Goal: Task Accomplishment & Management: Manage account settings

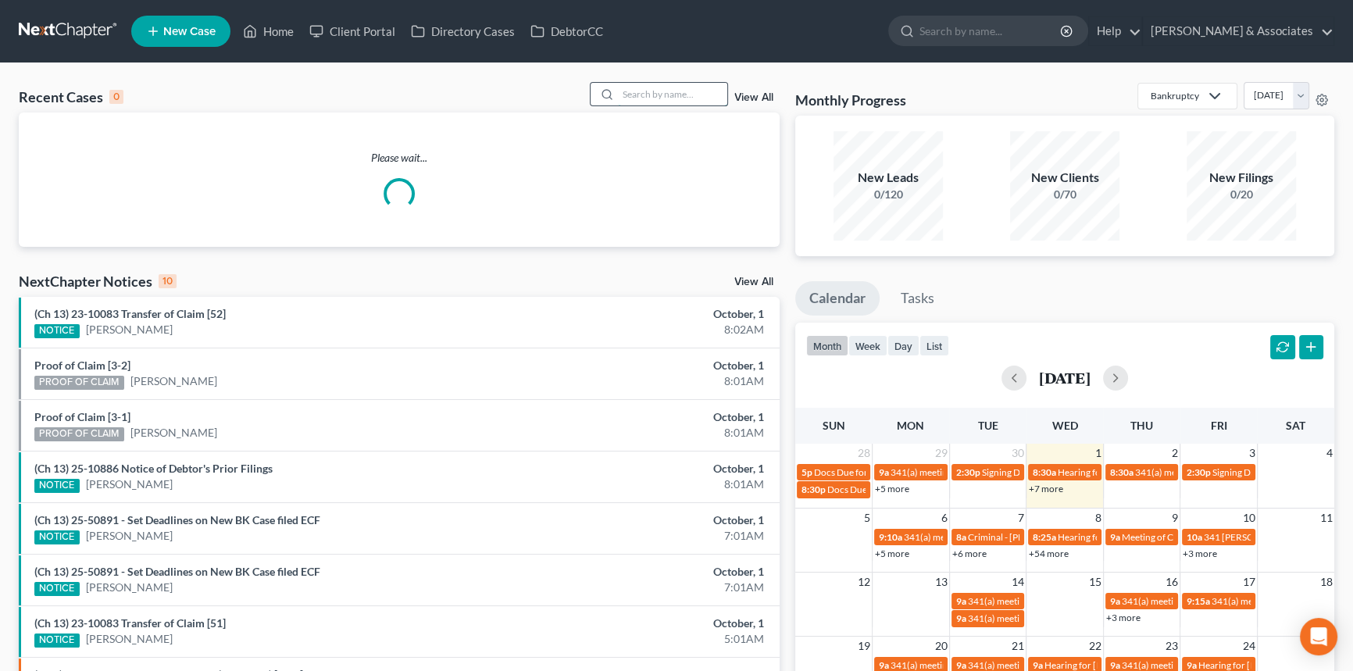
click at [640, 84] on input "search" at bounding box center [672, 94] width 109 height 23
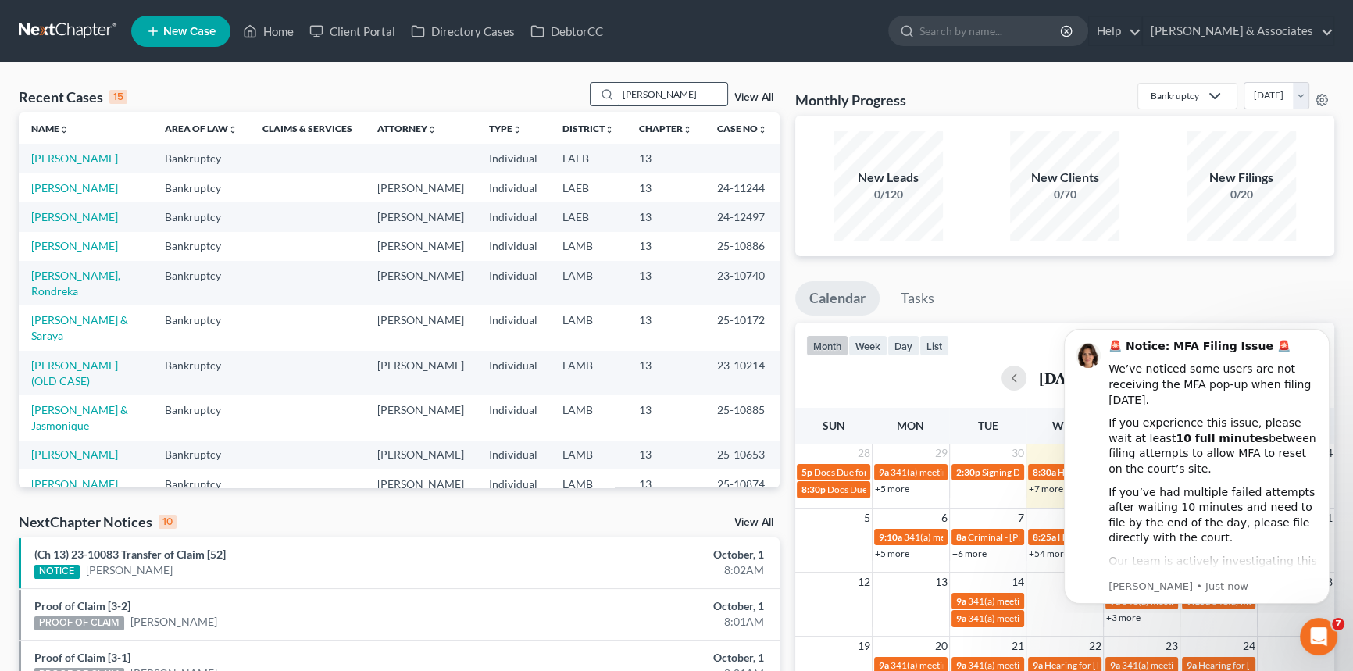
type input "[PERSON_NAME]"
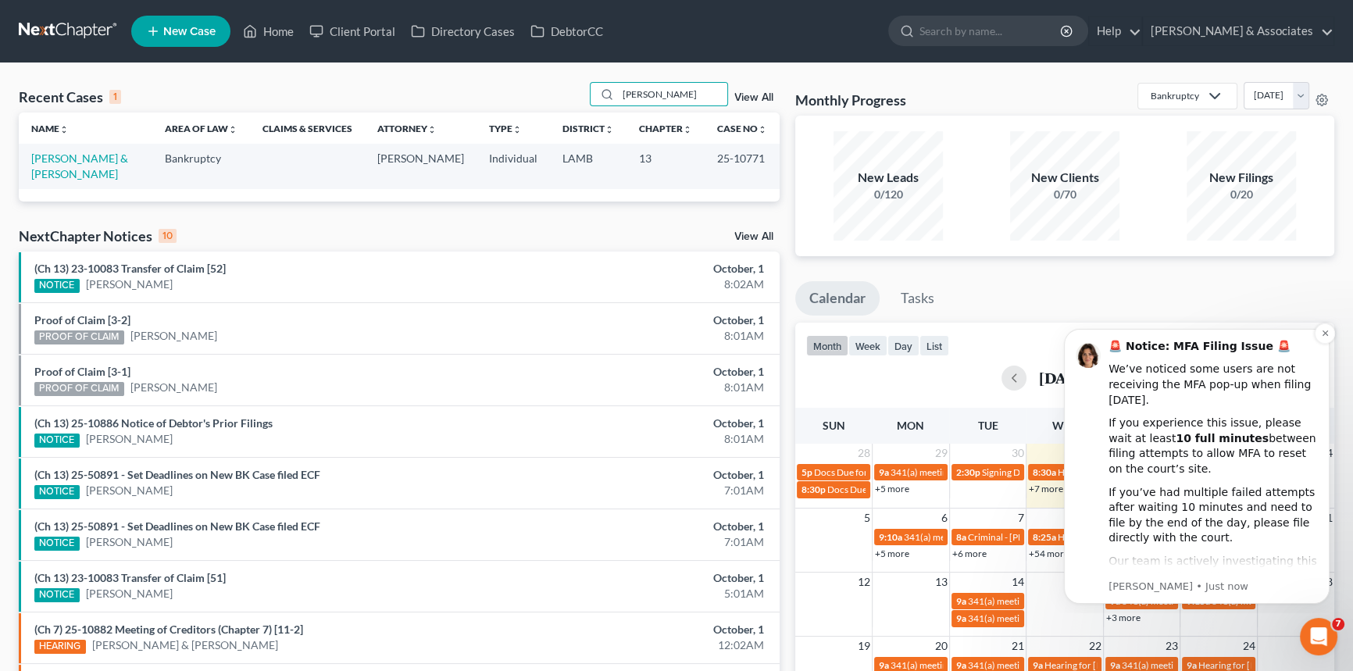
click at [1314, 329] on div "🚨 Notice: MFA Filing Issue 🚨 We’ve noticed some users are not receiving the MFA…" at bounding box center [1197, 466] width 266 height 275
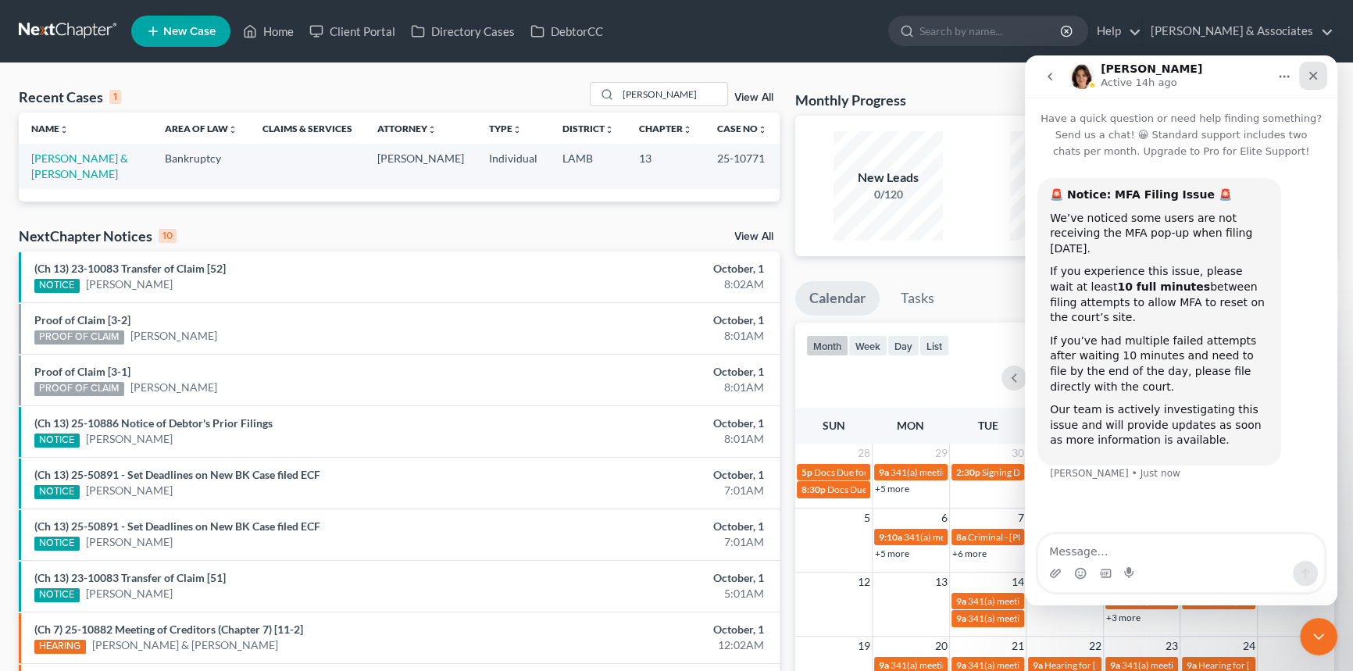
click at [1316, 70] on icon "Close" at bounding box center [1313, 76] width 12 height 12
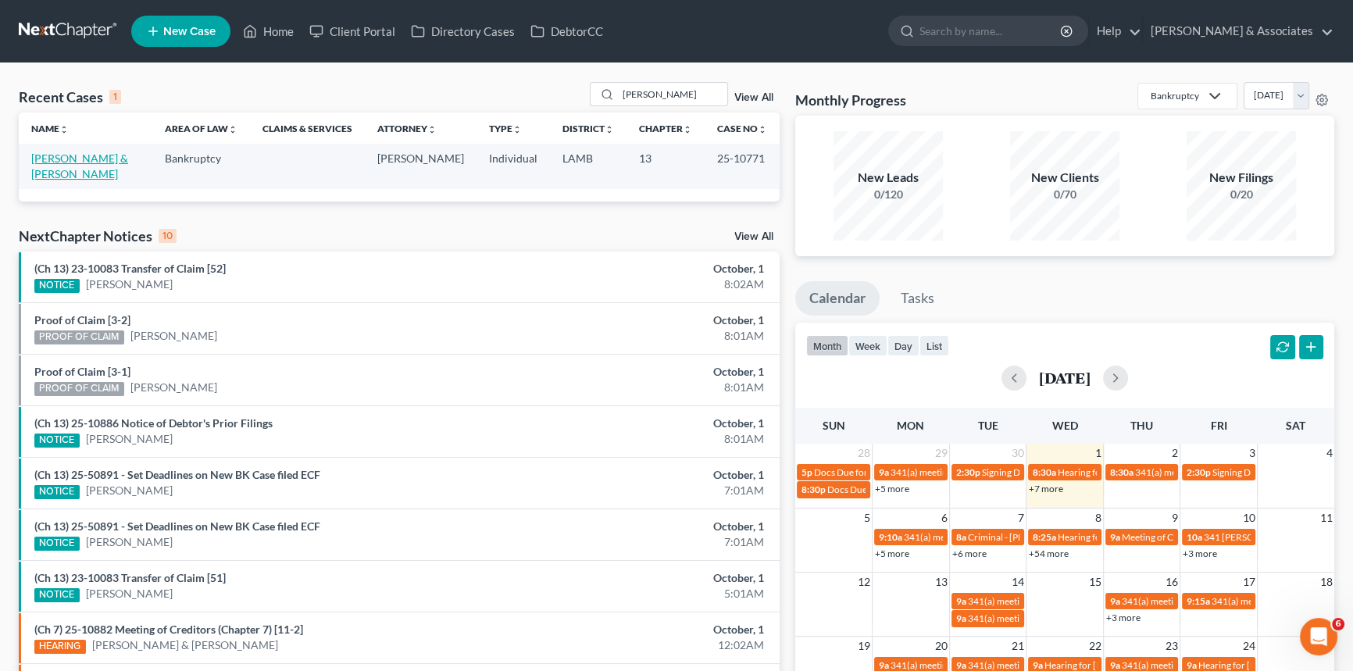
click at [69, 162] on link "[PERSON_NAME] & [PERSON_NAME]" at bounding box center [79, 166] width 97 height 29
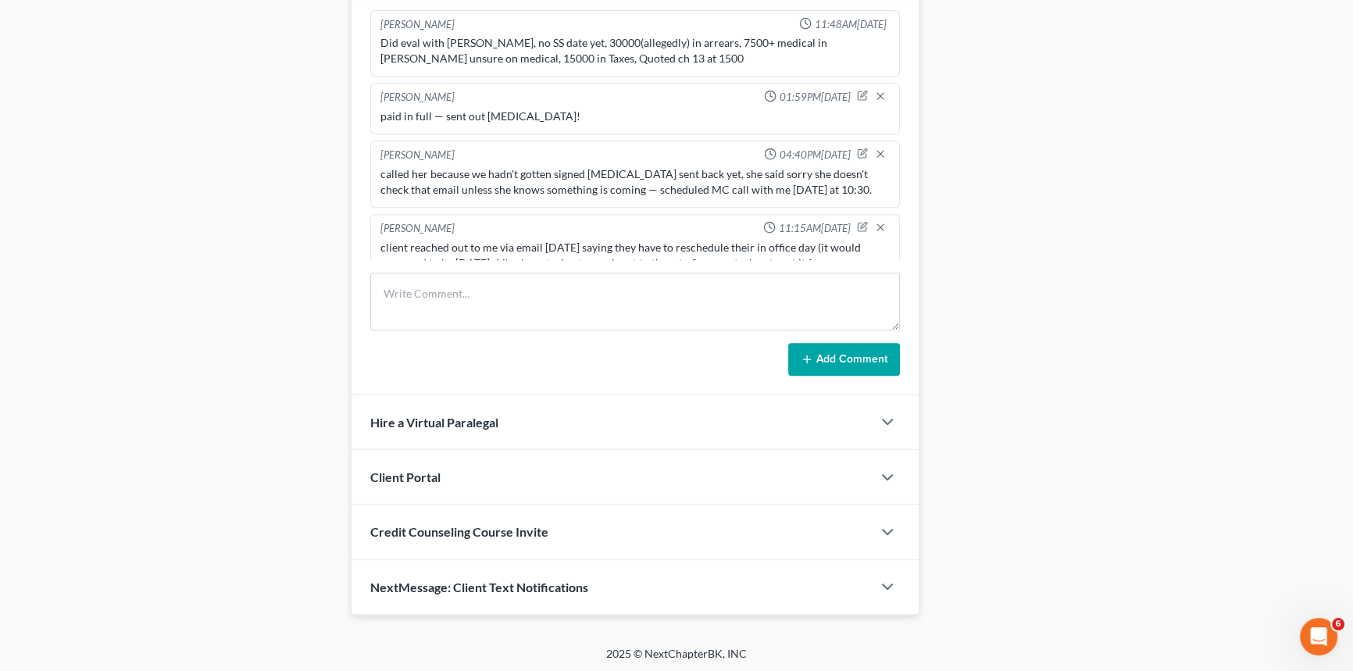
scroll to position [667, 0]
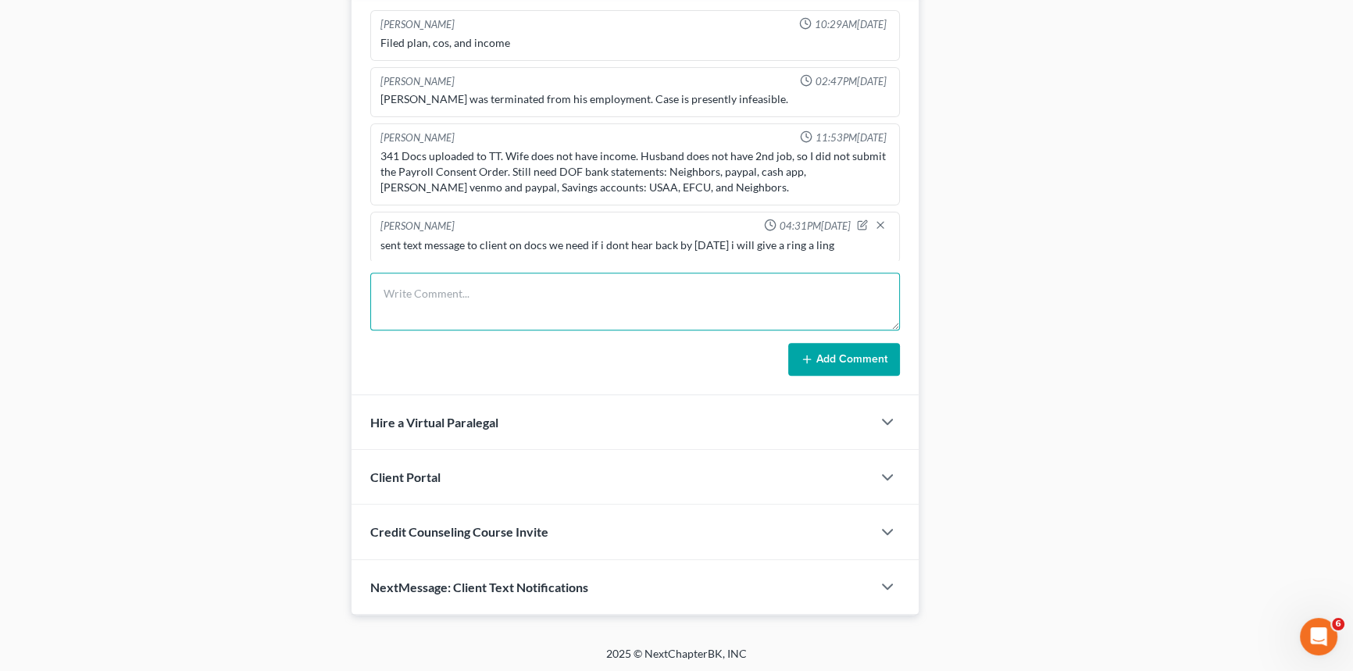
click at [426, 293] on textarea at bounding box center [635, 302] width 530 height 58
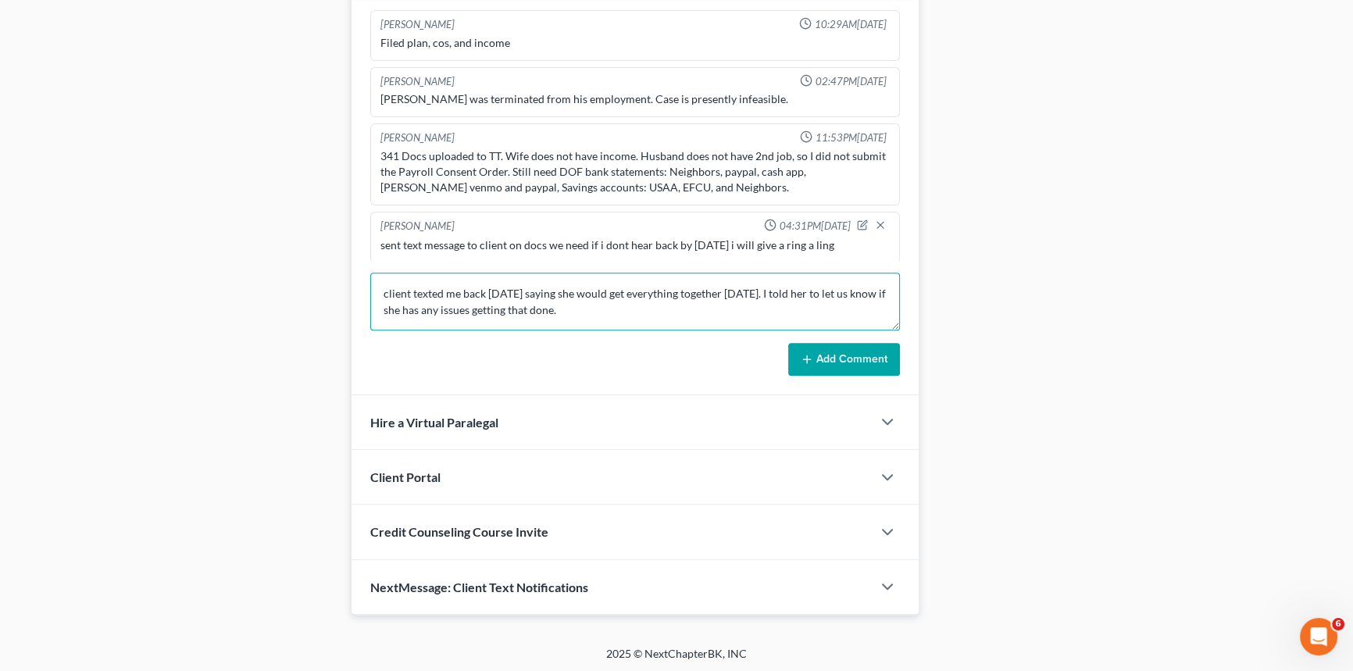
type textarea "client texted me back [DATE] saying she would get everything together [DATE]. I…"
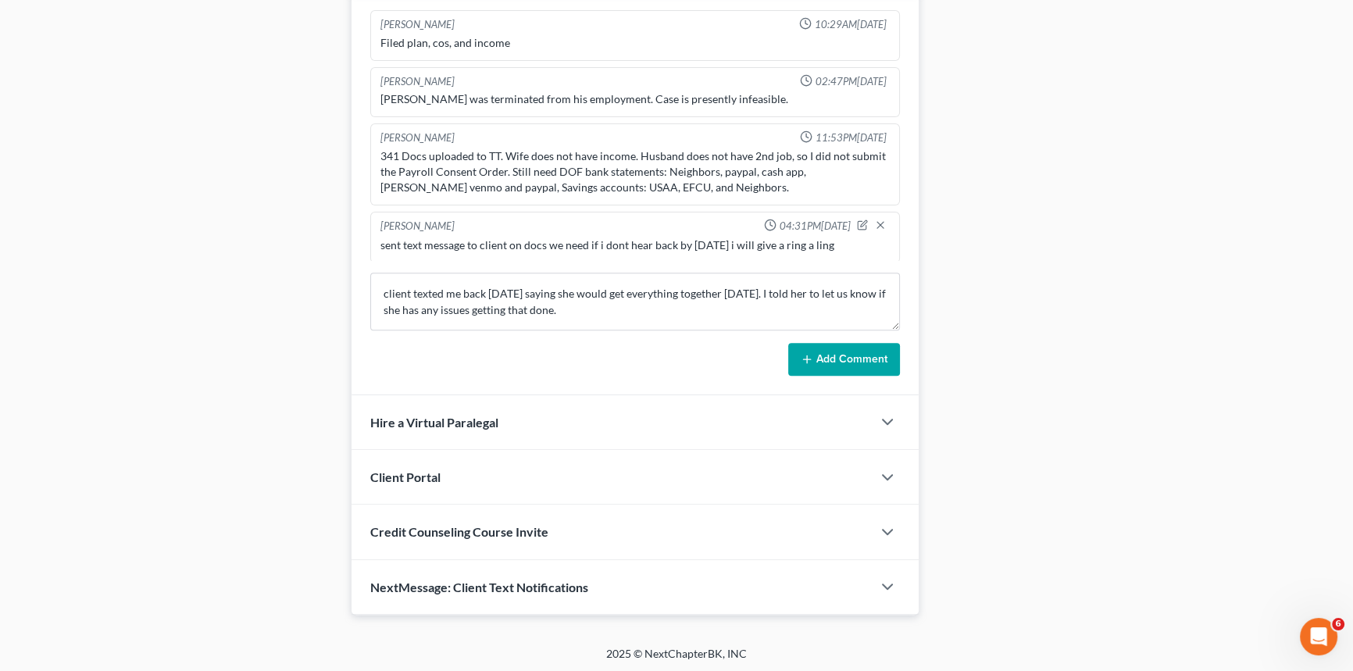
click at [828, 345] on button "Add Comment" at bounding box center [844, 359] width 112 height 33
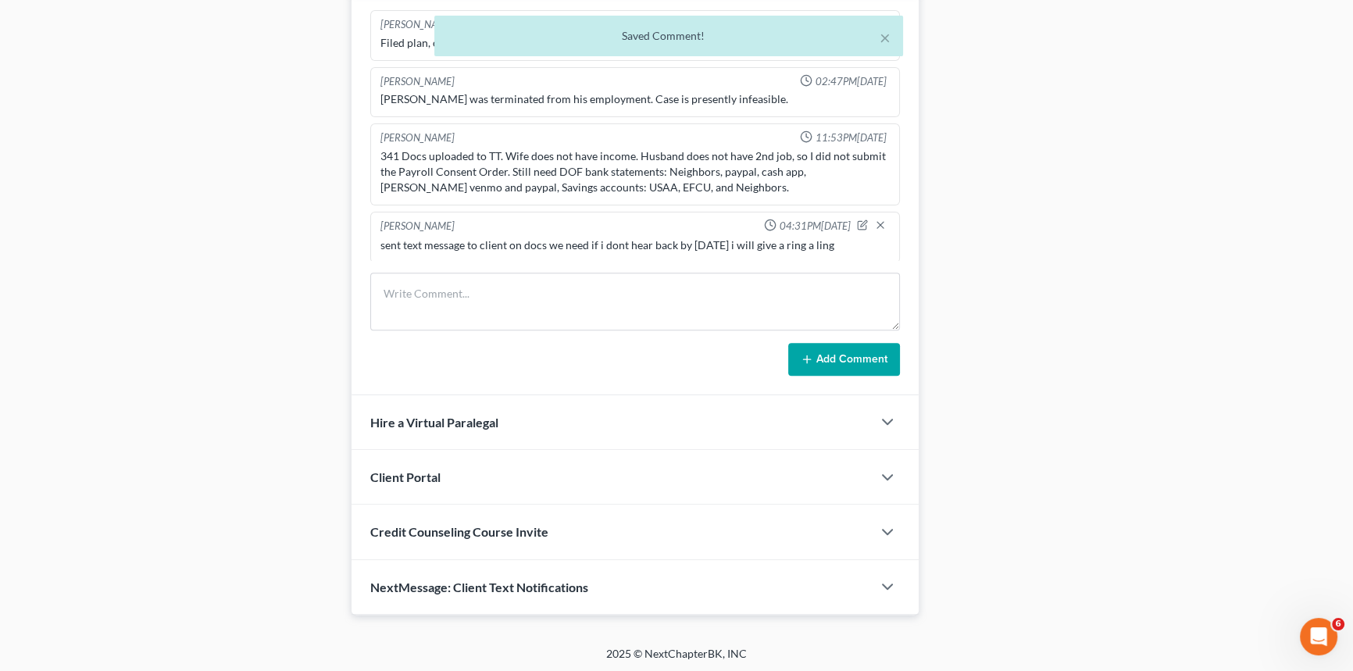
scroll to position [741, 0]
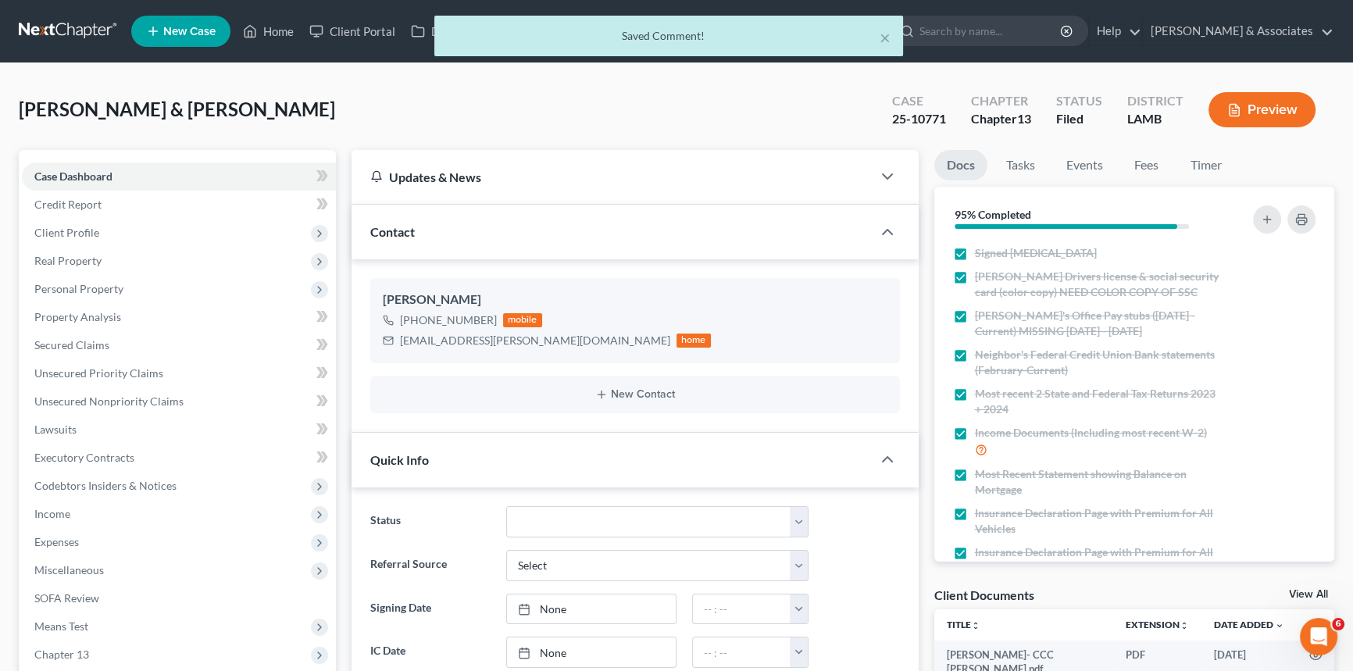
click at [277, 29] on div "× Saved Comment!" at bounding box center [668, 40] width 1353 height 48
click at [883, 37] on button "×" at bounding box center [884, 37] width 11 height 19
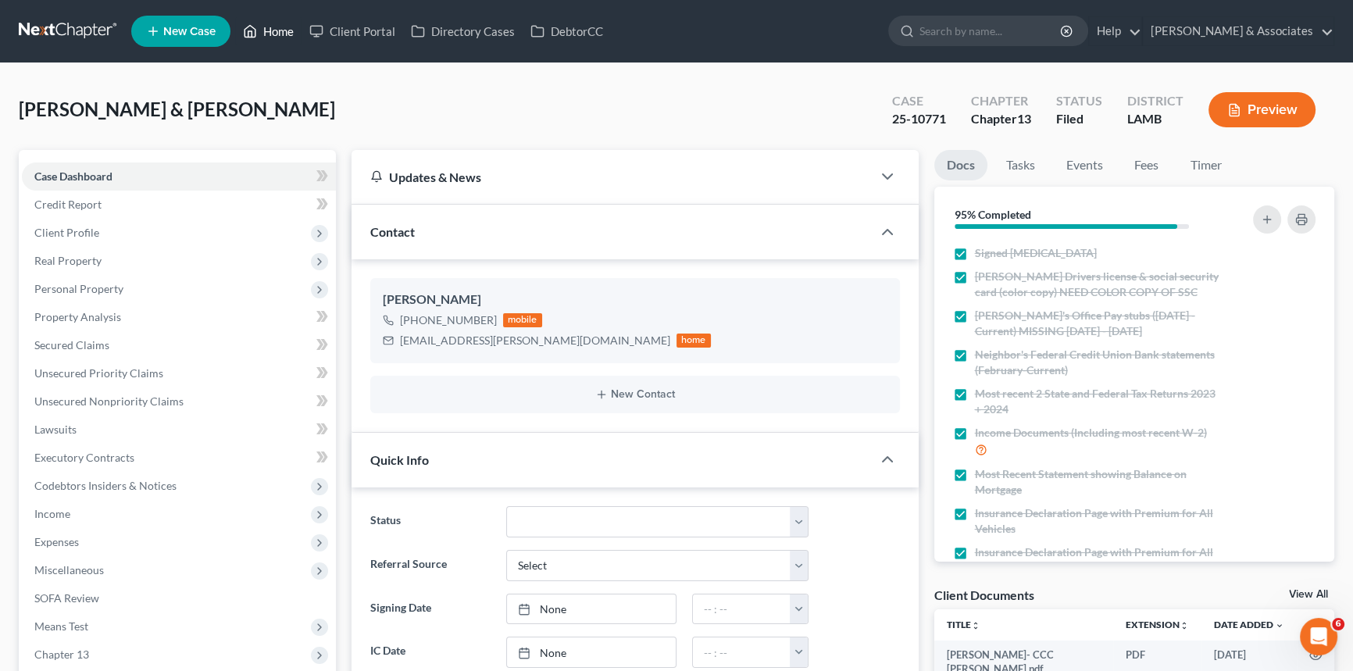
click at [258, 24] on link "Home" at bounding box center [268, 31] width 66 height 28
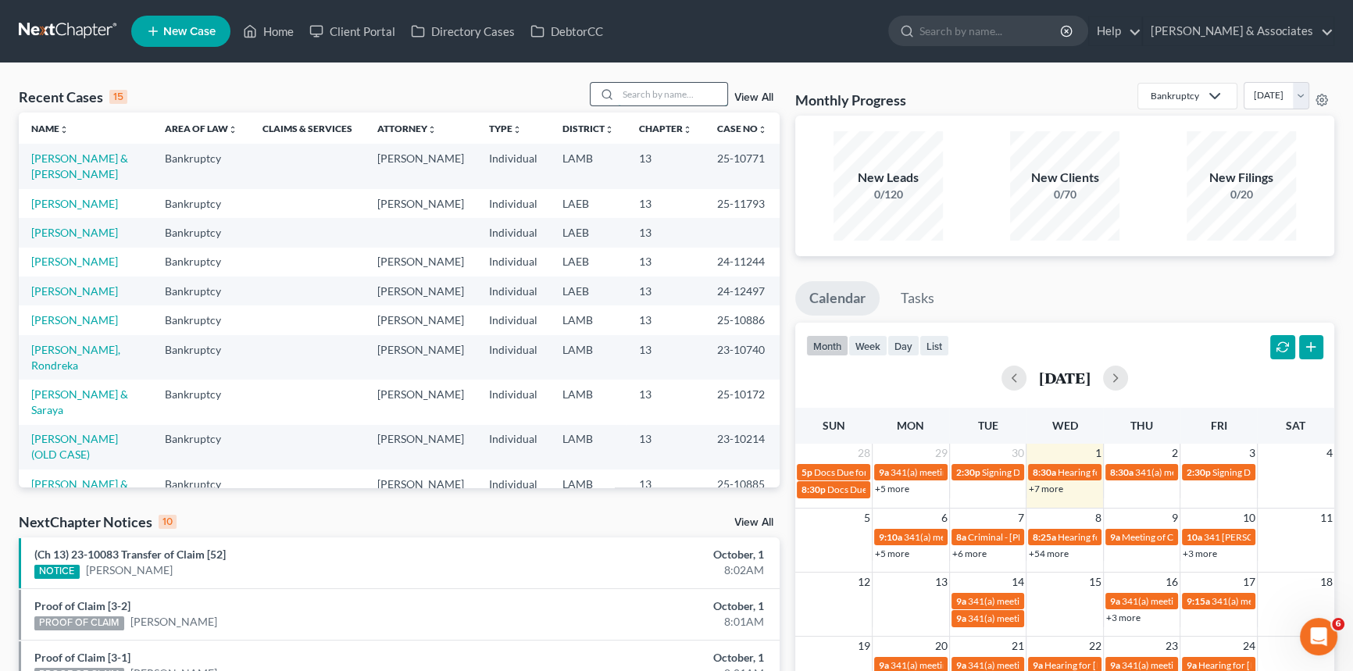
click at [669, 94] on input "search" at bounding box center [672, 94] width 109 height 23
type input "lazard"
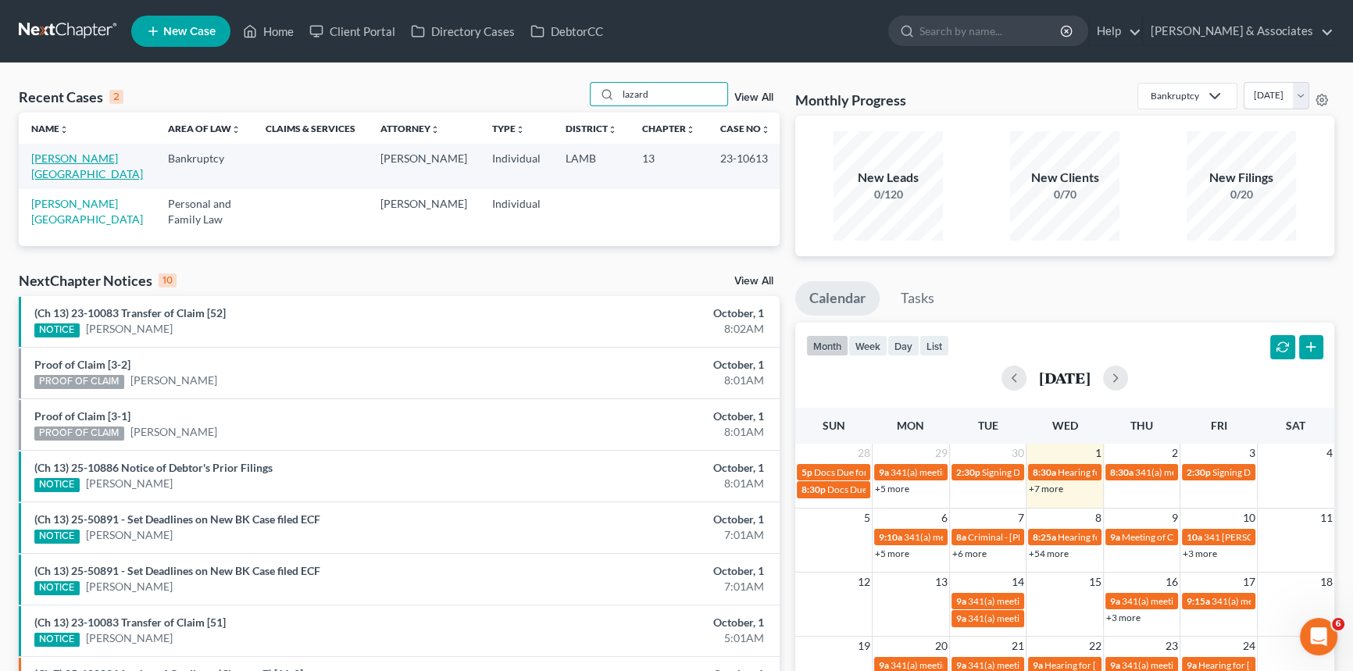
click at [57, 152] on link "[PERSON_NAME][GEOGRAPHIC_DATA]" at bounding box center [87, 166] width 112 height 29
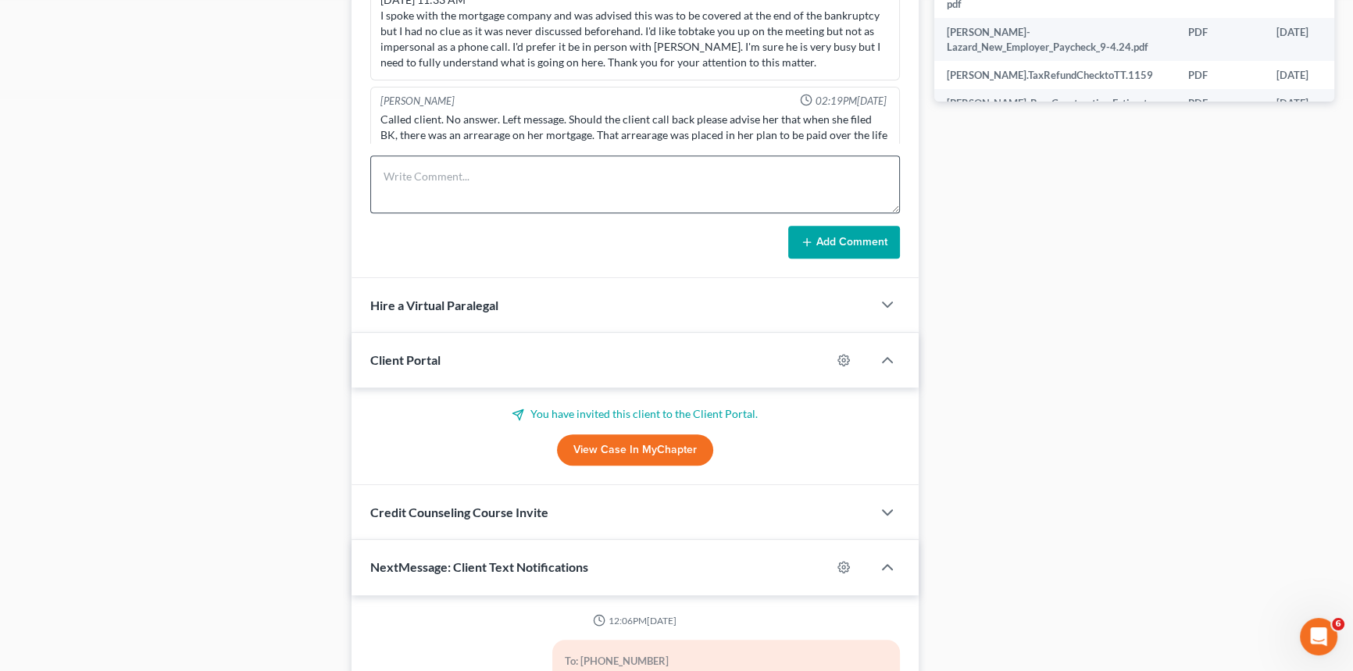
scroll to position [2423, 0]
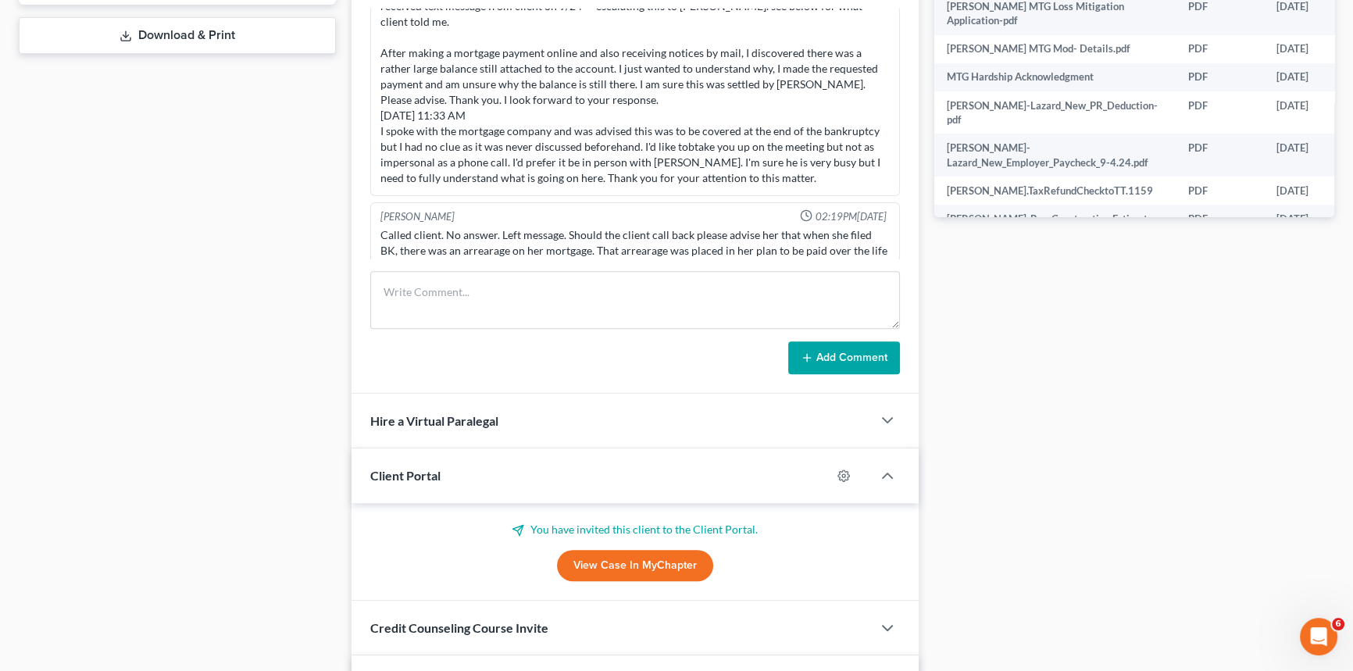
drag, startPoint x: 227, startPoint y: 312, endPoint x: 234, endPoint y: 247, distance: 66.1
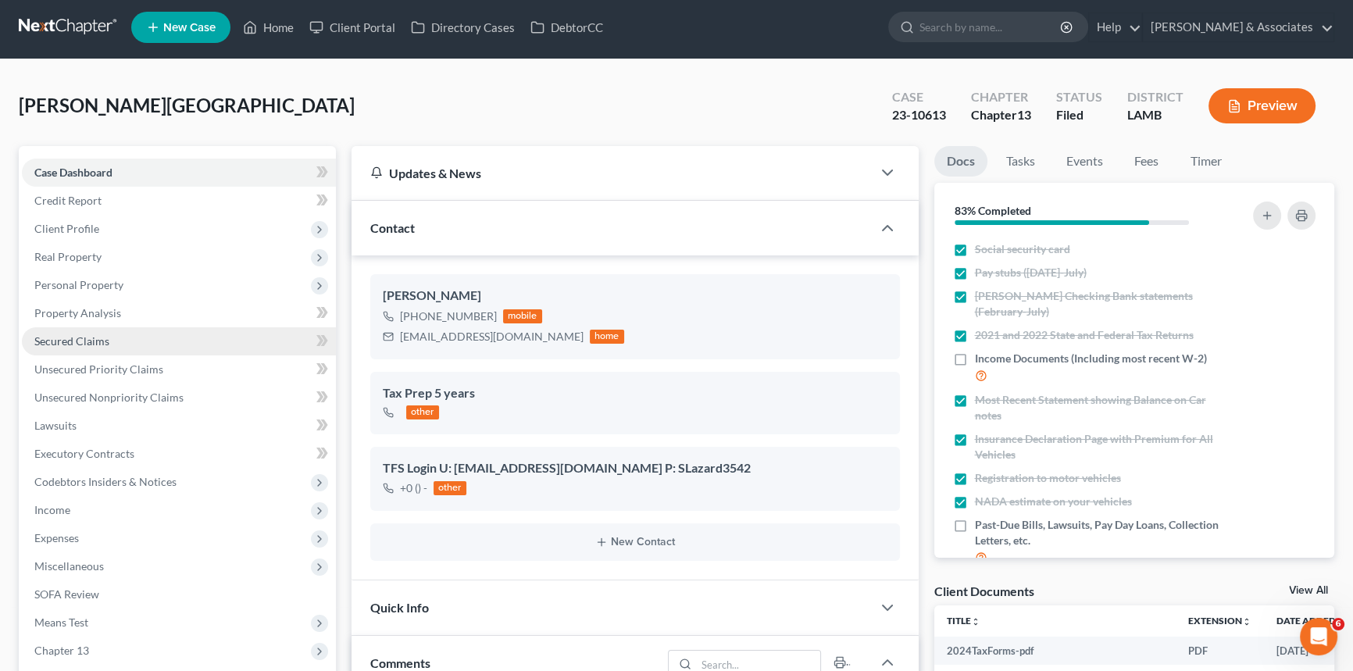
scroll to position [0, 0]
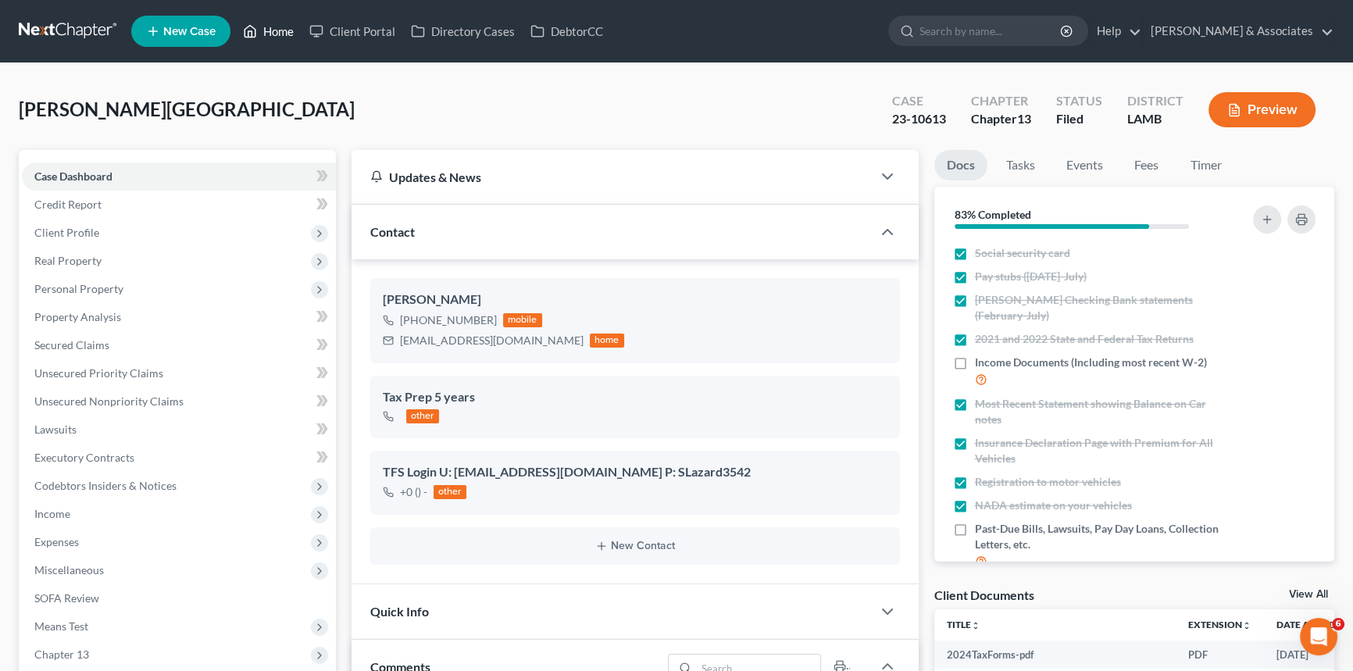
drag, startPoint x: 295, startPoint y: 34, endPoint x: 338, endPoint y: 13, distance: 47.9
click at [295, 34] on link "Home" at bounding box center [268, 31] width 66 height 28
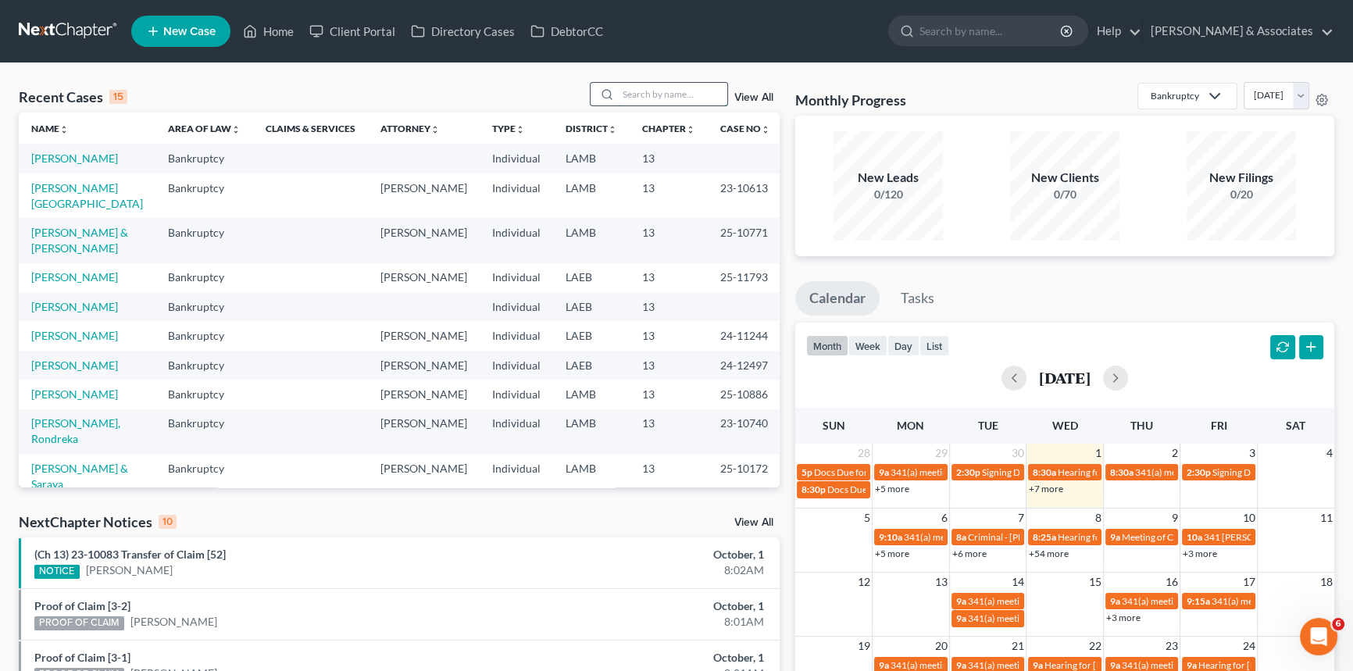
click at [708, 104] on input "search" at bounding box center [672, 94] width 109 height 23
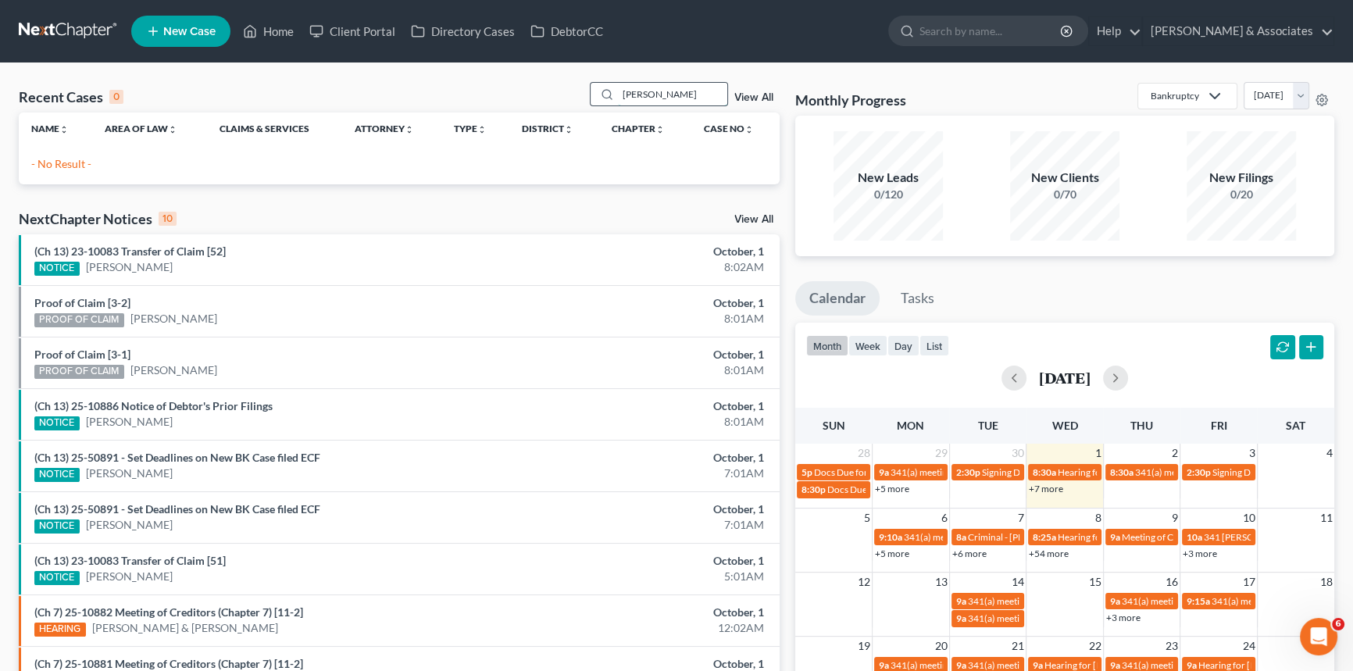
click at [688, 90] on input "[PERSON_NAME]" at bounding box center [672, 94] width 109 height 23
type input "[PERSON_NAME]"
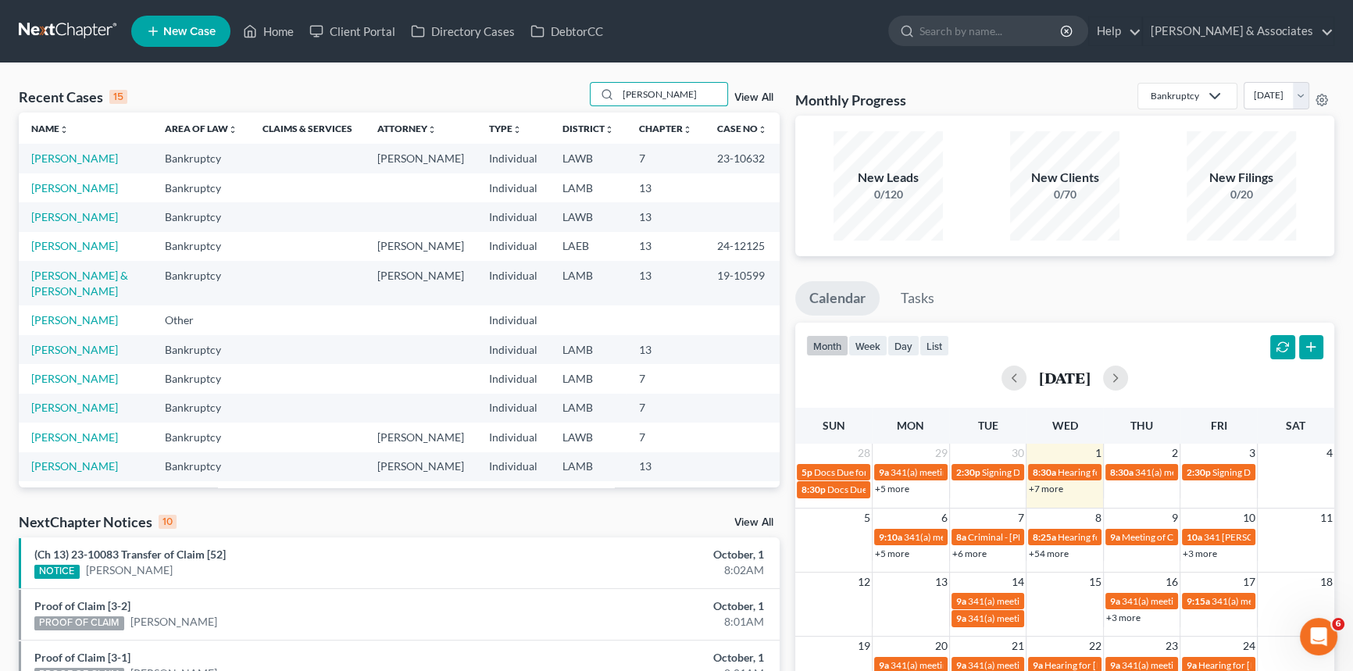
click at [160, 19] on link "New Case" at bounding box center [180, 31] width 99 height 31
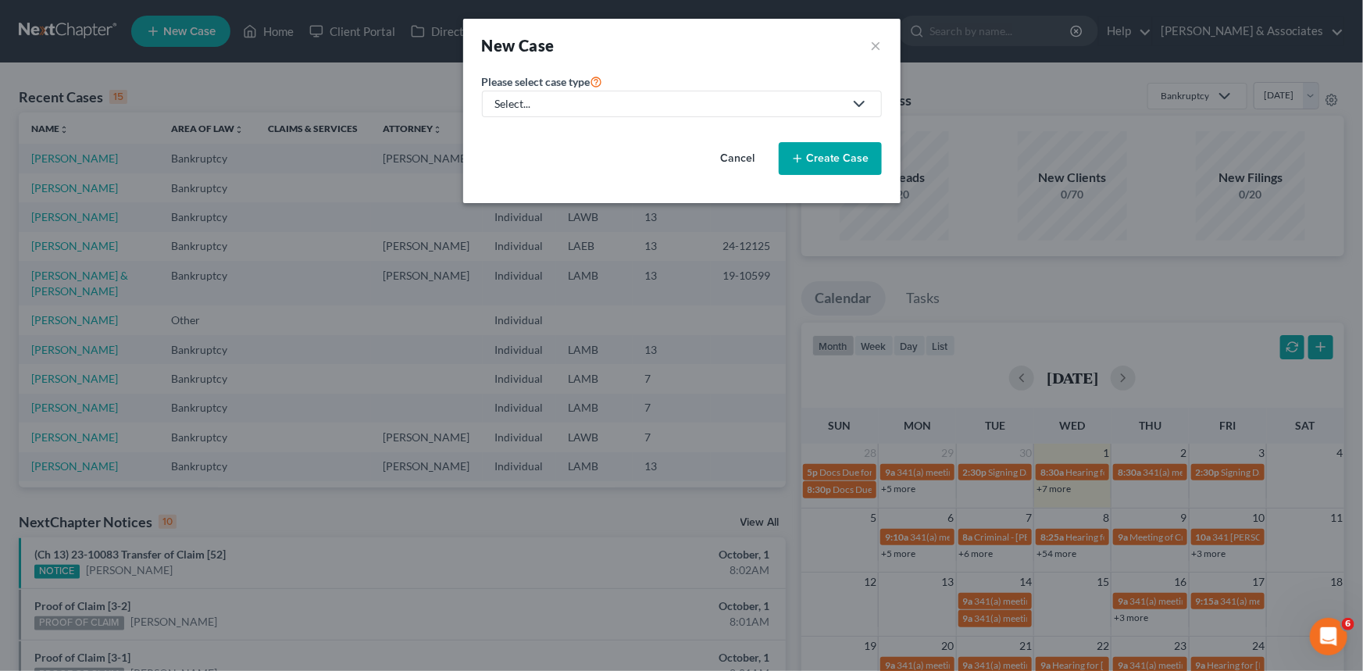
click at [611, 98] on div "Select..." at bounding box center [669, 104] width 348 height 16
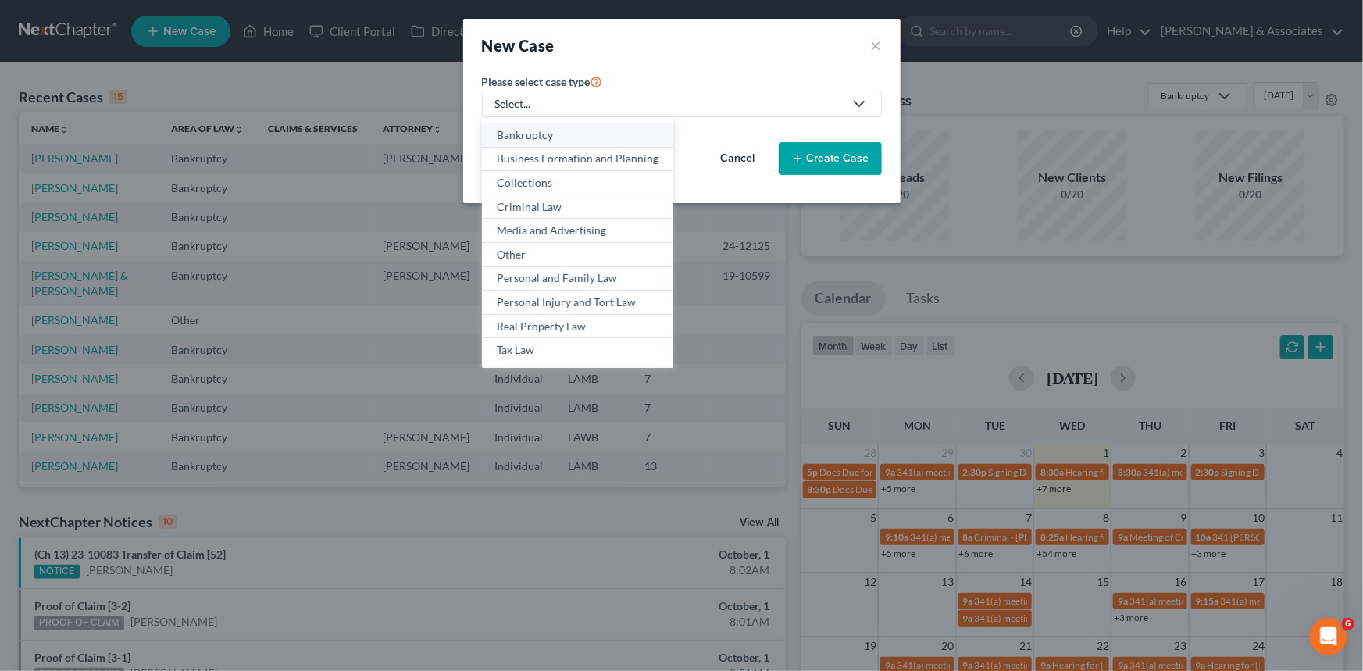
click at [556, 141] on div "Bankruptcy" at bounding box center [578, 135] width 162 height 16
select select "35"
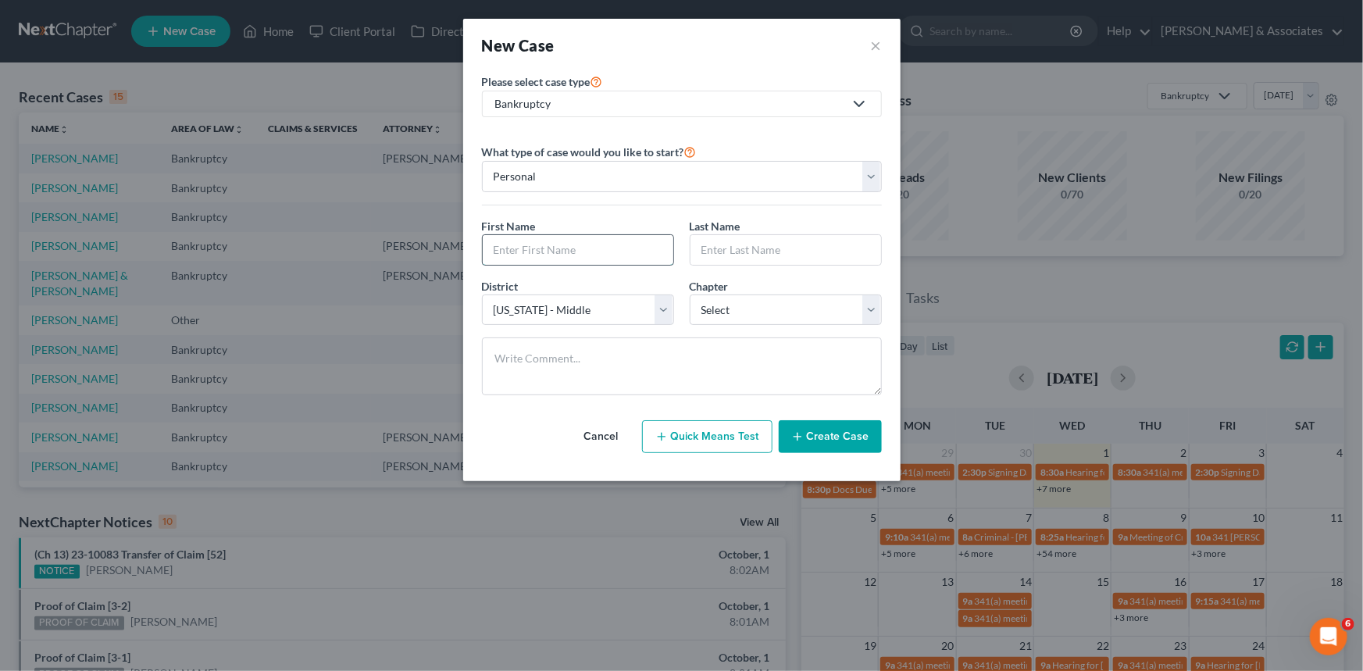
click at [572, 239] on input "text" at bounding box center [578, 250] width 191 height 30
type input "[PERSON_NAME]"
drag, startPoint x: 779, startPoint y: 307, endPoint x: 771, endPoint y: 323, distance: 17.5
click at [779, 307] on select "Select 7 11 12 13" at bounding box center [786, 309] width 192 height 31
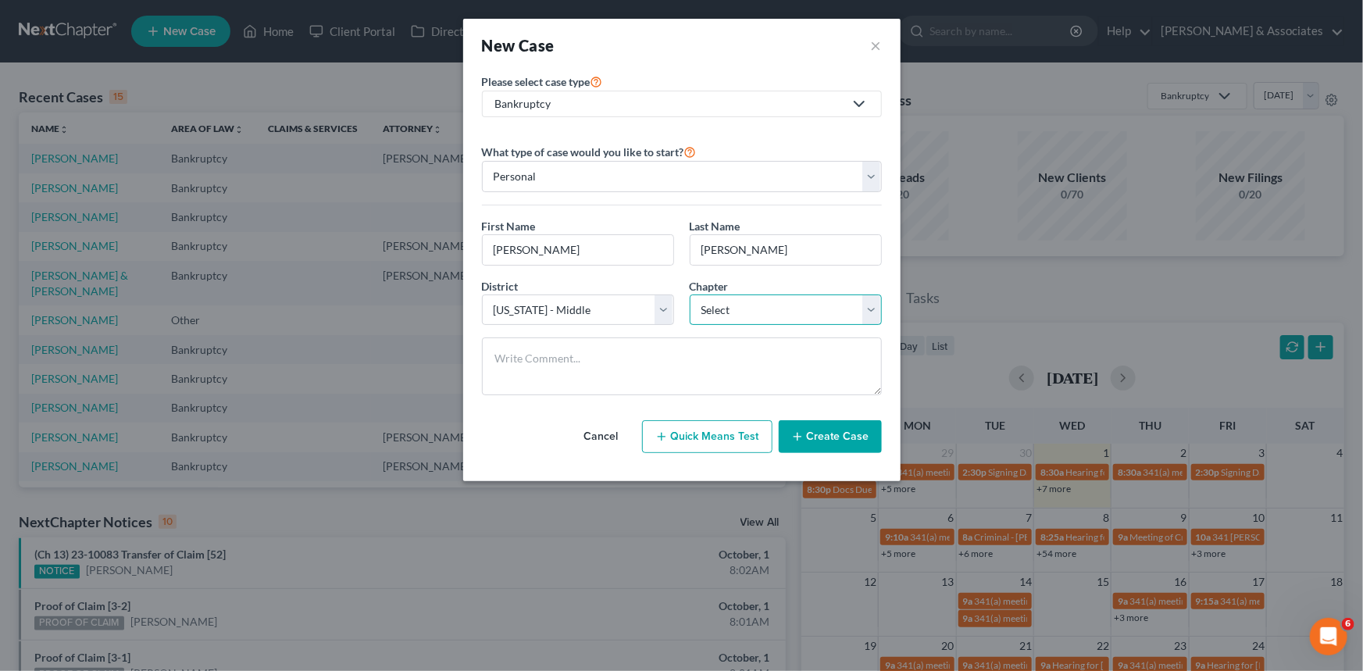
select select "3"
click at [690, 294] on select "Select 7 11 12 13" at bounding box center [786, 309] width 192 height 31
click at [828, 440] on button "Create Case" at bounding box center [830, 436] width 103 height 33
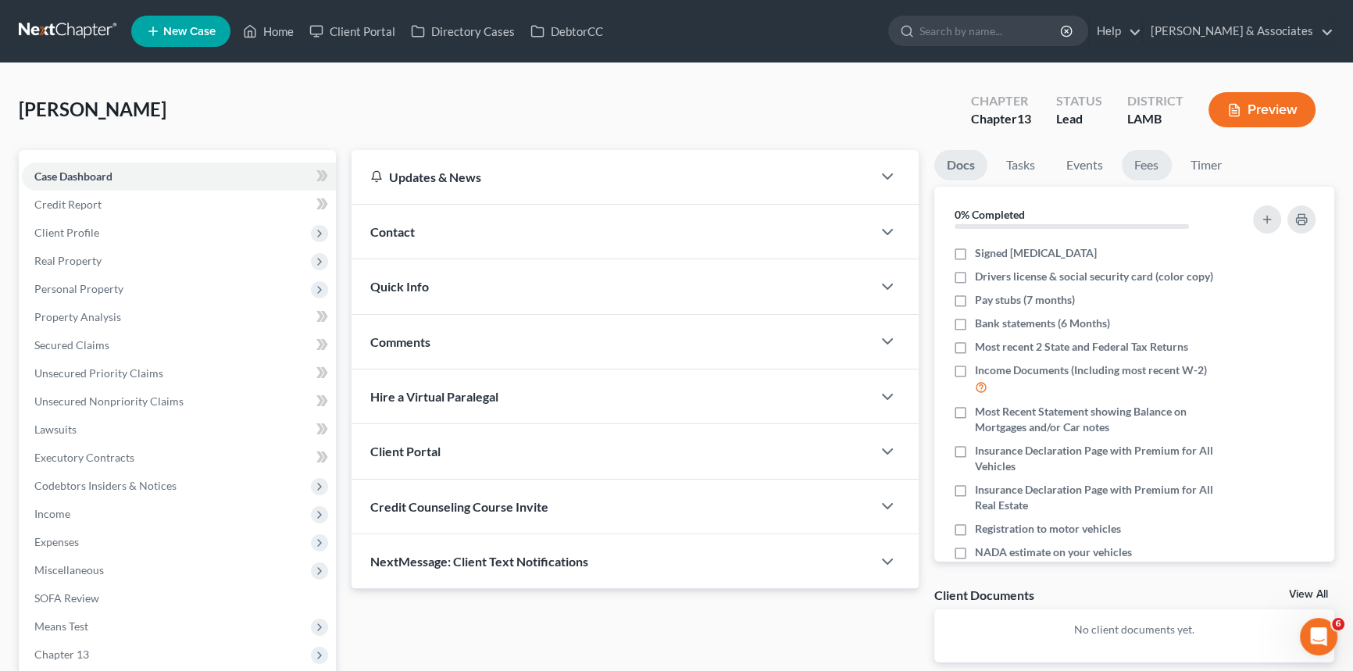
click at [1146, 155] on link "Fees" at bounding box center [1147, 165] width 50 height 30
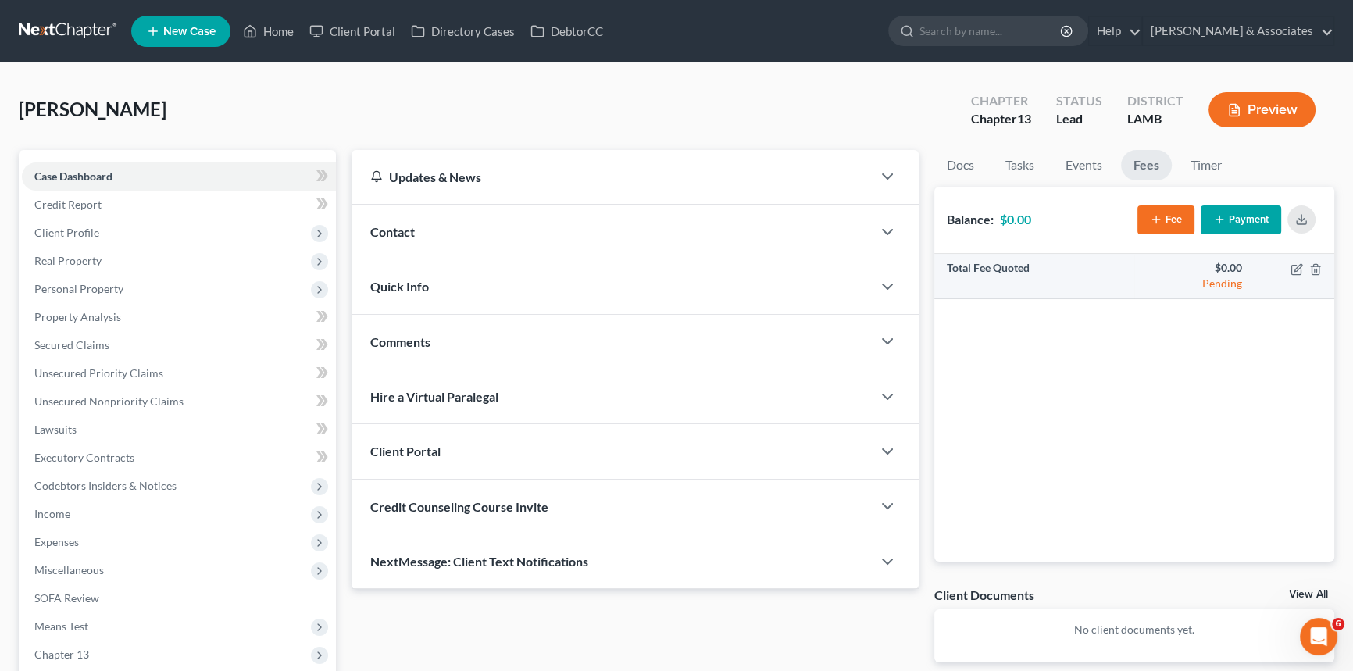
click at [1288, 264] on td at bounding box center [1294, 276] width 80 height 45
click at [1295, 263] on icon "button" at bounding box center [1296, 269] width 12 height 12
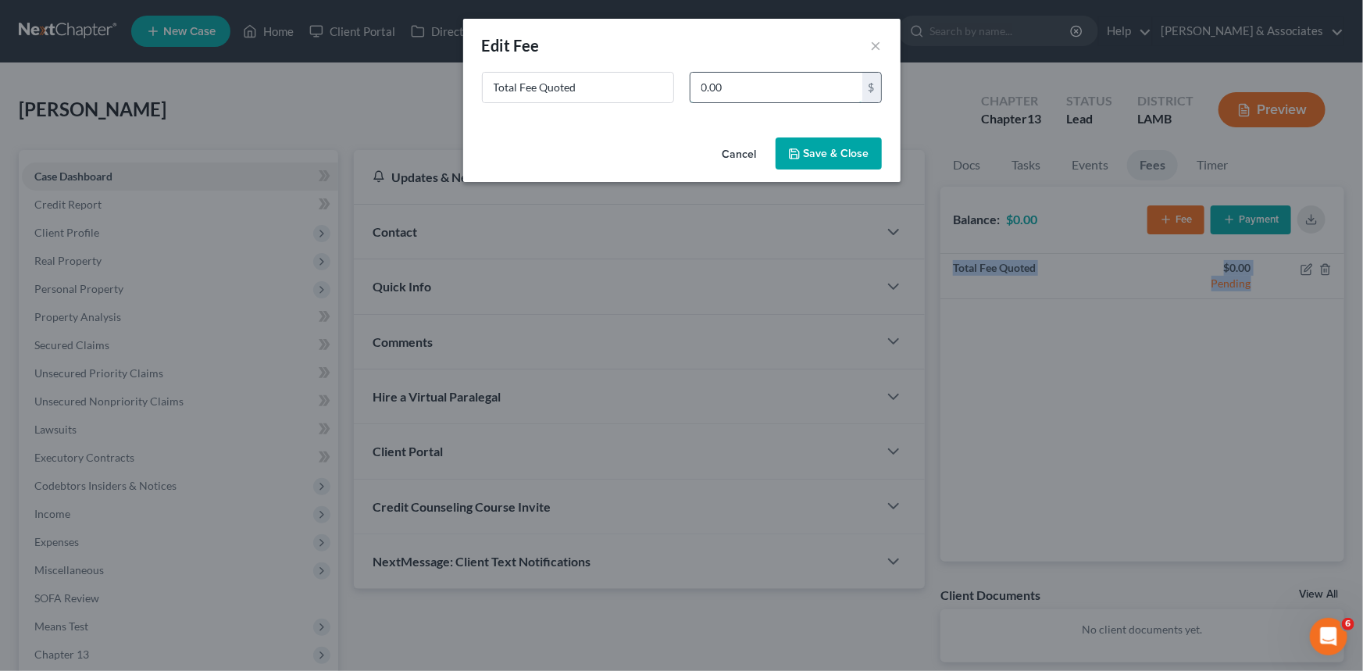
click at [764, 95] on input "0.00" at bounding box center [776, 88] width 172 height 30
click at [765, 94] on input "0.00" at bounding box center [776, 88] width 172 height 30
type input "1,500"
click at [841, 165] on button "Save & Close" at bounding box center [829, 153] width 106 height 33
click at [804, 148] on button "Save & Close" at bounding box center [829, 153] width 106 height 33
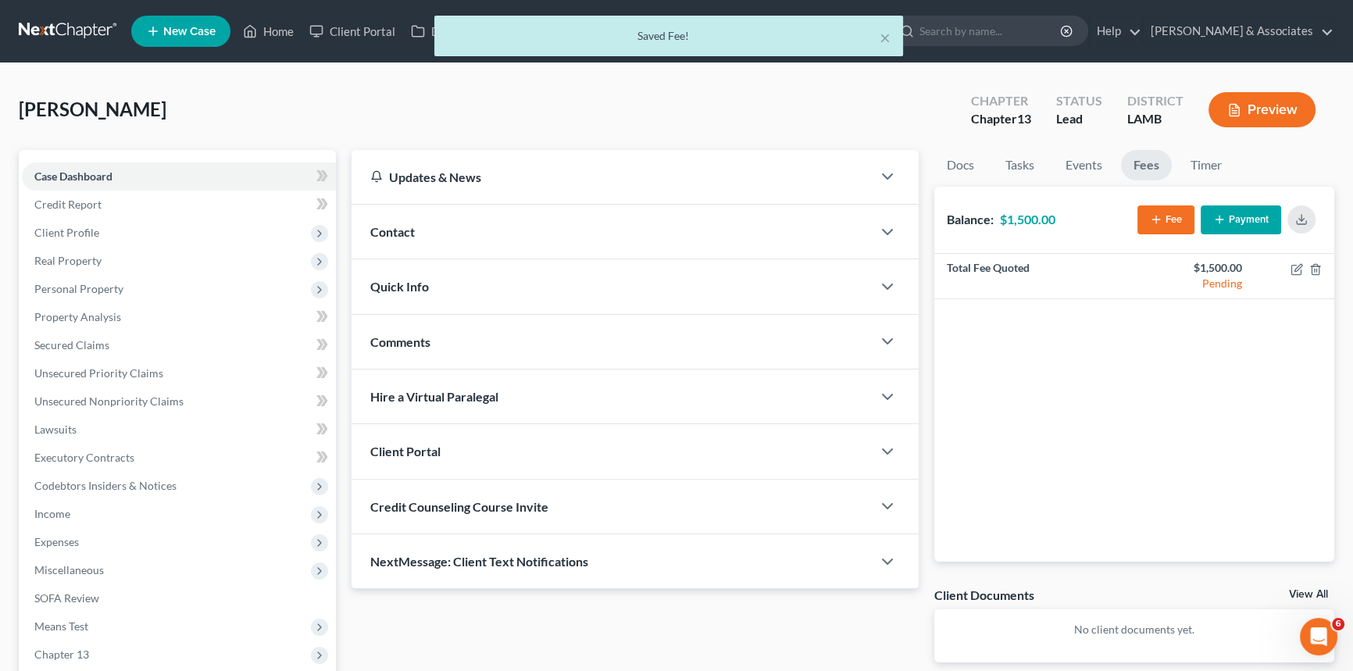
click at [1258, 216] on button "Payment" at bounding box center [1240, 219] width 80 height 29
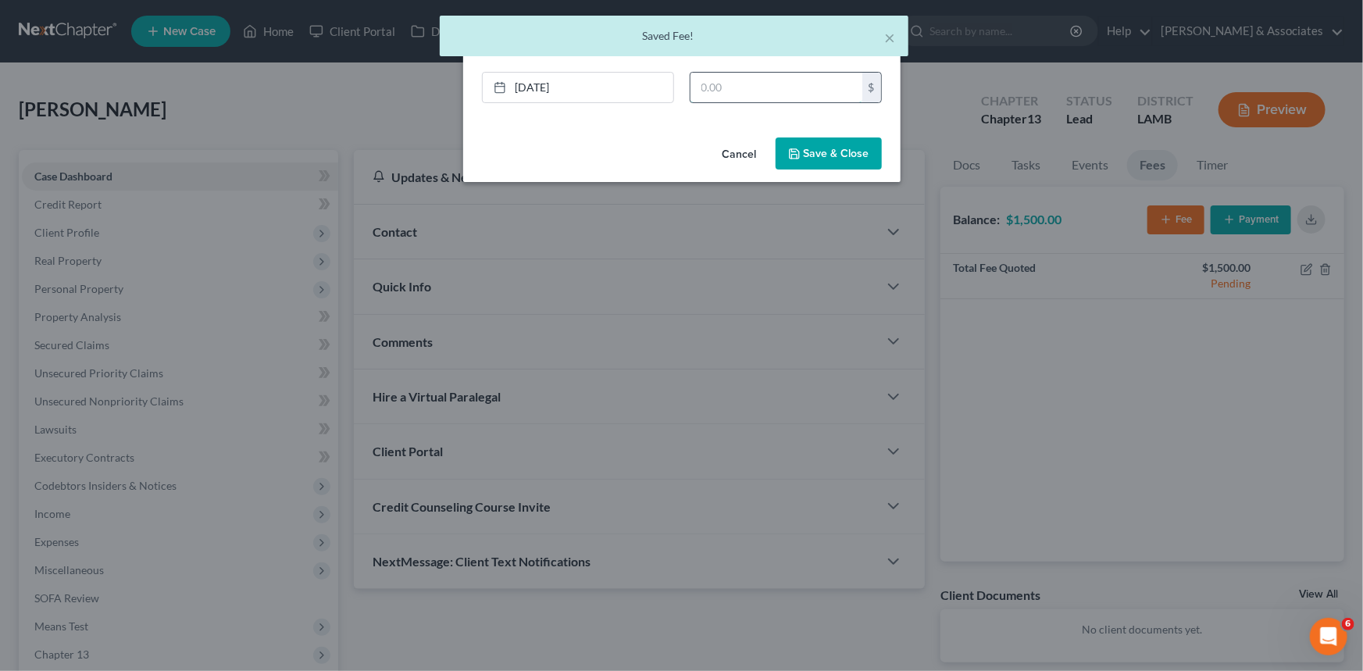
click at [743, 99] on input "text" at bounding box center [776, 88] width 172 height 30
type input "1,500"
click at [595, 92] on link "[DATE]" at bounding box center [578, 88] width 191 height 30
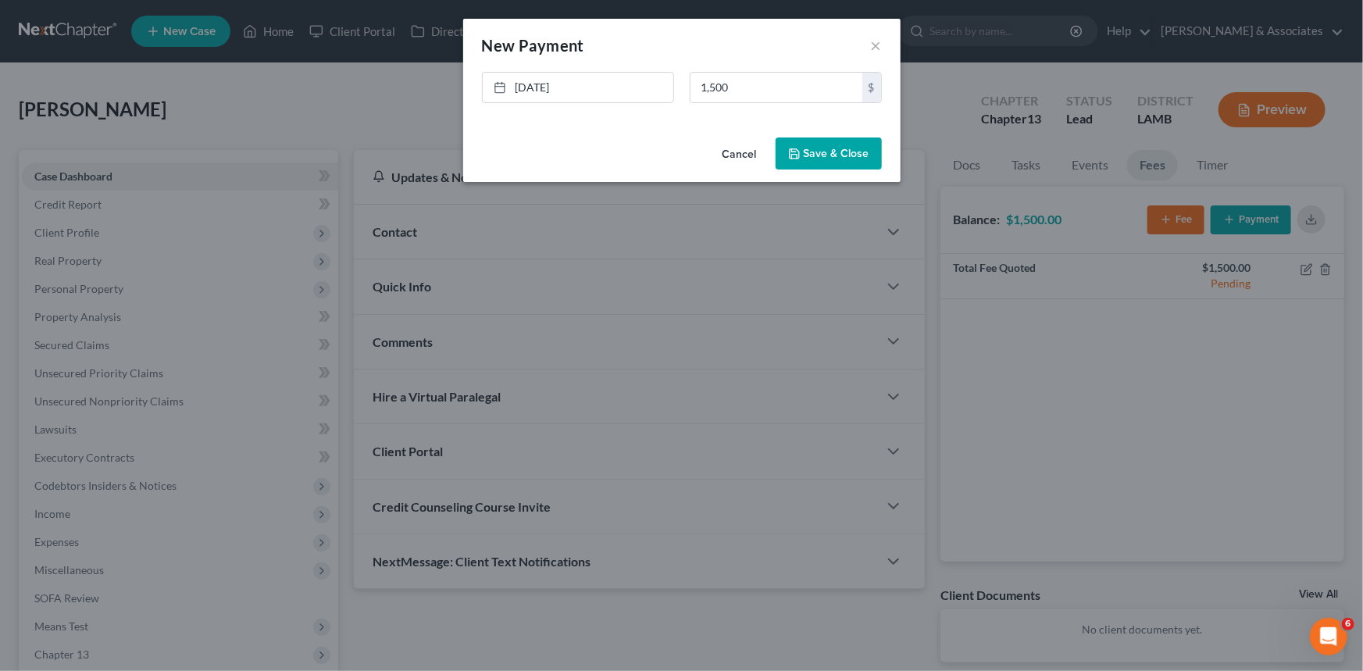
click at [829, 142] on button "Save & Close" at bounding box center [829, 153] width 106 height 33
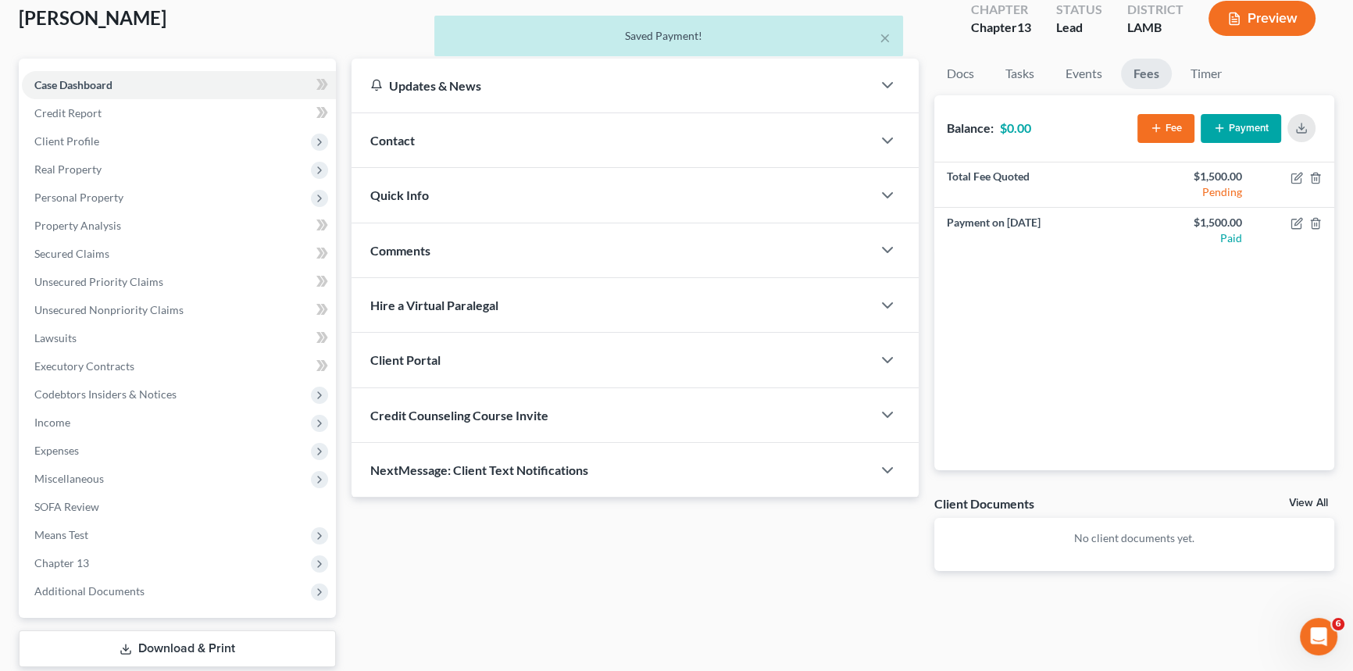
scroll to position [144, 0]
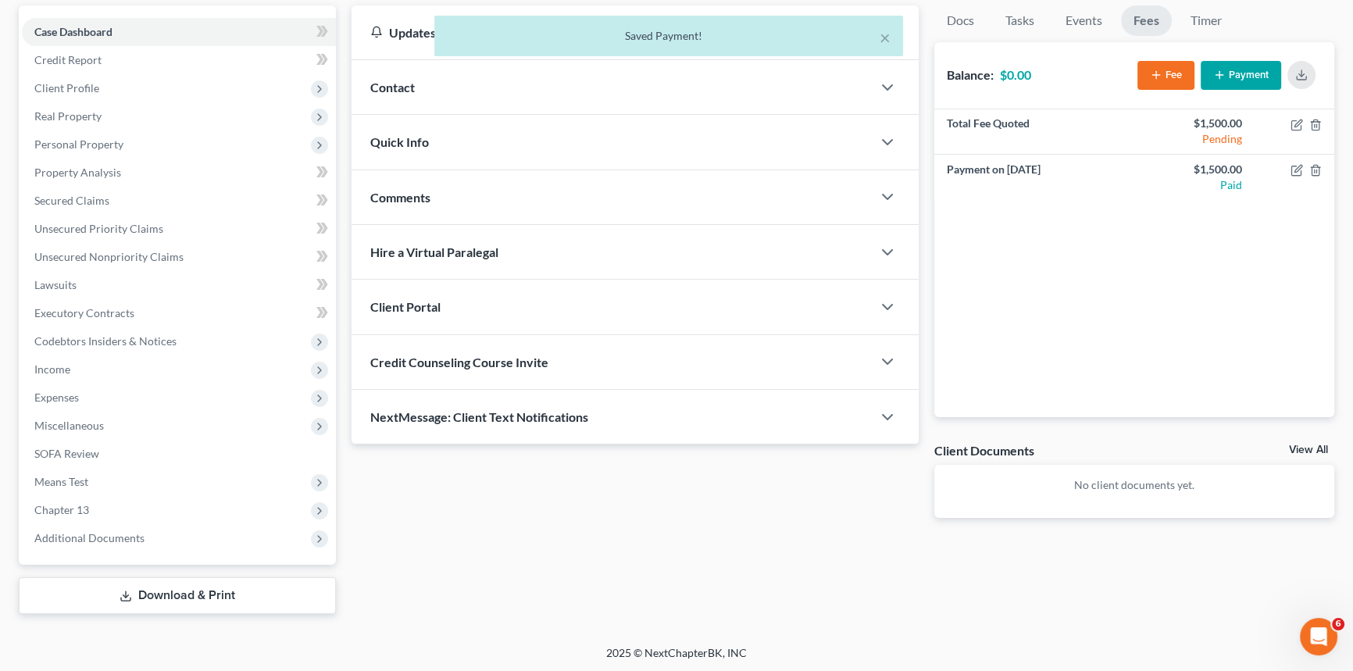
click at [482, 78] on div "Contact" at bounding box center [611, 87] width 520 height 54
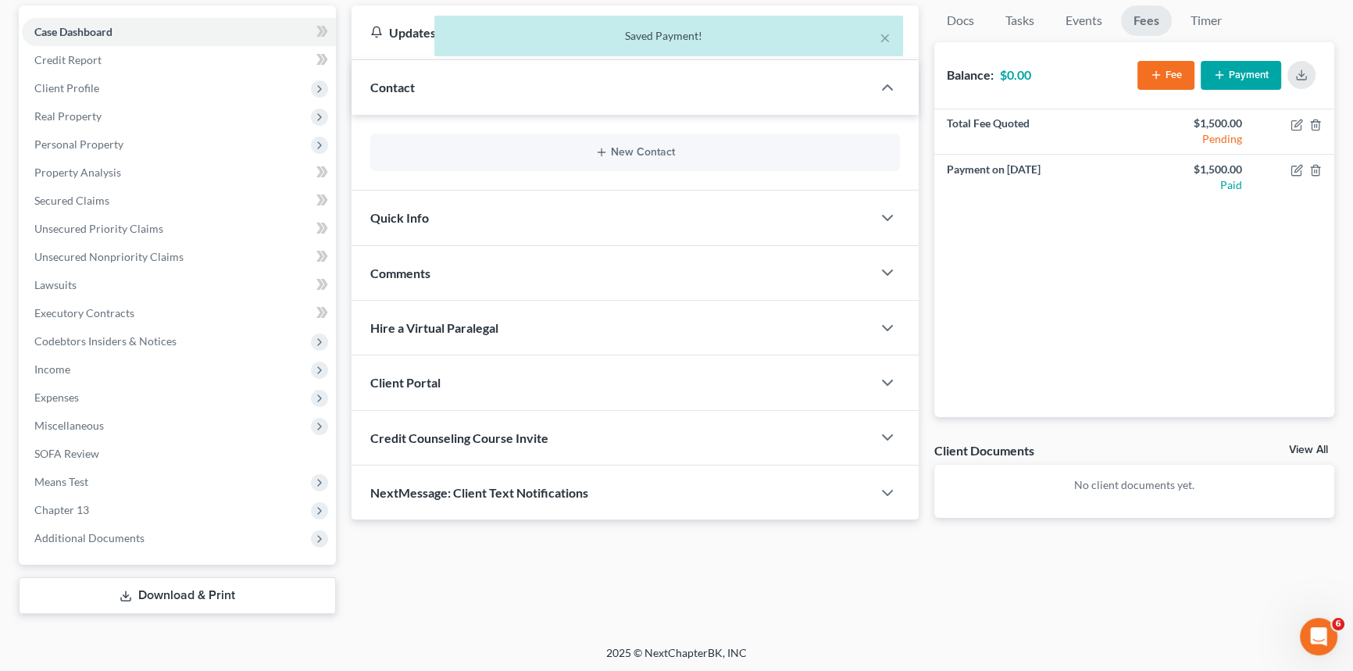
click at [516, 258] on div "Comments" at bounding box center [611, 273] width 520 height 54
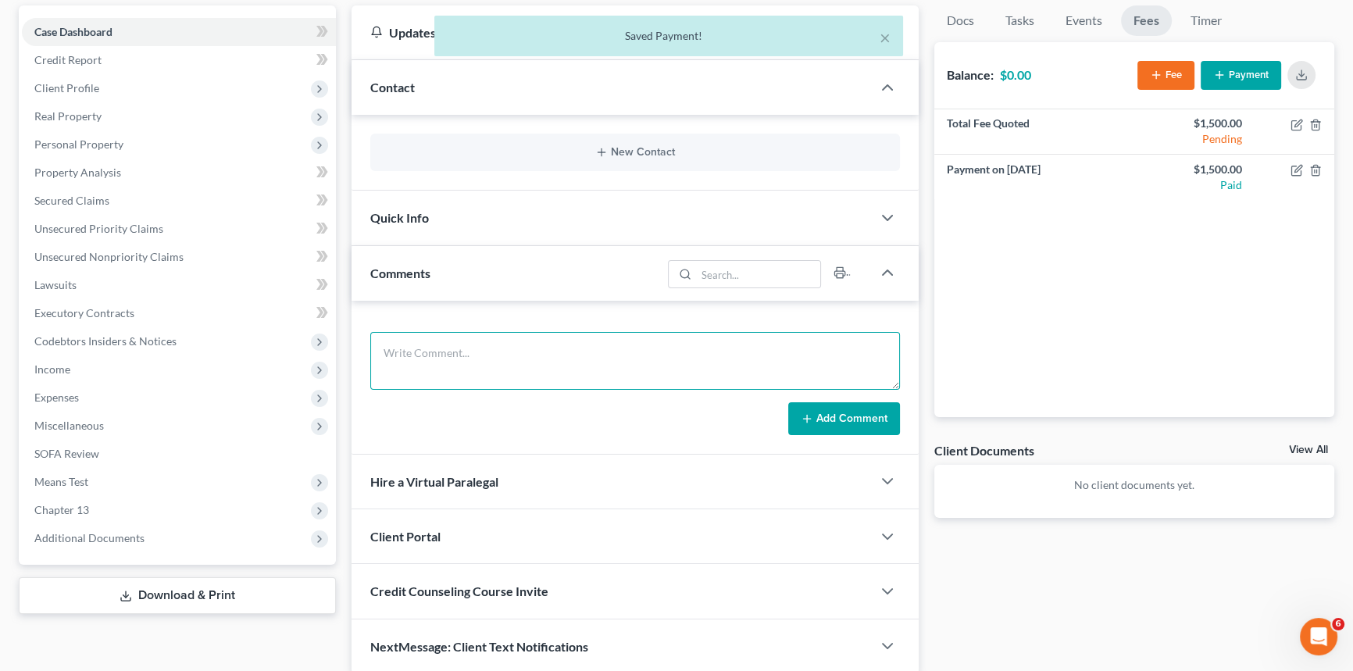
click at [485, 380] on textarea at bounding box center [635, 361] width 530 height 58
paste textarea "﻿sent out [MEDICAL_DATA], i believe she is a ch 13? being that she paid $1500. …"
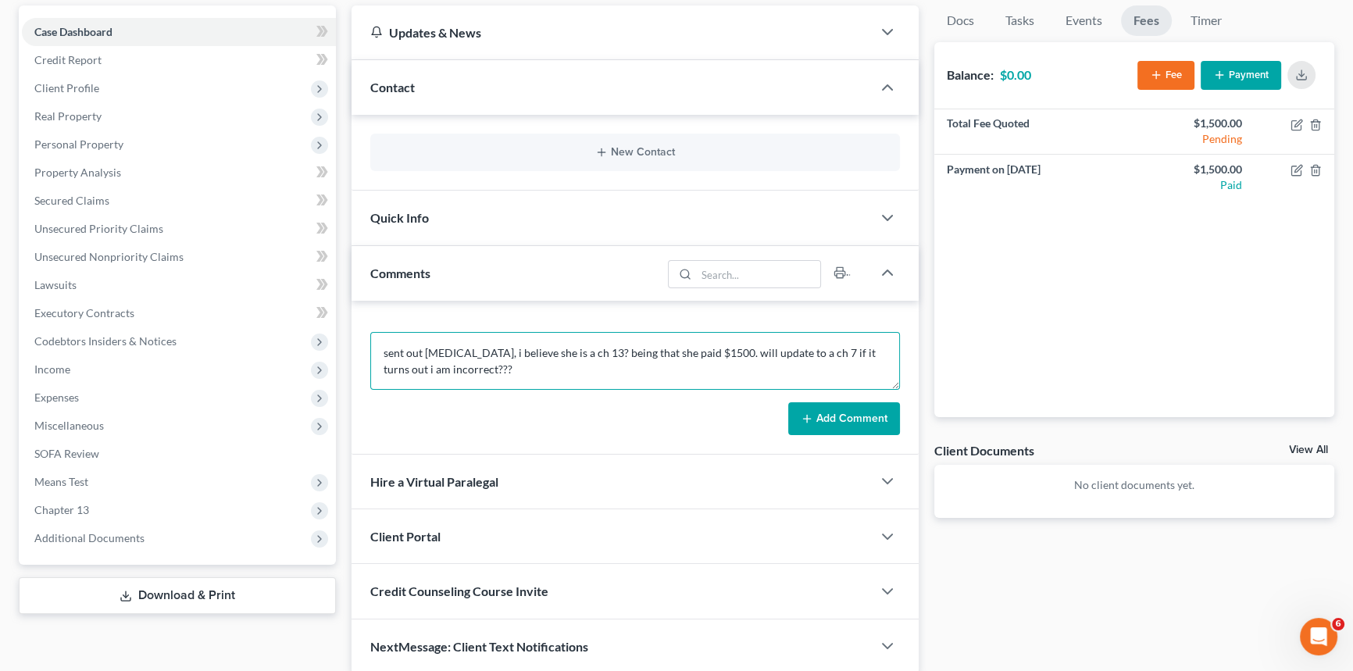
type textarea "﻿sent out [MEDICAL_DATA], i believe she is a ch 13? being that she paid $1500. …"
click at [847, 426] on button "Add Comment" at bounding box center [844, 418] width 112 height 33
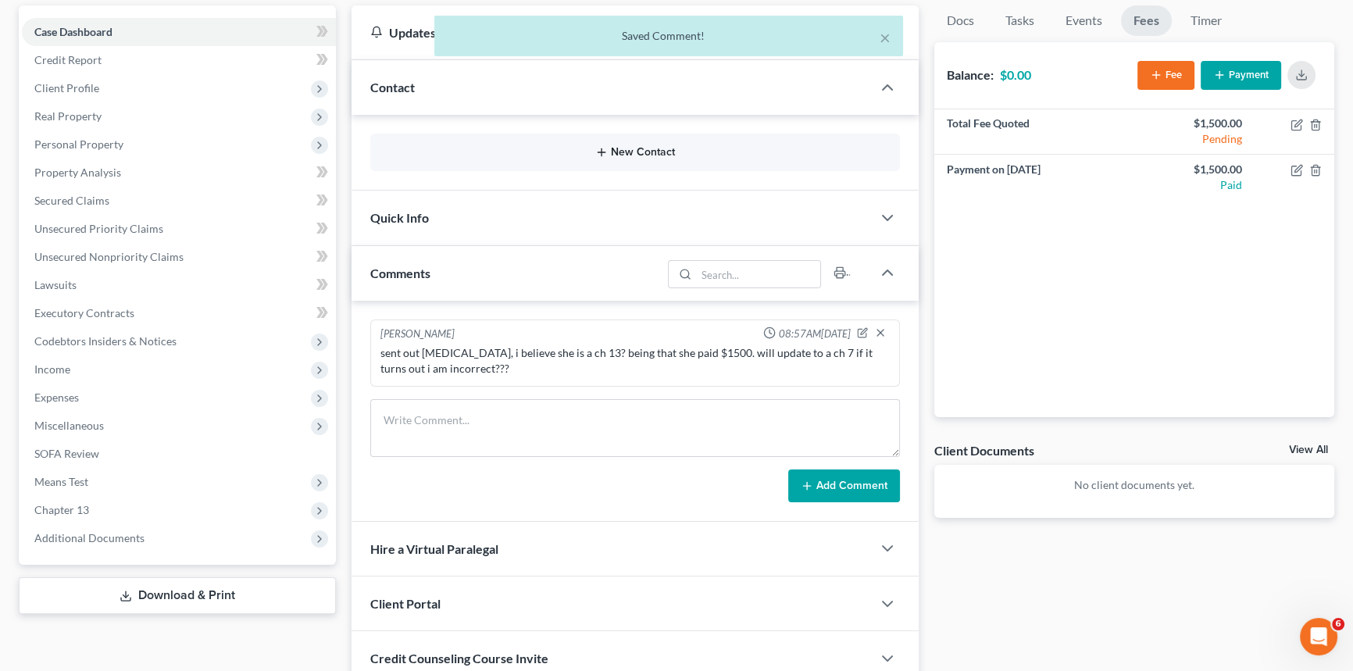
click at [594, 147] on button "New Contact" at bounding box center [635, 152] width 505 height 12
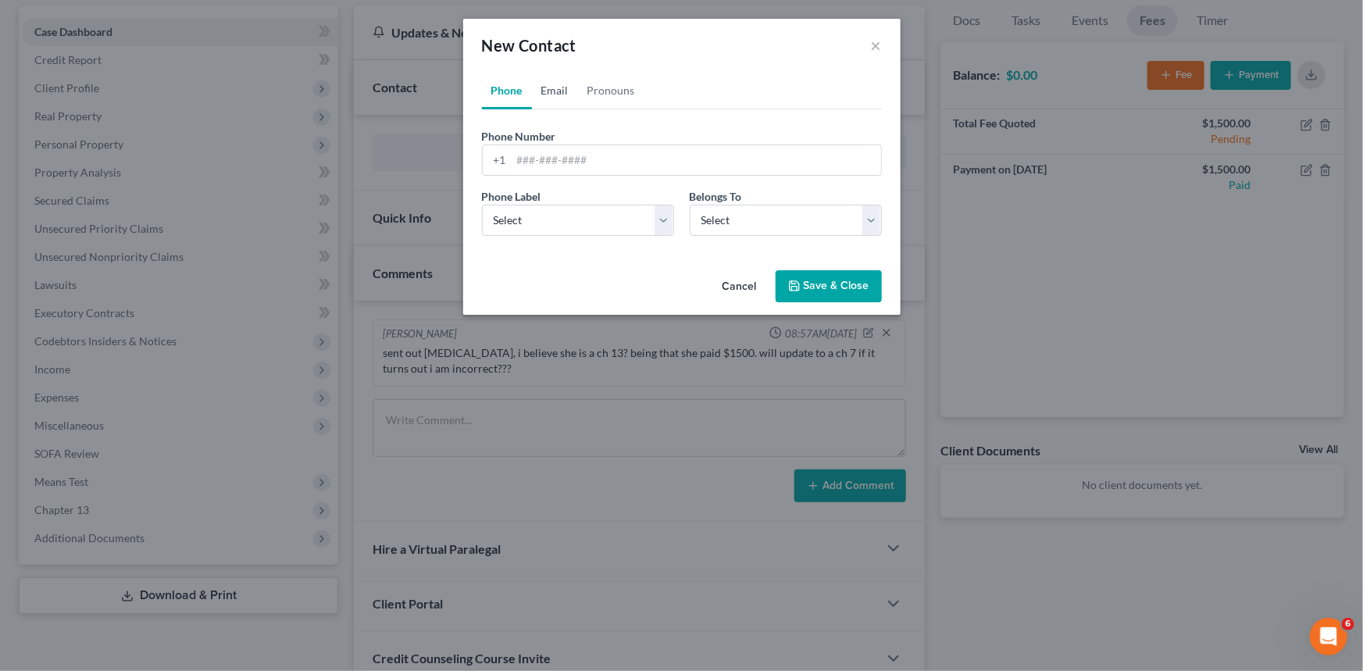
click at [559, 82] on link "Email" at bounding box center [555, 90] width 46 height 37
click at [566, 155] on input "email" at bounding box center [696, 160] width 369 height 30
paste input "[PERSON_NAME][EMAIL_ADDRESS][PERSON_NAME][DOMAIN_NAME]"
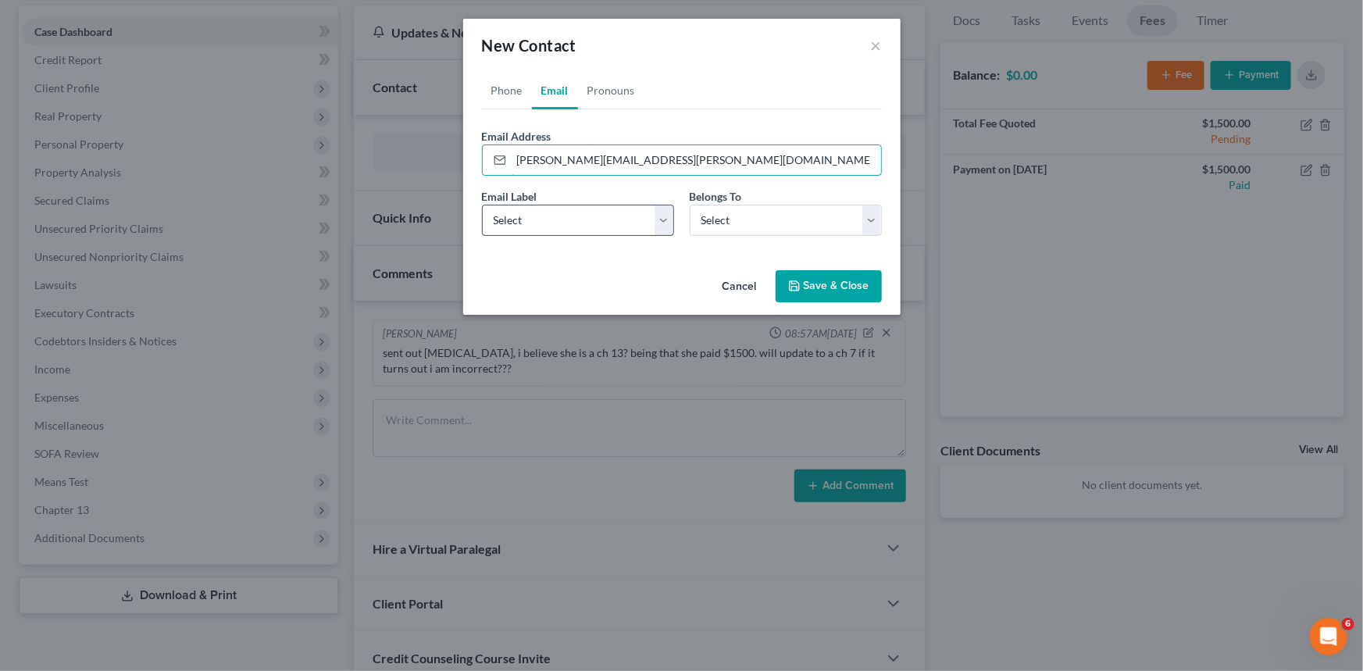
type input "[PERSON_NAME][EMAIL_ADDRESS][PERSON_NAME][DOMAIN_NAME]"
drag, startPoint x: 552, startPoint y: 226, endPoint x: 548, endPoint y: 234, distance: 9.1
click at [552, 226] on select "Select Home Work Other" at bounding box center [578, 220] width 192 height 31
select select "0"
click at [482, 205] on select "Select Home Work Other" at bounding box center [578, 220] width 192 height 31
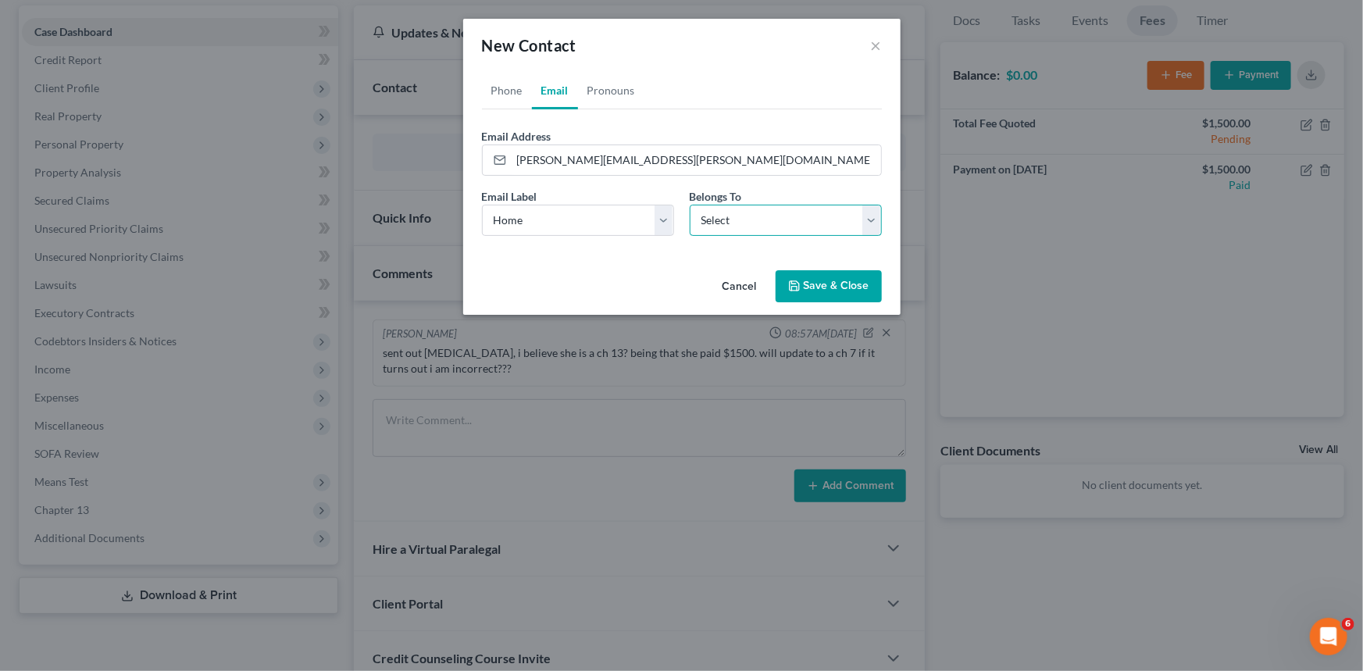
drag, startPoint x: 746, startPoint y: 221, endPoint x: 737, endPoint y: 230, distance: 12.2
click at [746, 221] on select "Select Client Other" at bounding box center [786, 220] width 192 height 31
select select "0"
click at [690, 205] on select "Select Client Other" at bounding box center [786, 220] width 192 height 31
select select "0"
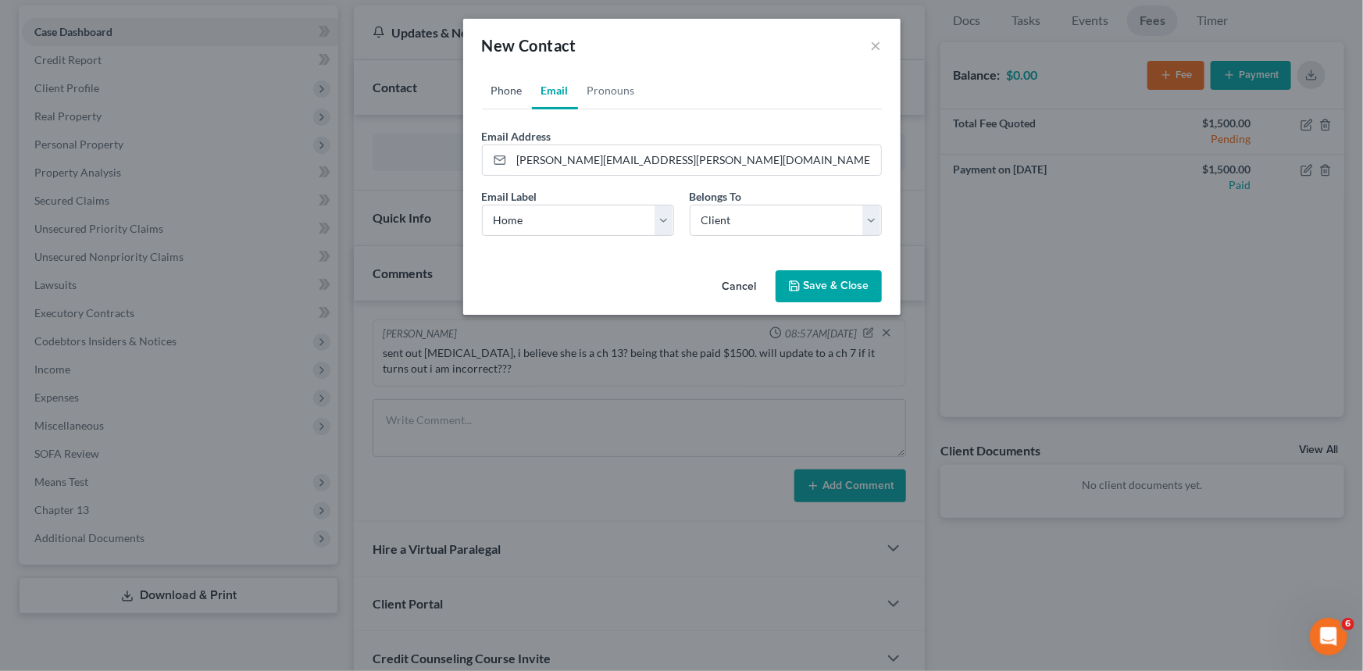
click at [482, 95] on link "Phone" at bounding box center [507, 90] width 50 height 37
click at [635, 150] on input "tel" at bounding box center [696, 160] width 369 height 30
type input "6092801499"
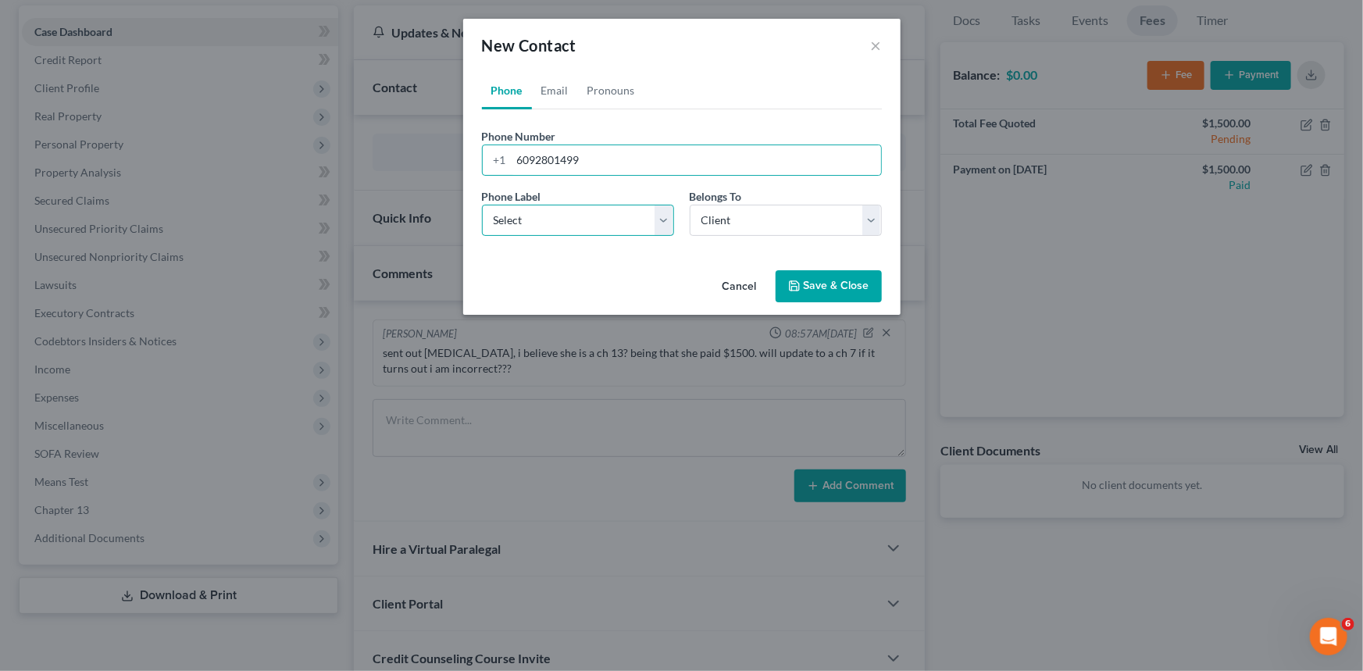
click at [549, 214] on select "Select Mobile Home Work Other" at bounding box center [578, 220] width 192 height 31
select select "0"
click at [482, 205] on select "Select Mobile Home Work Other" at bounding box center [578, 220] width 192 height 31
click at [854, 273] on button "Save & Close" at bounding box center [829, 286] width 106 height 33
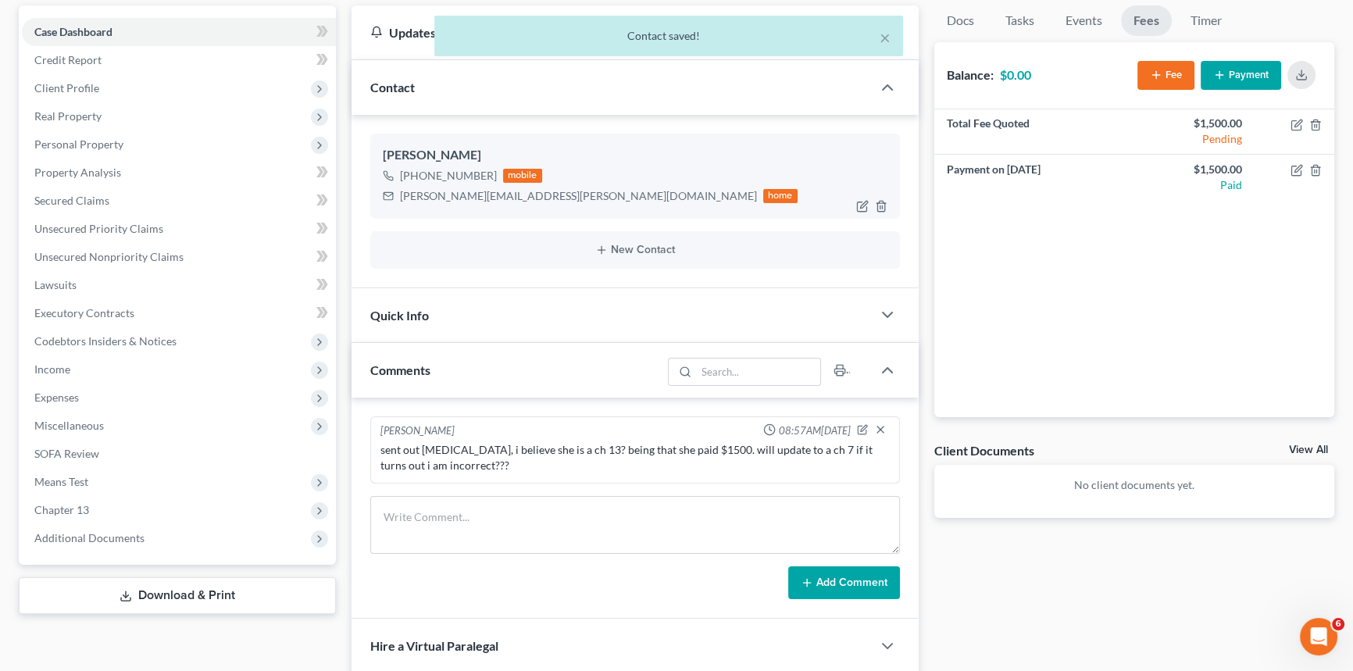
click at [490, 177] on div "[PHONE_NUMBER]" at bounding box center [448, 176] width 97 height 16
click at [470, 193] on div "[PERSON_NAME][EMAIL_ADDRESS][PERSON_NAME][DOMAIN_NAME]" at bounding box center [578, 196] width 357 height 16
copy div "[PERSON_NAME][EMAIL_ADDRESS][PERSON_NAME][DOMAIN_NAME]"
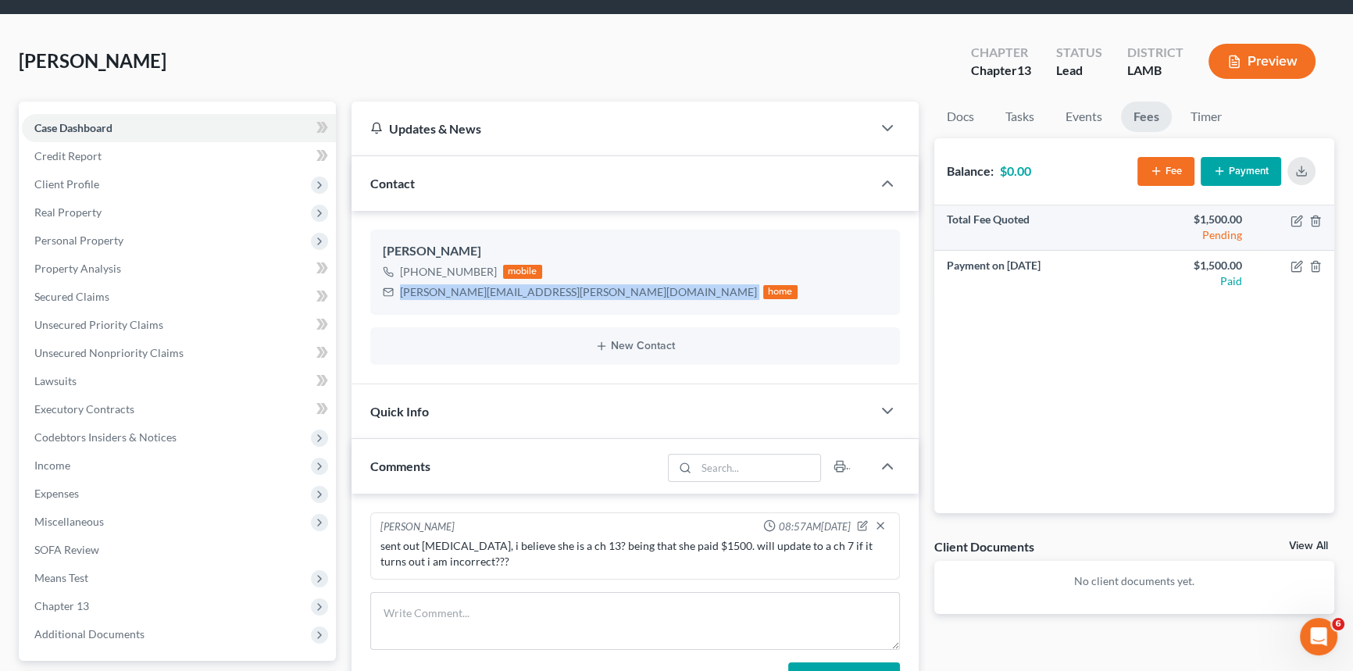
scroll to position [0, 0]
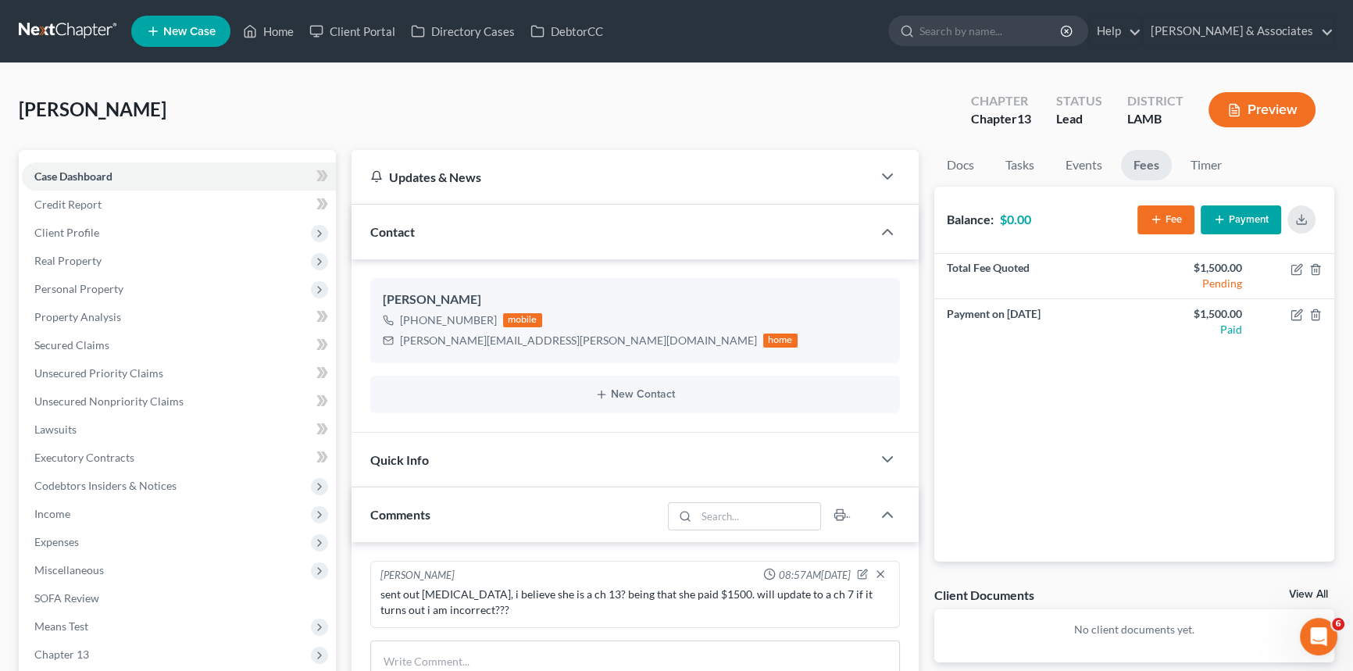
click at [684, 422] on div "[PERSON_NAME] [PHONE_NUMBER] mobile [PERSON_NAME][EMAIL_ADDRESS][PERSON_NAME][D…" at bounding box center [634, 345] width 567 height 173
click at [666, 477] on div "Quick Info" at bounding box center [611, 460] width 520 height 54
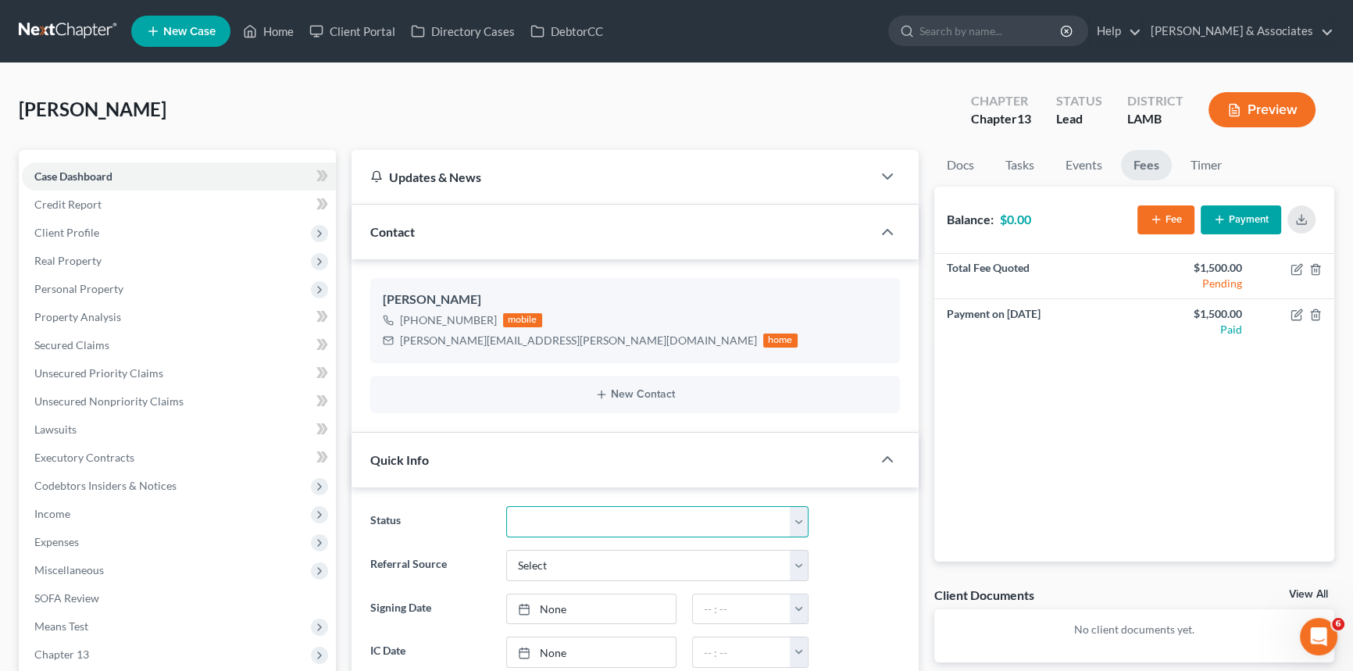
click at [519, 512] on select "Amended Plan Needed Awaiting Income Closed Confirmed Discharged Dismissed Docs …" at bounding box center [657, 521] width 302 height 31
select select "17"
click at [506, 506] on select "Amended Plan Needed Awaiting Income Closed Confirmed Discharged Dismissed Docs …" at bounding box center [657, 521] width 302 height 31
click at [277, 36] on link "Home" at bounding box center [268, 31] width 66 height 28
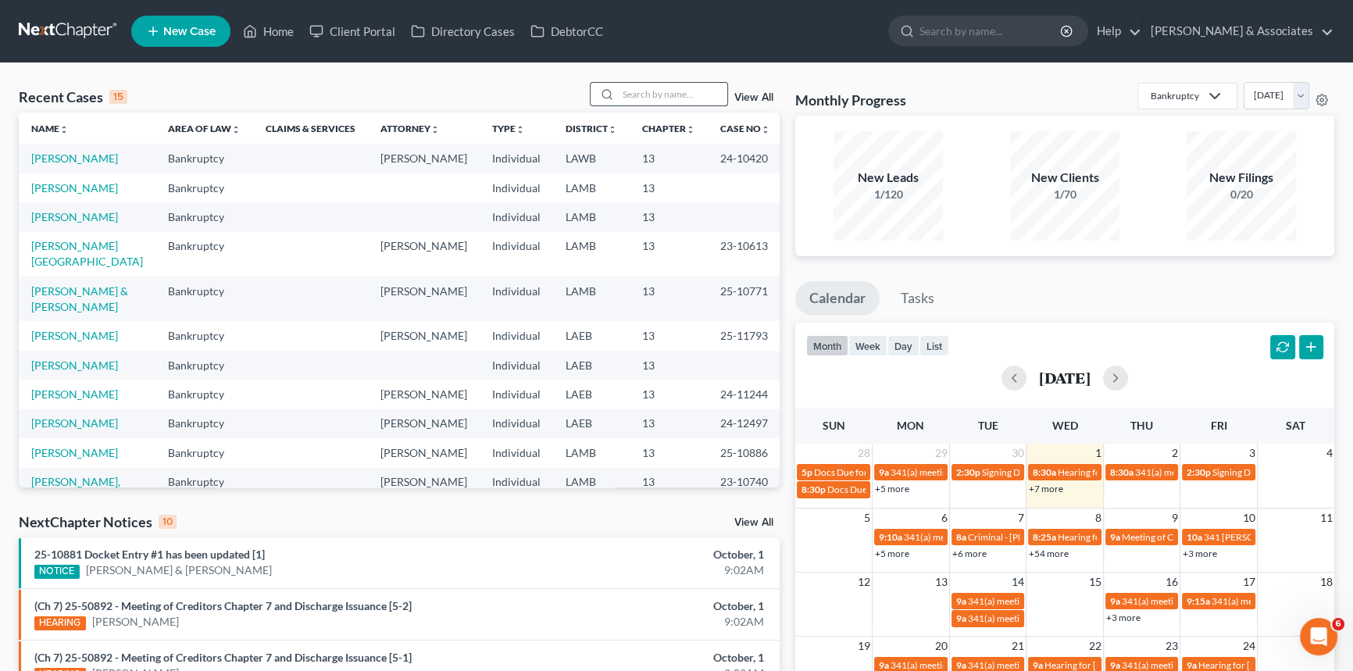
click at [649, 94] on input "search" at bounding box center [672, 94] width 109 height 23
type input "coycault"
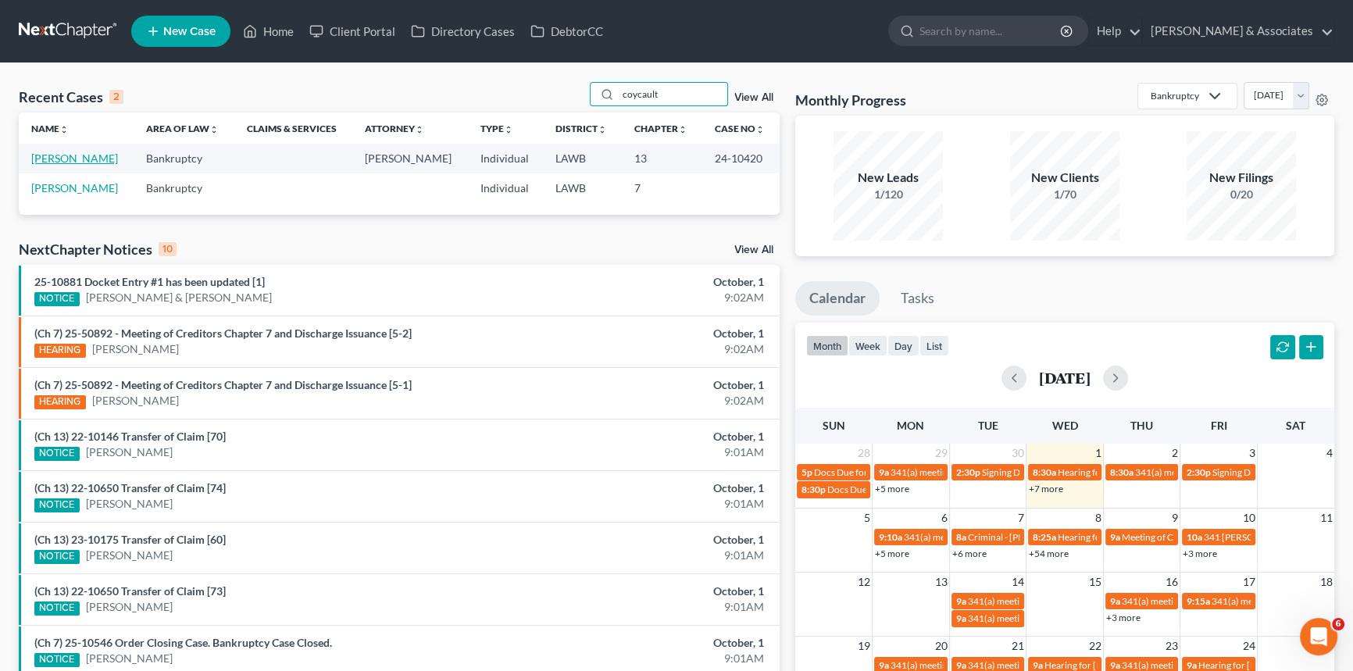
click at [67, 156] on link "[PERSON_NAME]" at bounding box center [74, 158] width 87 height 13
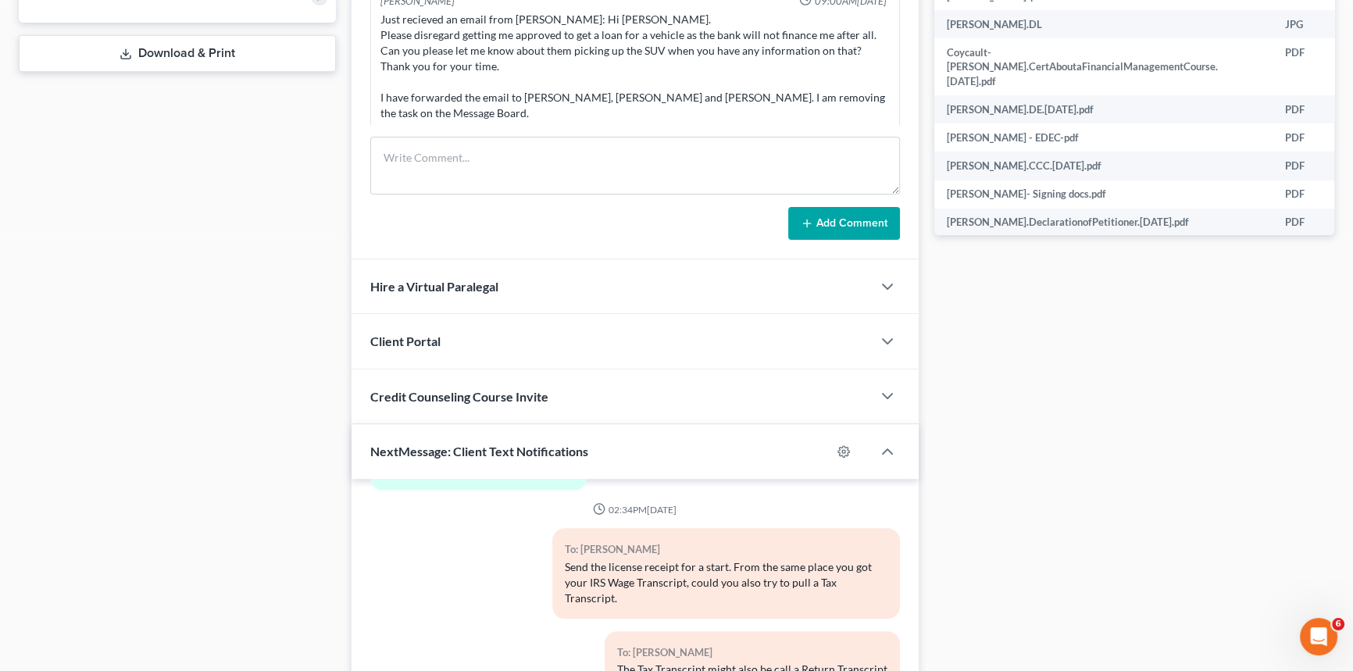
scroll to position [99, 0]
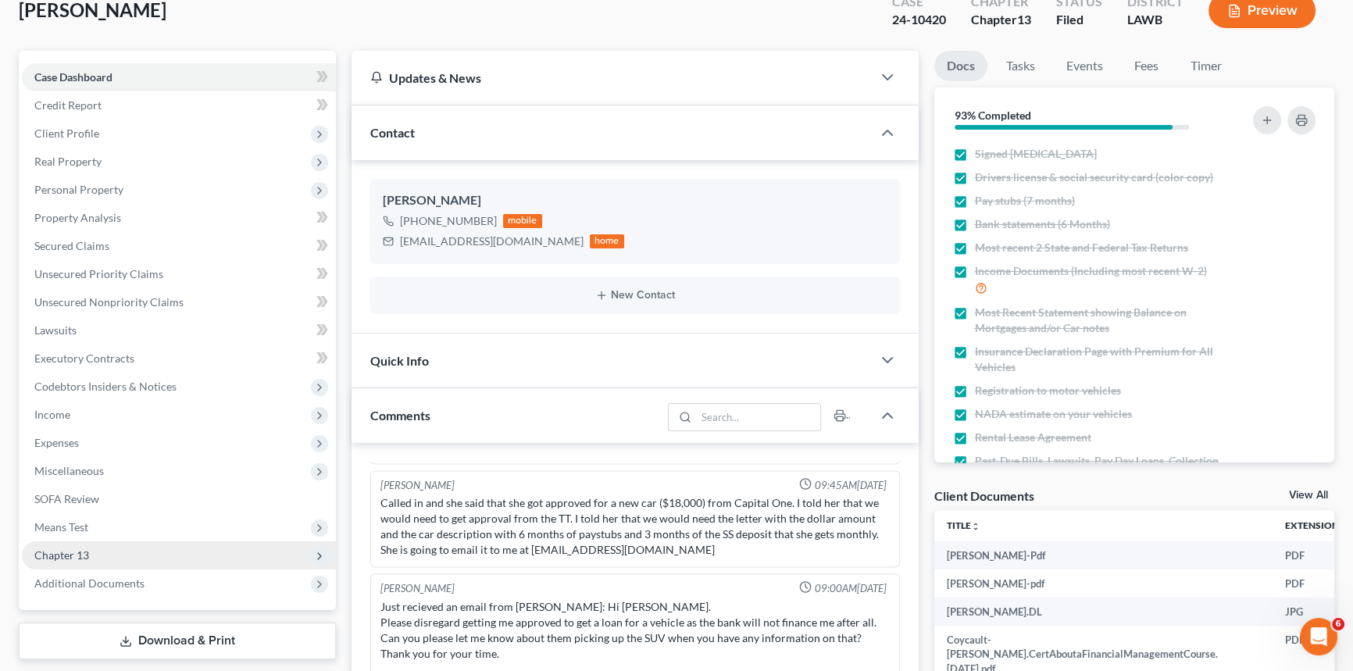
click at [91, 559] on span "Chapter 13" at bounding box center [179, 555] width 314 height 28
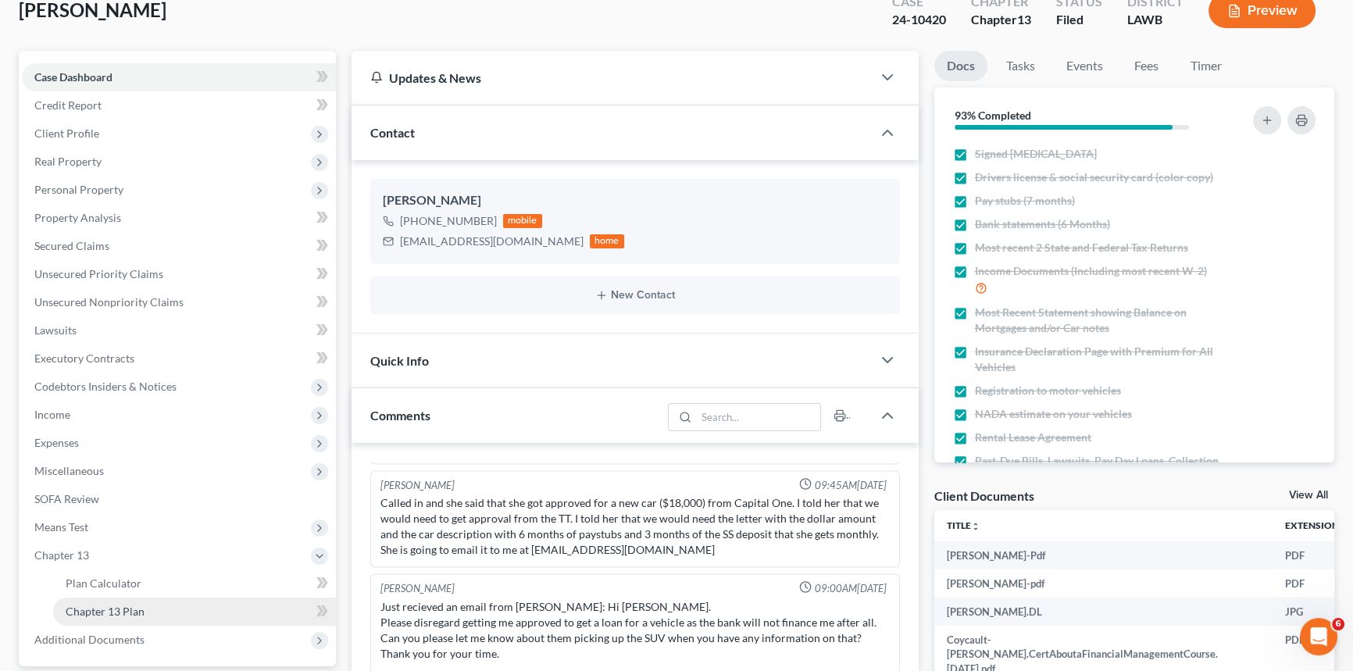
click at [127, 615] on span "Chapter 13 Plan" at bounding box center [105, 611] width 79 height 13
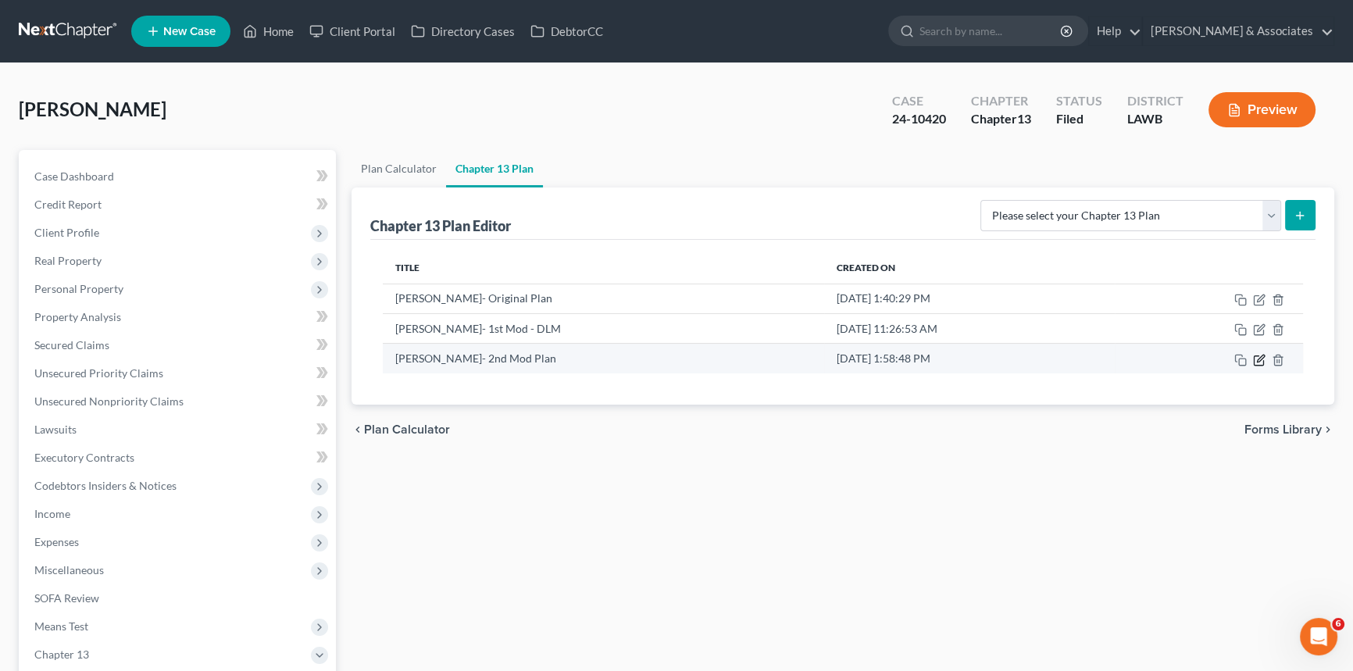
click at [1258, 358] on icon "button" at bounding box center [1260, 358] width 7 height 7
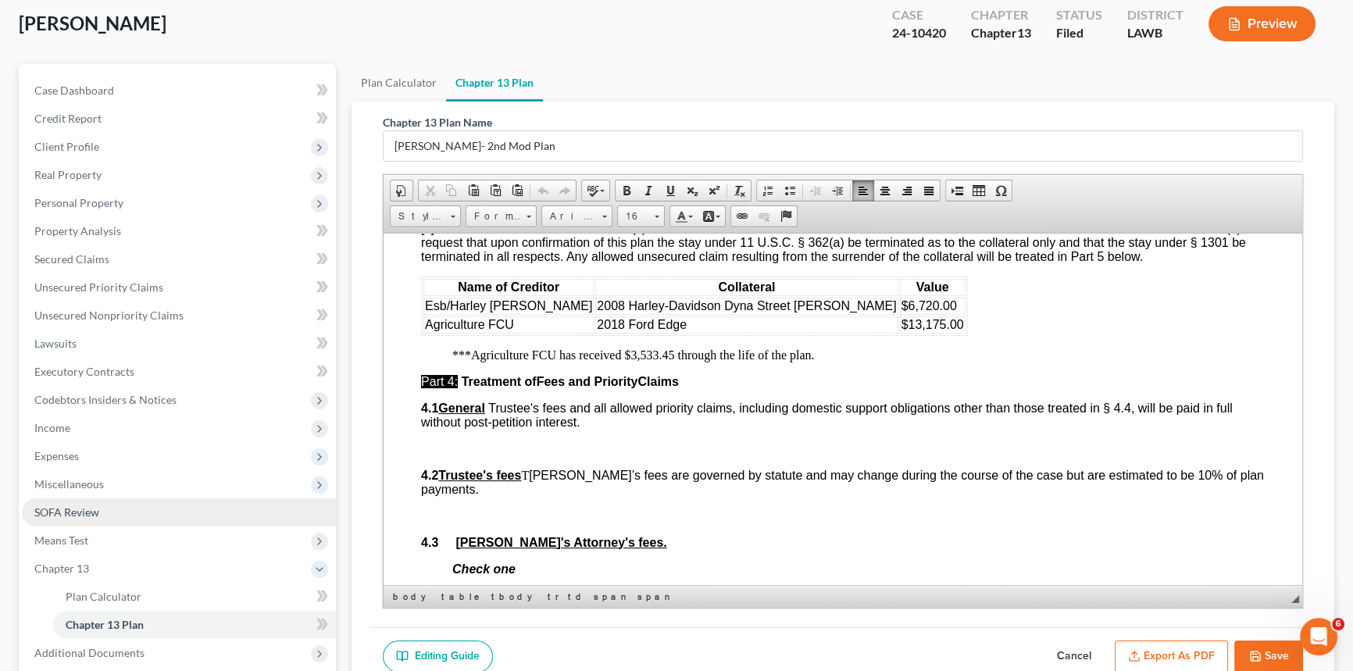
scroll to position [206, 0]
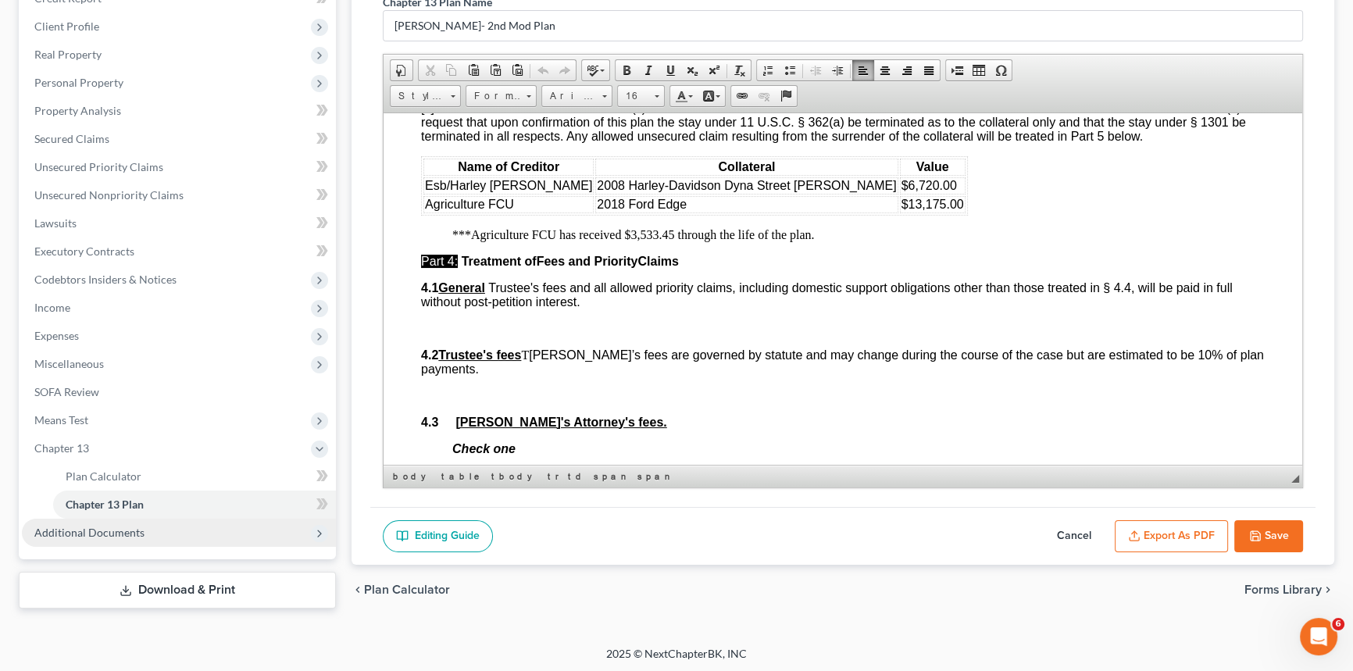
click at [80, 526] on span "Additional Documents" at bounding box center [89, 532] width 110 height 13
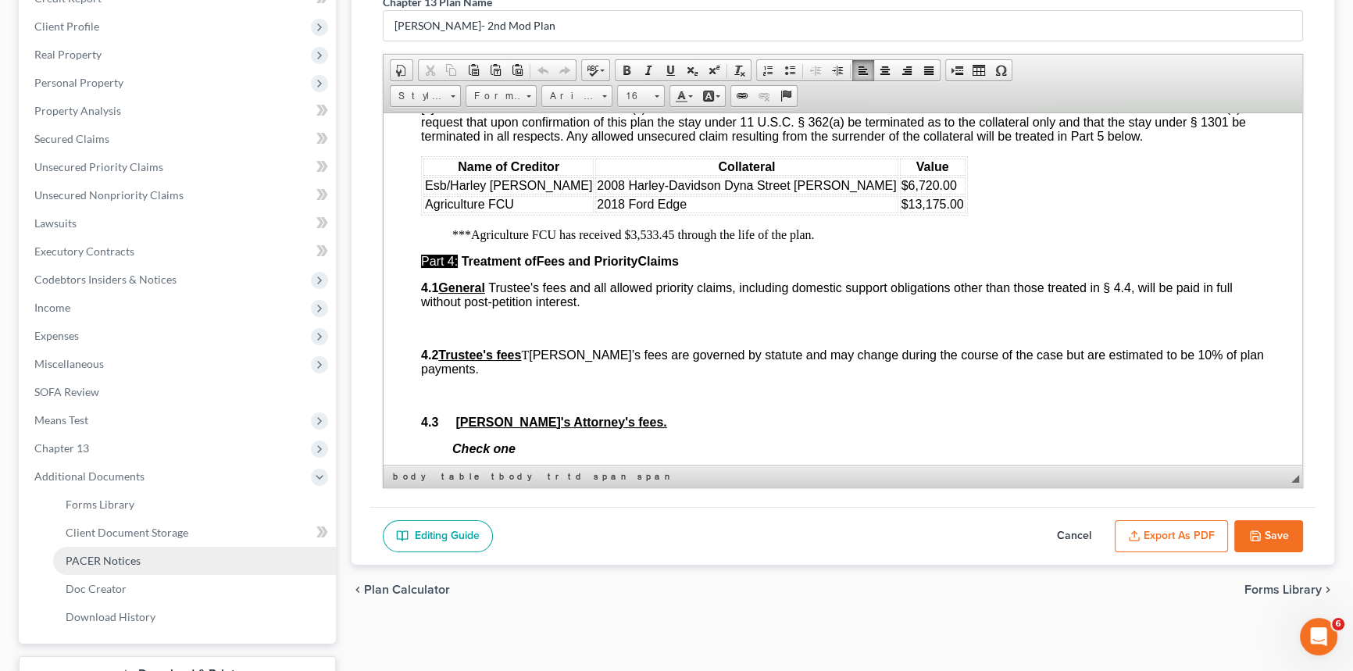
click at [90, 561] on span "PACER Notices" at bounding box center [103, 560] width 75 height 13
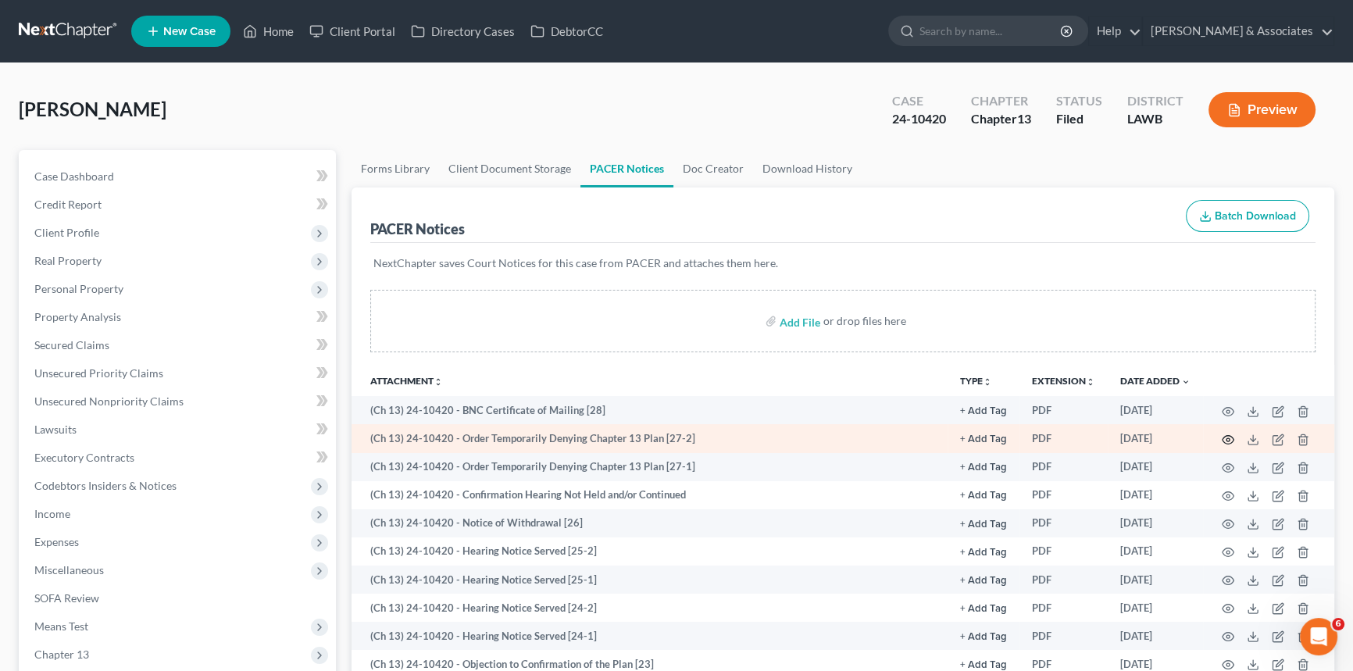
click at [1232, 440] on icon "button" at bounding box center [1228, 439] width 12 height 9
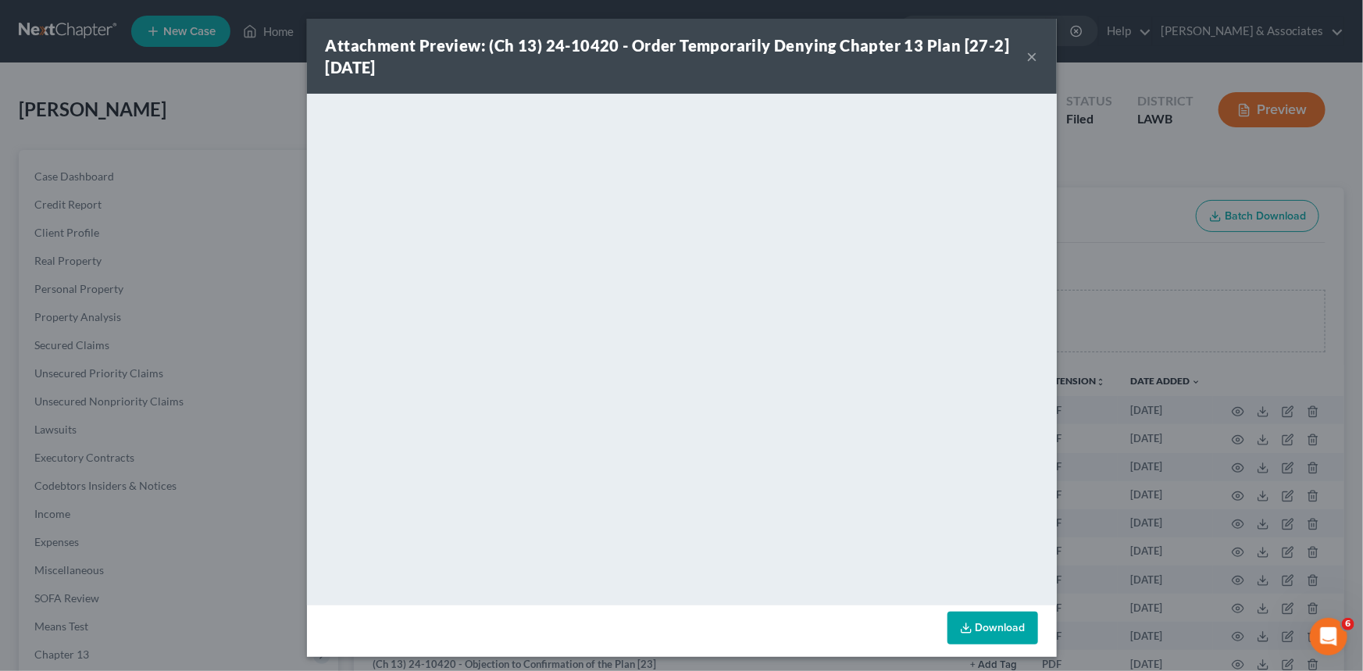
click at [1027, 54] on button "×" at bounding box center [1032, 56] width 11 height 19
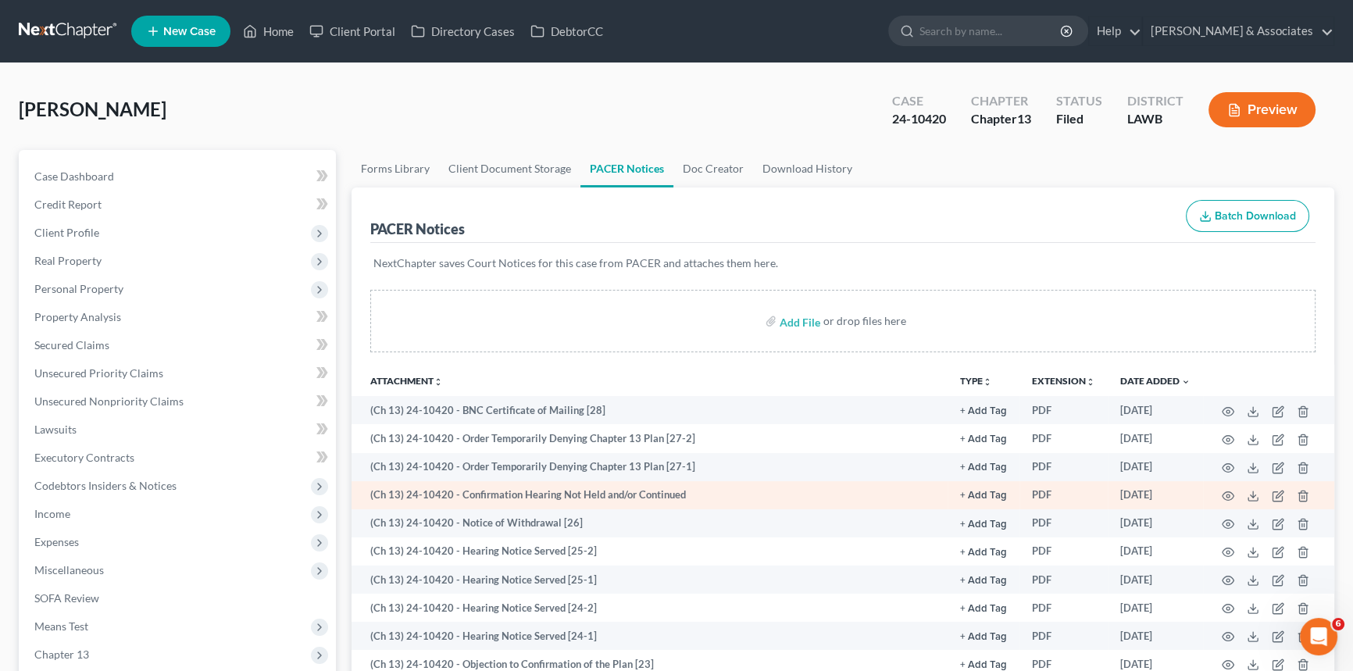
click at [1218, 487] on td at bounding box center [1268, 495] width 131 height 28
click at [1231, 492] on icon "button" at bounding box center [1228, 496] width 12 height 12
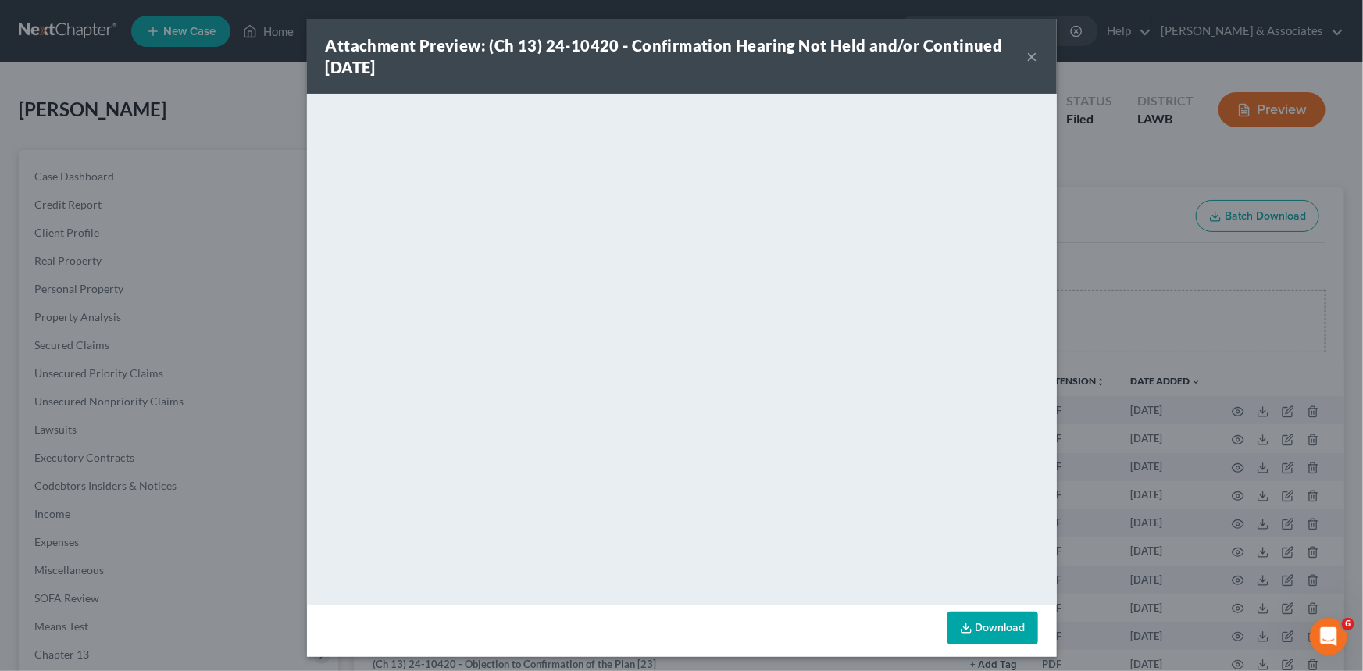
click at [1019, 59] on div "Attachment Preview: (Ch 13) 24-10420 - Confirmation Hearing Not Held and/or Con…" at bounding box center [676, 56] width 701 height 44
click at [1034, 52] on div "Attachment Preview: (Ch 13) 24-10420 - Confirmation Hearing Not Held and/or Con…" at bounding box center [682, 56] width 750 height 75
click at [1028, 55] on button "×" at bounding box center [1032, 56] width 11 height 19
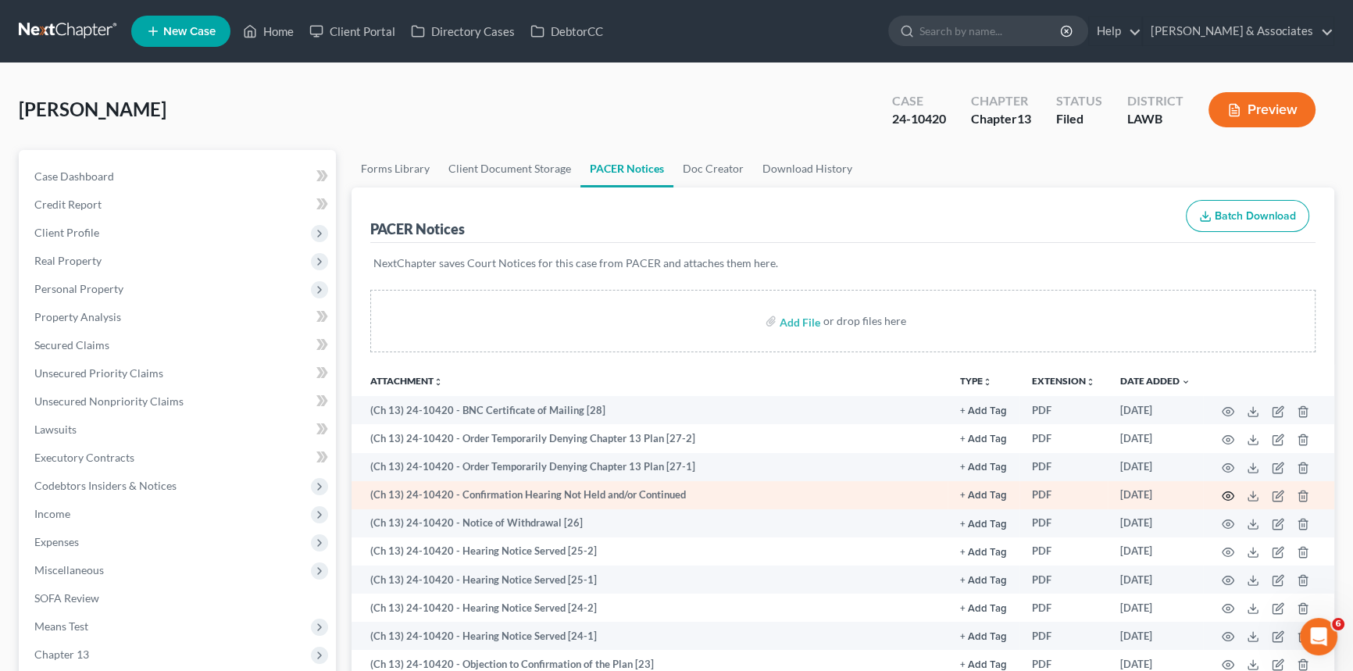
click at [1228, 492] on icon "button" at bounding box center [1228, 496] width 12 height 12
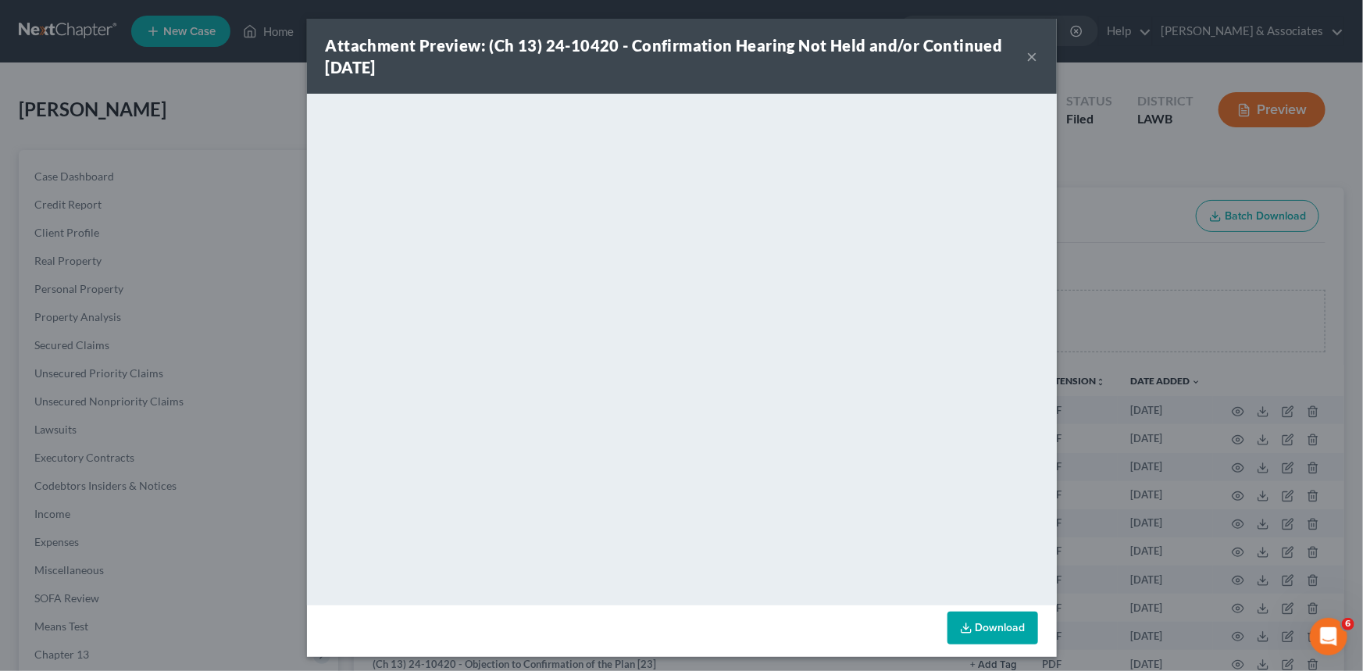
drag, startPoint x: 1025, startPoint y: 55, endPoint x: 1029, endPoint y: 70, distance: 16.1
click at [1027, 54] on button "×" at bounding box center [1032, 56] width 11 height 19
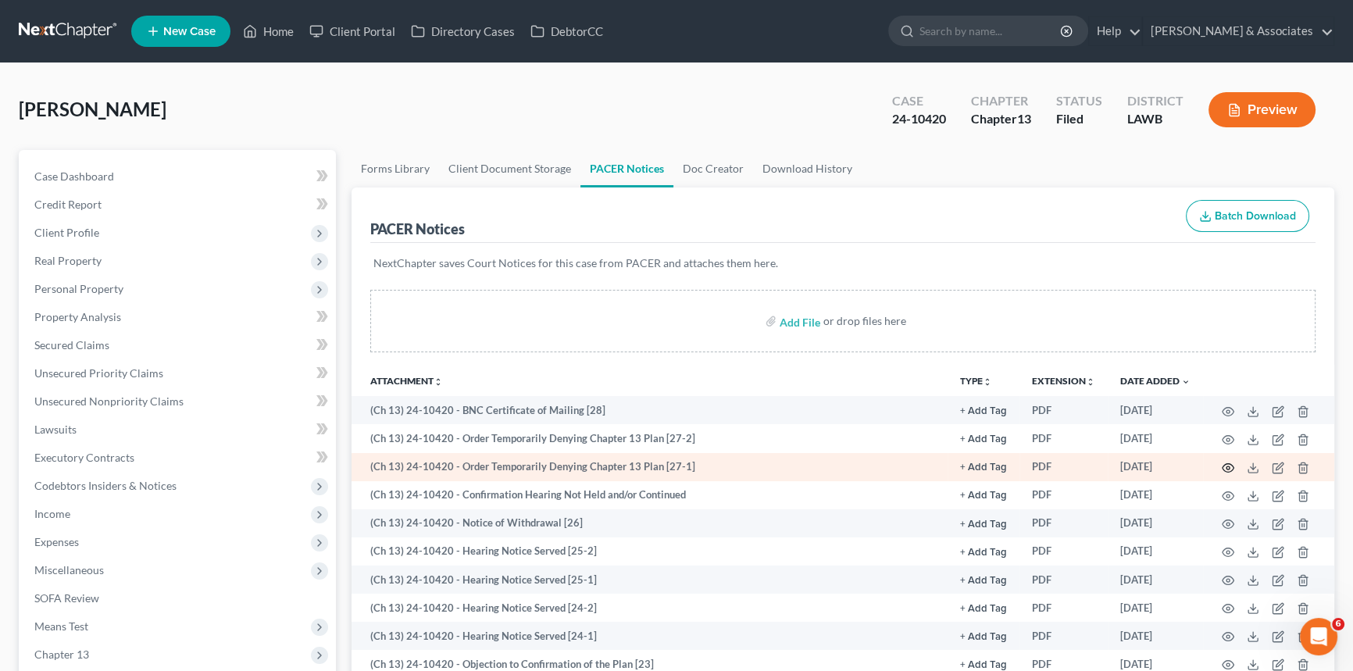
click at [1227, 462] on icon "button" at bounding box center [1228, 468] width 12 height 12
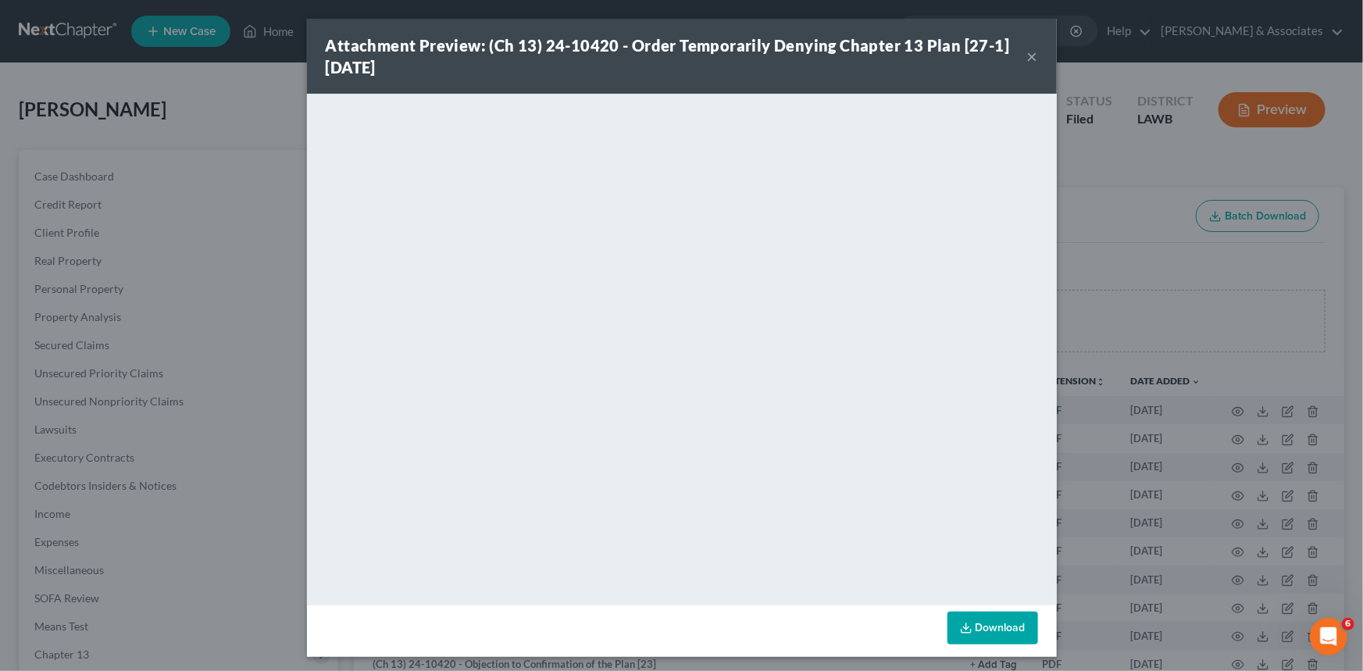
click at [1027, 47] on button "×" at bounding box center [1032, 56] width 11 height 19
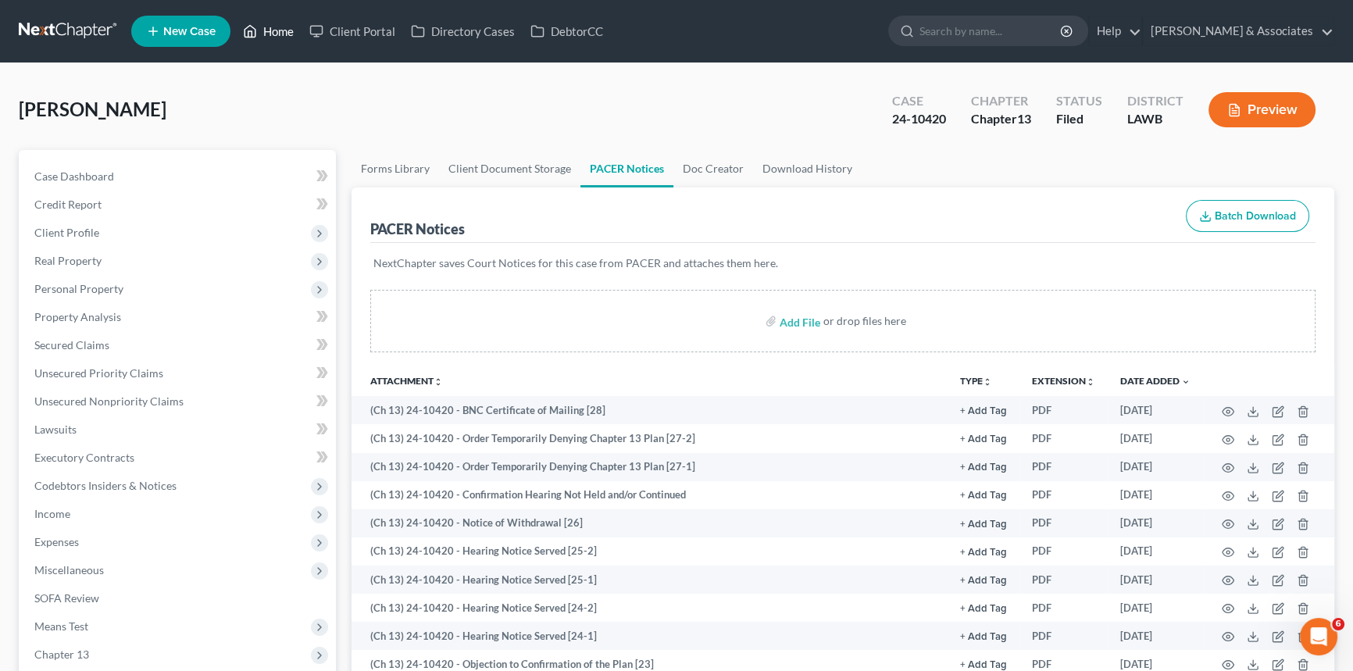
click at [281, 30] on link "Home" at bounding box center [268, 31] width 66 height 28
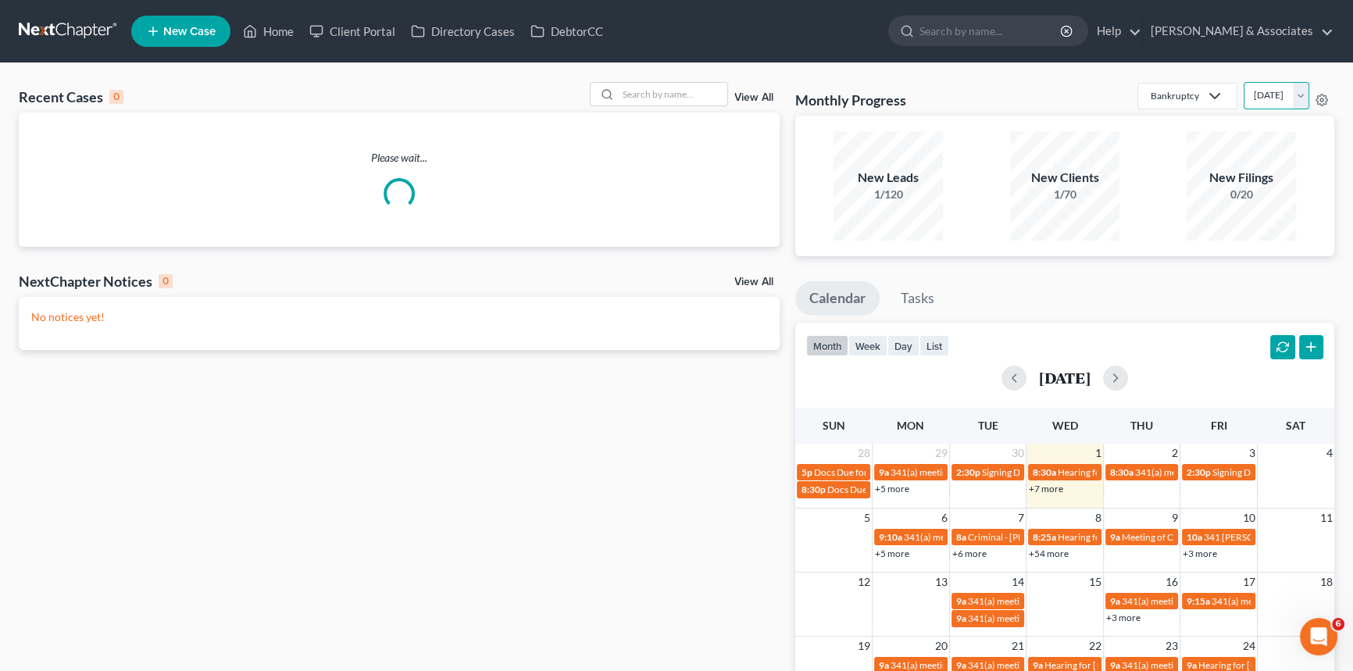
click at [1243, 87] on select "[DATE] [DATE] [DATE] [DATE] [DATE] [DATE] [DATE] [DATE] [DATE] [DATE] [DATE] [D…" at bounding box center [1276, 95] width 66 height 27
select select "1"
click at [1243, 82] on select "[DATE] [DATE] [DATE] [DATE] [DATE] [DATE] [DATE] [DATE] [DATE] [DATE] [DATE] [D…" at bounding box center [1276, 95] width 66 height 27
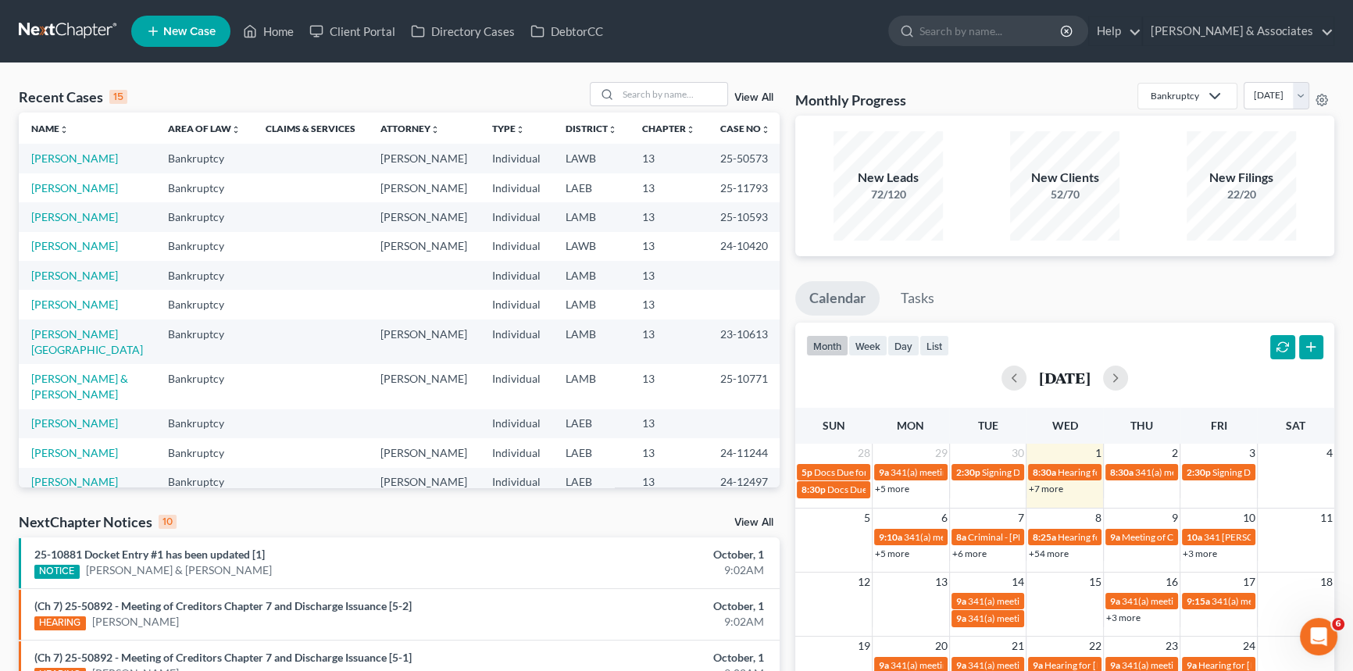
click at [746, 90] on div "View All" at bounding box center [685, 94] width 191 height 24
click at [763, 100] on link "View All" at bounding box center [753, 97] width 39 height 11
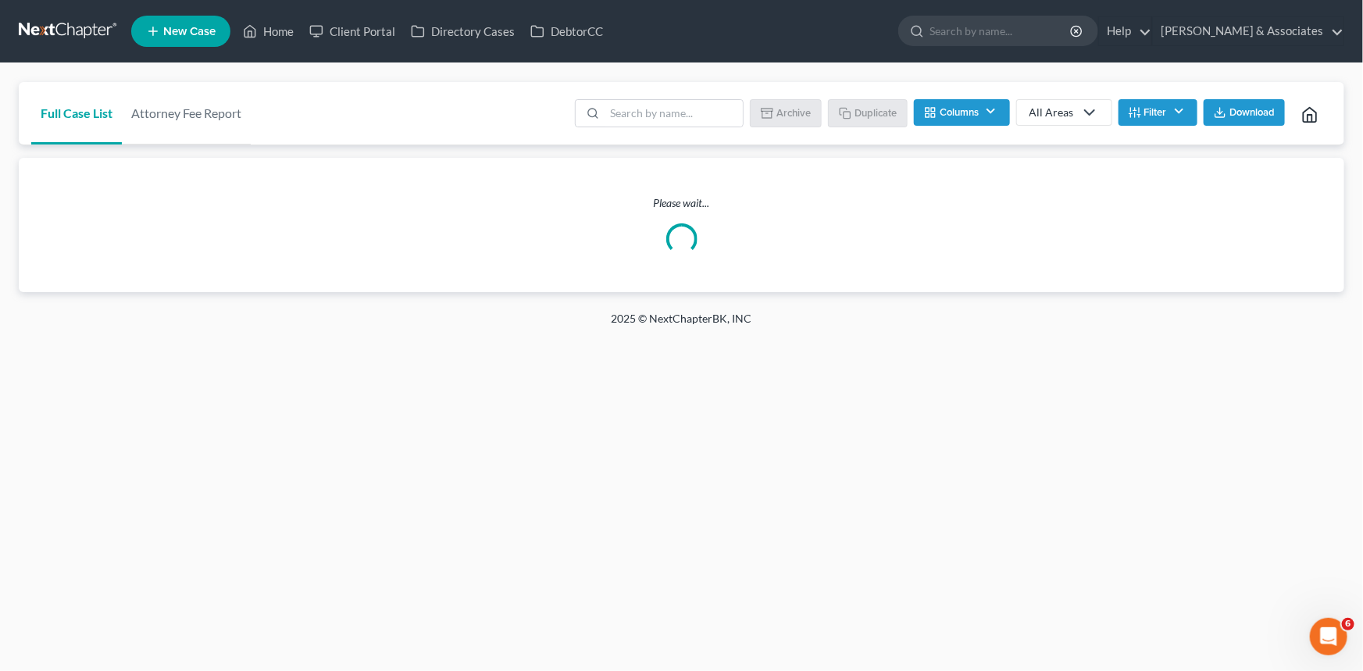
drag, startPoint x: 1024, startPoint y: 186, endPoint x: 1022, endPoint y: 242, distance: 56.3
click at [1022, 242] on div "Please wait..." at bounding box center [681, 225] width 1325 height 134
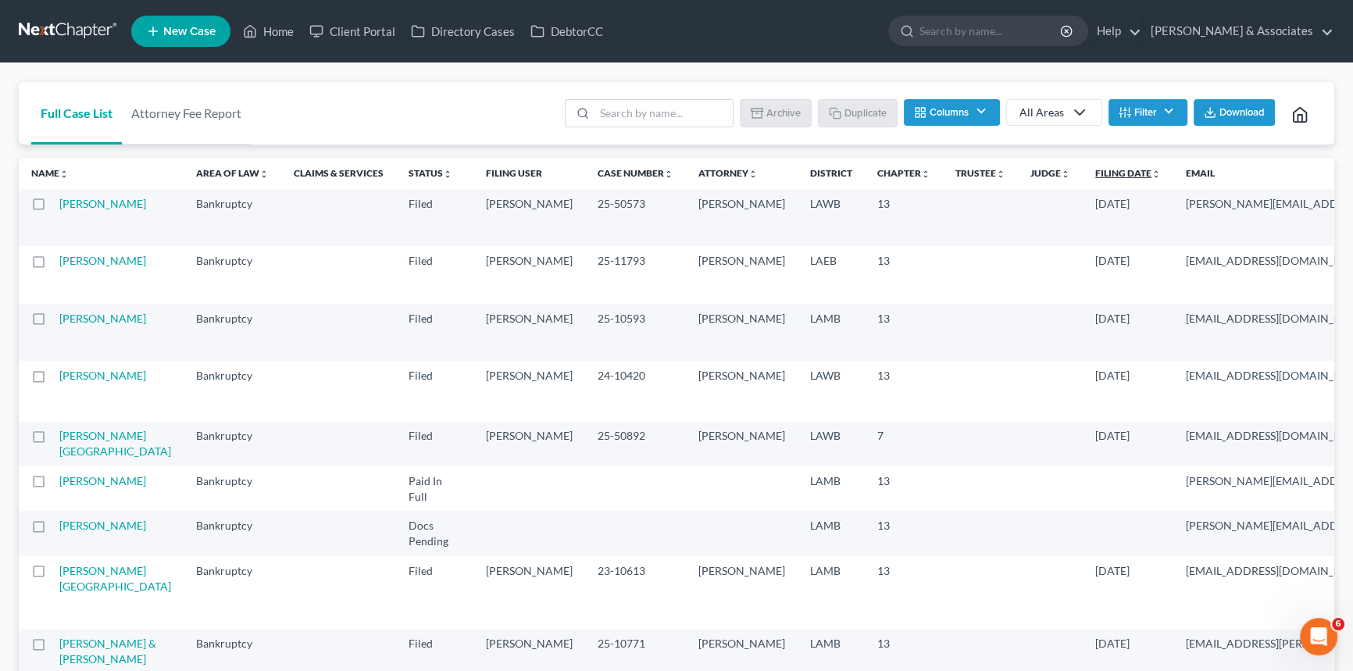
click at [1095, 171] on link "Filing Date unfold_more expand_more expand_less" at bounding box center [1128, 173] width 66 height 12
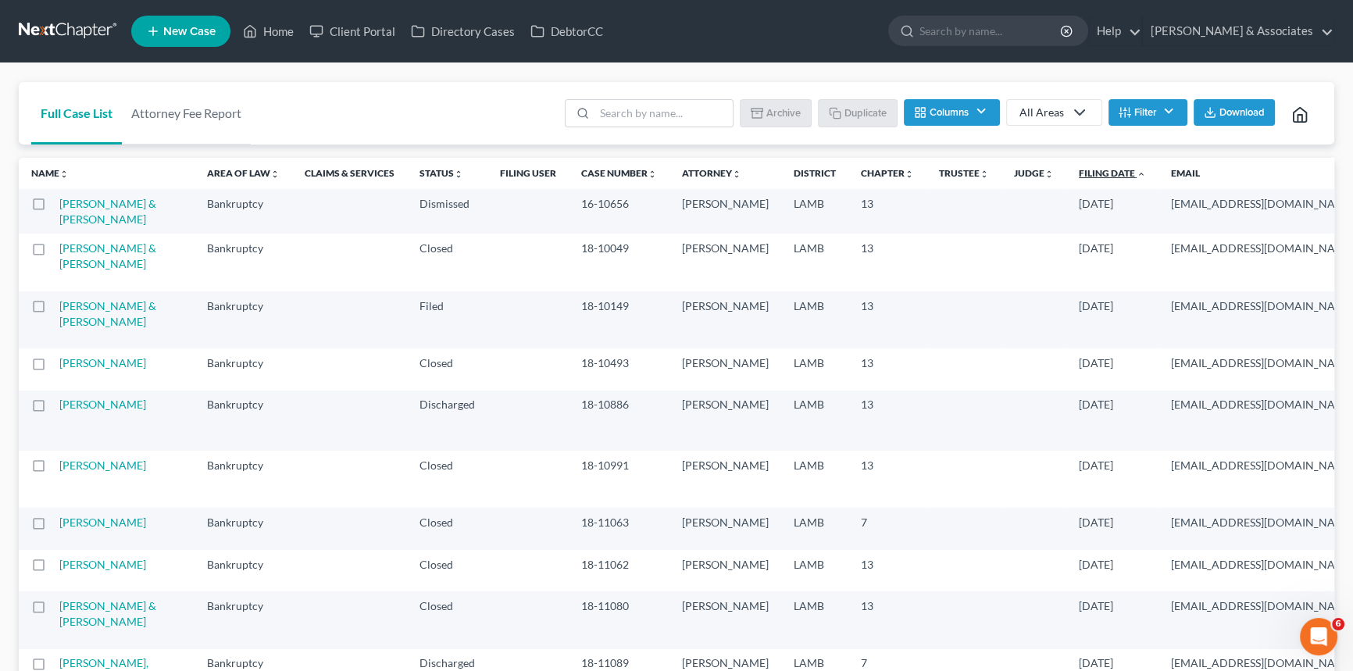
click at [1079, 171] on link "Filing Date unfold_more expand_more expand_less" at bounding box center [1112, 173] width 67 height 12
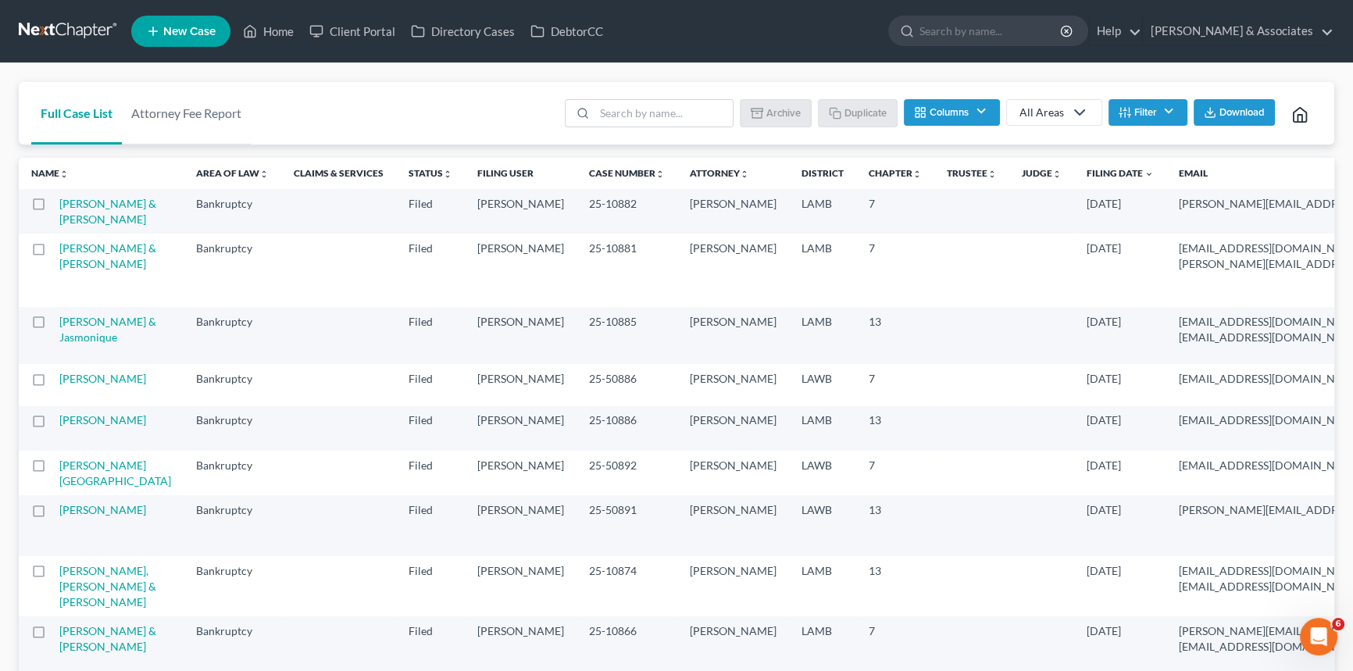
drag, startPoint x: 1024, startPoint y: 349, endPoint x: 1293, endPoint y: 262, distance: 282.6
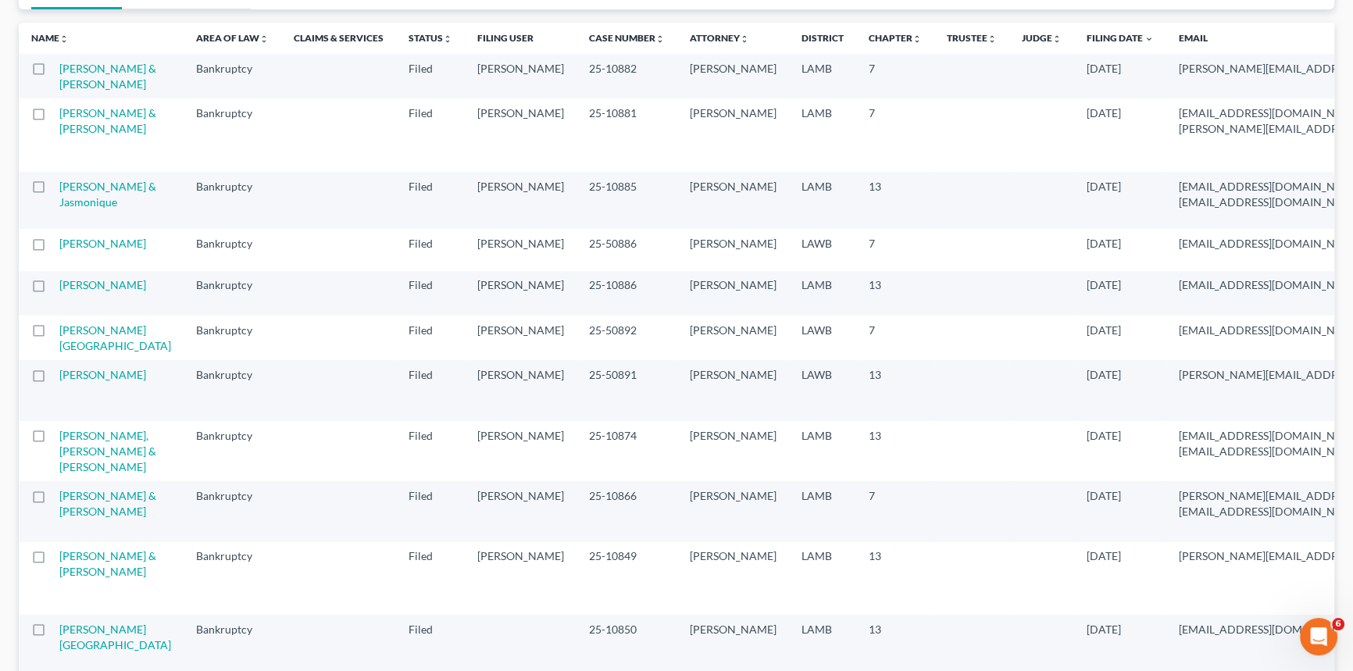
scroll to position [0, 5]
drag, startPoint x: 965, startPoint y: 70, endPoint x: 1030, endPoint y: 109, distance: 75.7
click at [1030, 98] on tr "[PERSON_NAME] & [PERSON_NAME] Bankruptcy Filed (archived) [PERSON_NAME] 25-1088…" at bounding box center [1073, 76] width 2119 height 45
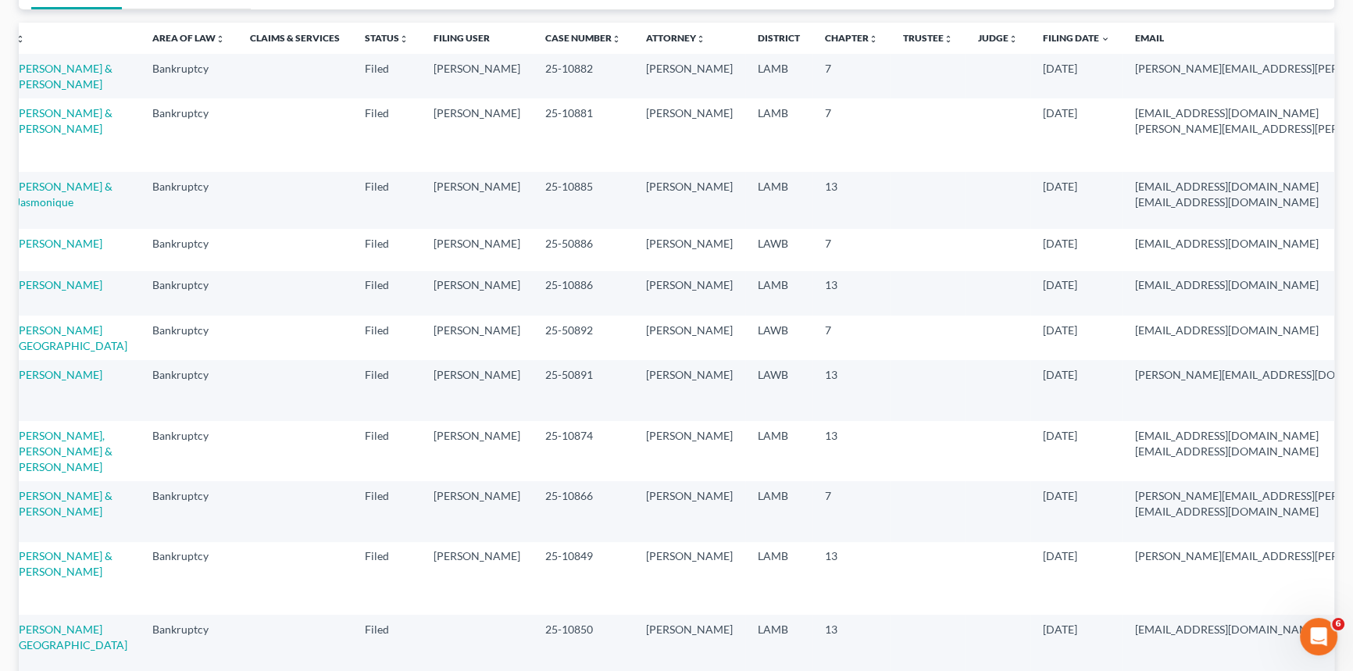
scroll to position [0, 0]
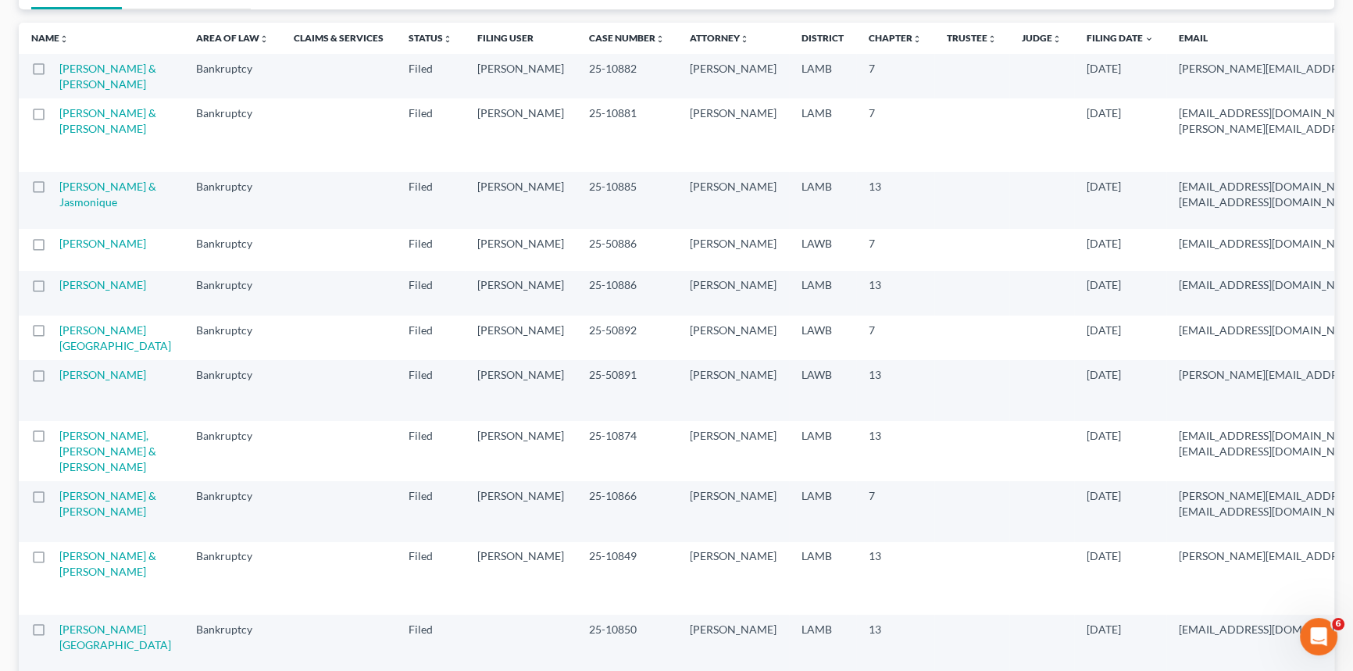
drag, startPoint x: 1157, startPoint y: 97, endPoint x: 1250, endPoint y: 155, distance: 110.5
click at [53, 73] on label at bounding box center [53, 73] width 0 height 0
click at [59, 71] on input "checkbox" at bounding box center [64, 66] width 10 height 10
checkbox input "true"
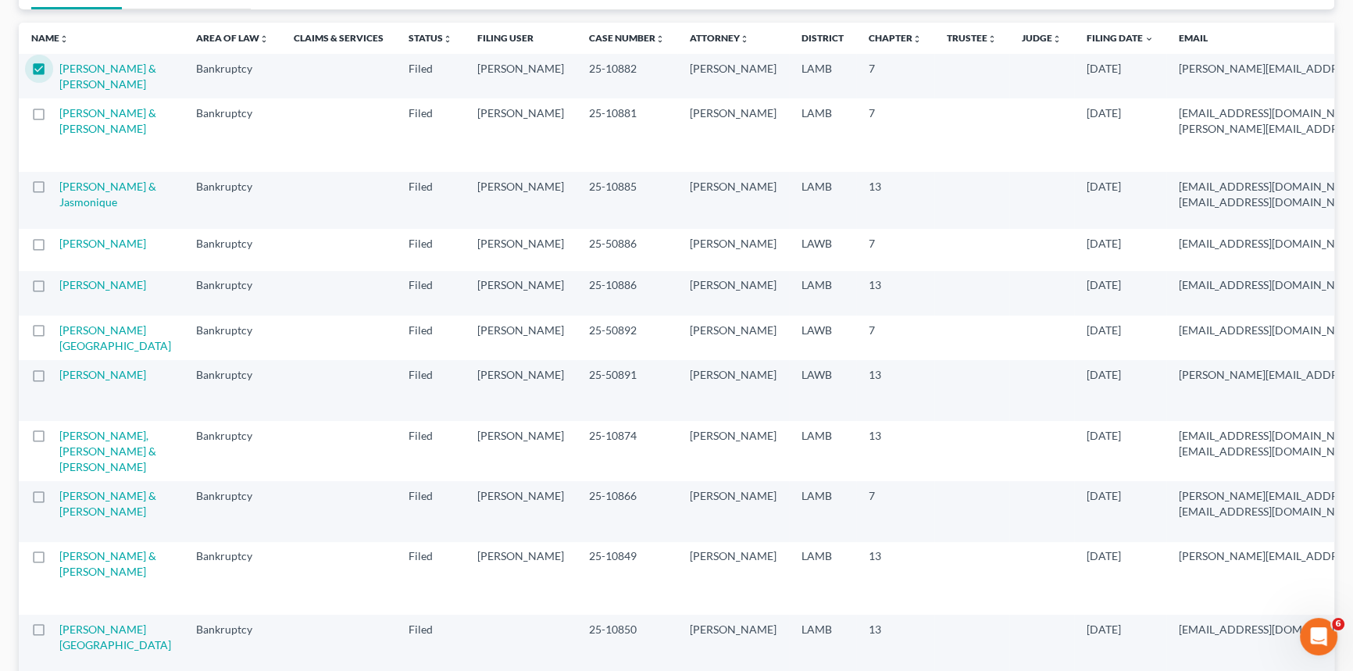
click at [53, 117] on label at bounding box center [53, 117] width 0 height 0
click at [59, 116] on input "checkbox" at bounding box center [64, 110] width 10 height 10
checkbox input "true"
click at [53, 191] on label at bounding box center [53, 191] width 0 height 0
click at [59, 189] on input "checkbox" at bounding box center [64, 184] width 10 height 10
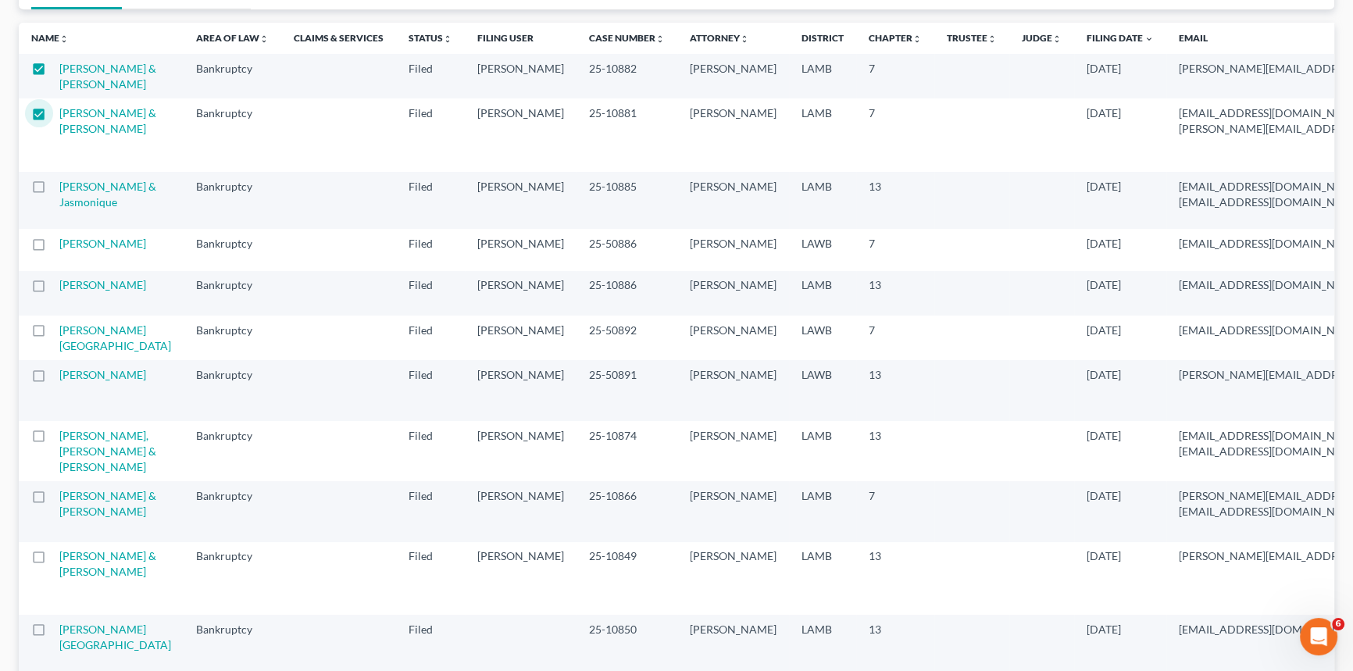
checkbox input "true"
click at [53, 248] on label at bounding box center [53, 248] width 0 height 0
click at [59, 246] on input "checkbox" at bounding box center [64, 241] width 10 height 10
checkbox input "true"
click at [53, 289] on label at bounding box center [53, 289] width 0 height 0
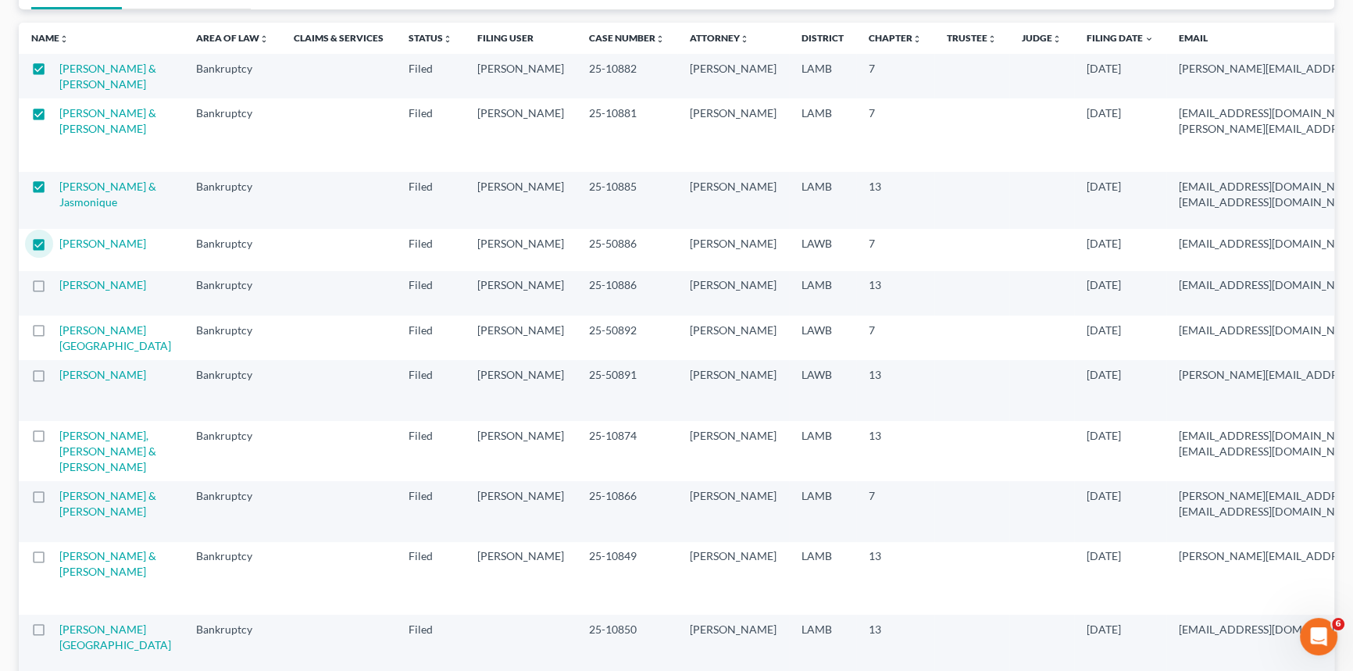
click at [59, 287] on input "checkbox" at bounding box center [64, 282] width 10 height 10
checkbox input "true"
click at [53, 379] on label at bounding box center [53, 379] width 0 height 0
click at [59, 377] on input "checkbox" at bounding box center [64, 372] width 10 height 10
checkbox input "true"
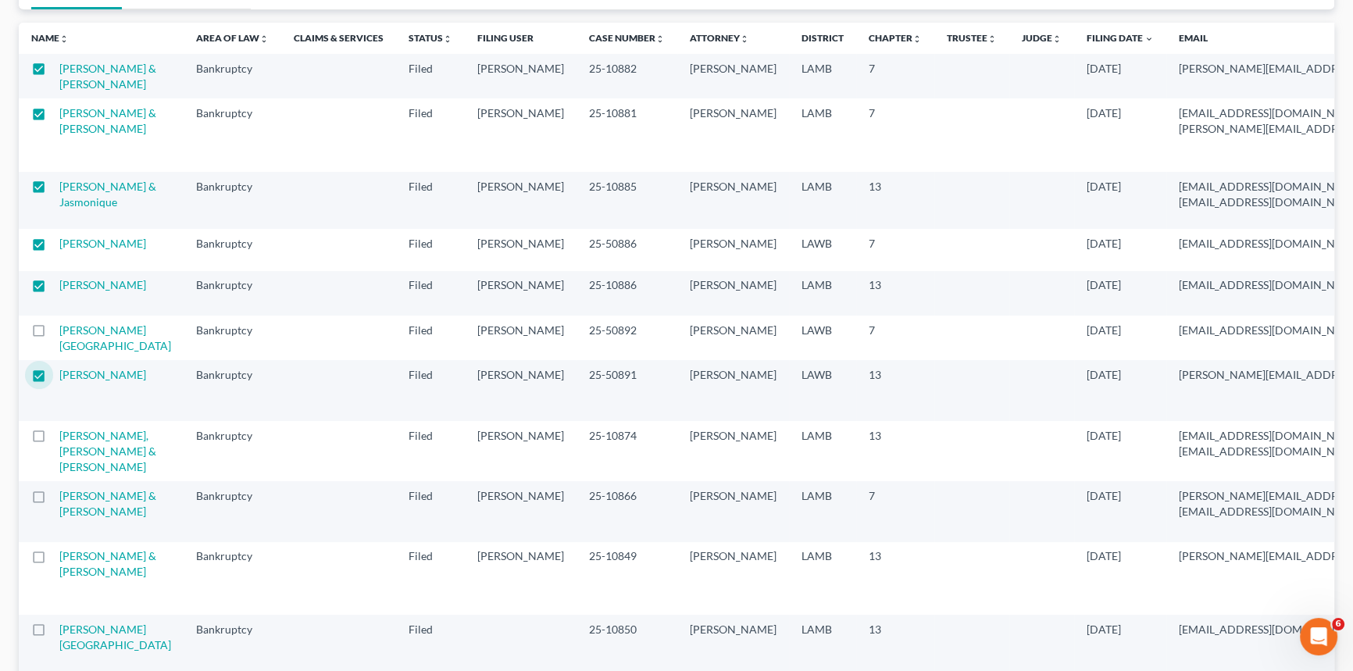
click at [53, 334] on label at bounding box center [53, 334] width 0 height 0
click at [59, 333] on input "checkbox" at bounding box center [64, 328] width 10 height 10
checkbox input "true"
click at [53, 117] on label at bounding box center [53, 117] width 0 height 0
click at [59, 116] on input "checkbox" at bounding box center [64, 110] width 10 height 10
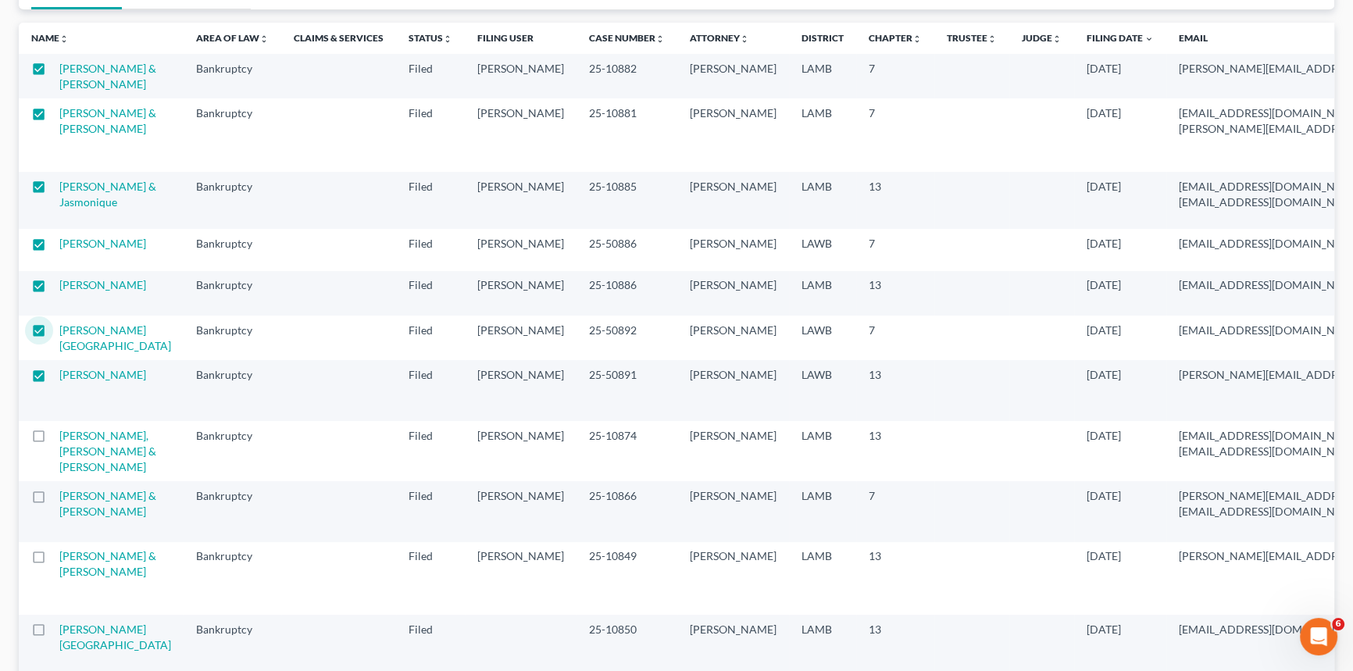
checkbox input "false"
click at [53, 73] on label at bounding box center [53, 73] width 0 height 0
click at [59, 70] on input "checkbox" at bounding box center [64, 66] width 10 height 10
checkbox input "false"
click at [53, 248] on label at bounding box center [53, 248] width 0 height 0
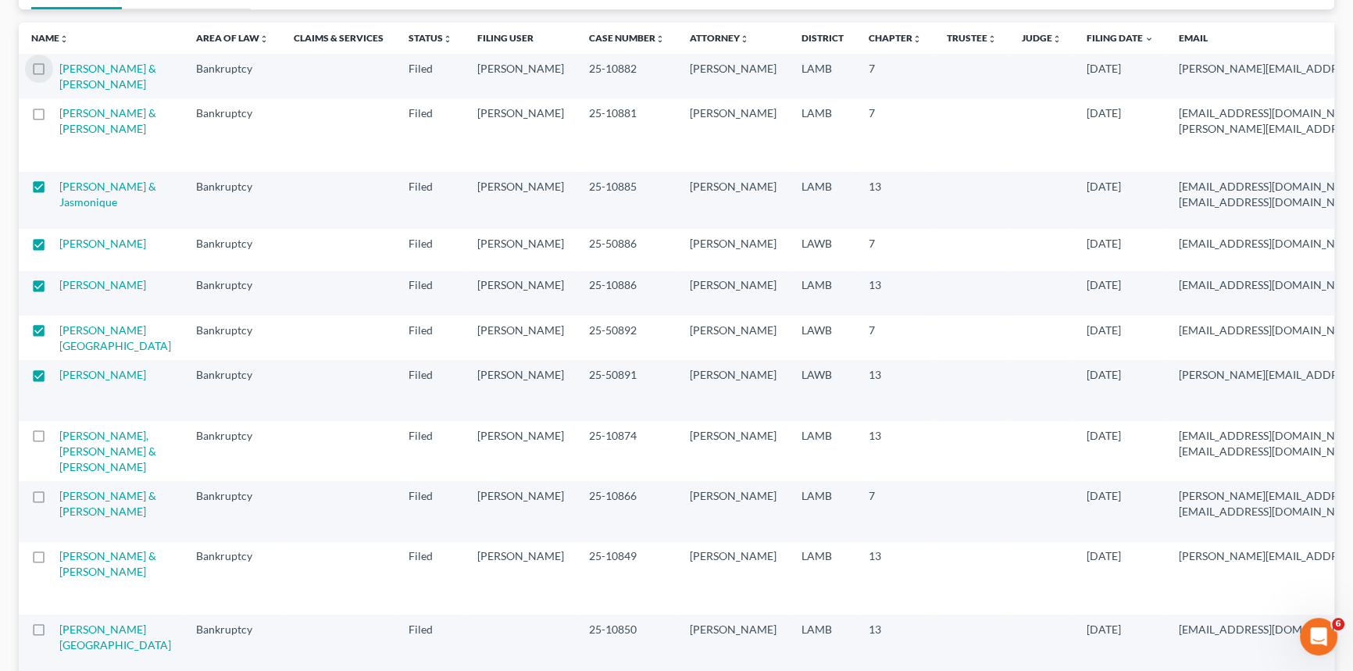
click at [59, 246] on input "checkbox" at bounding box center [64, 241] width 10 height 10
checkbox input "false"
click at [53, 334] on label at bounding box center [53, 334] width 0 height 0
click at [59, 333] on input "checkbox" at bounding box center [64, 328] width 10 height 10
checkbox input "false"
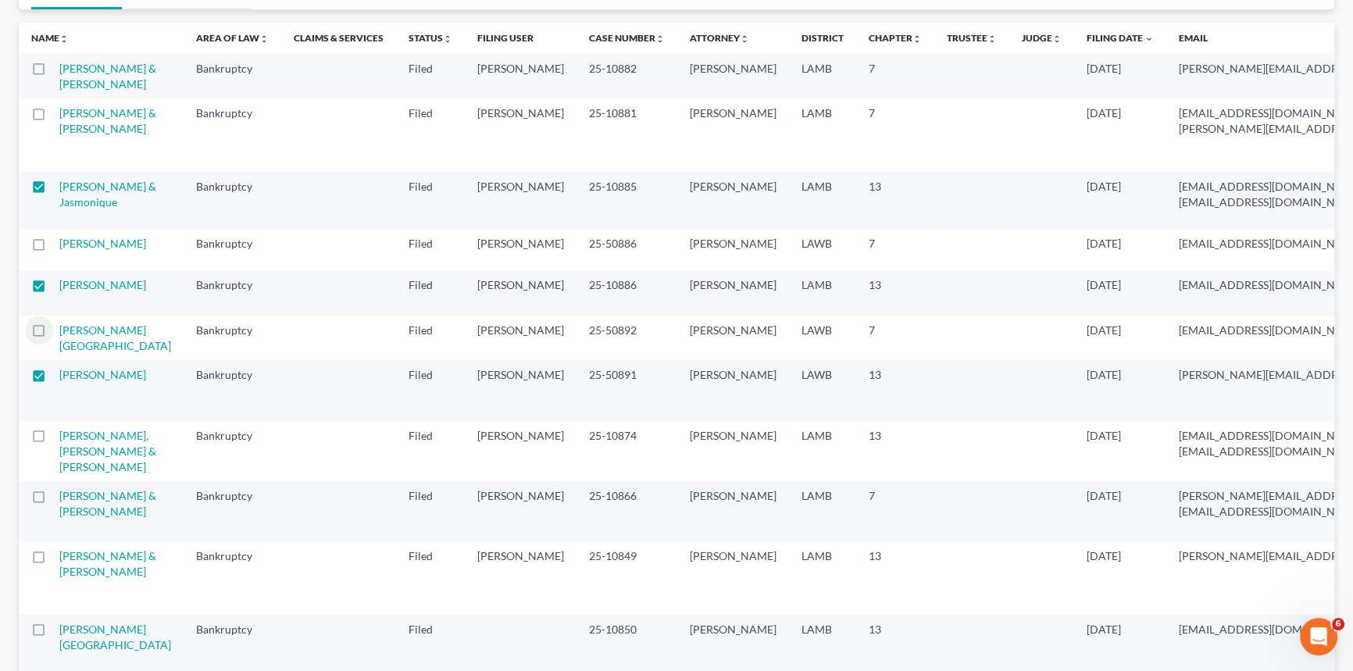
click at [53, 440] on label at bounding box center [53, 440] width 0 height 0
click at [59, 438] on input "checkbox" at bounding box center [64, 433] width 10 height 10
checkbox input "true"
click at [53, 289] on label at bounding box center [53, 289] width 0 height 0
click at [59, 287] on input "checkbox" at bounding box center [64, 282] width 10 height 10
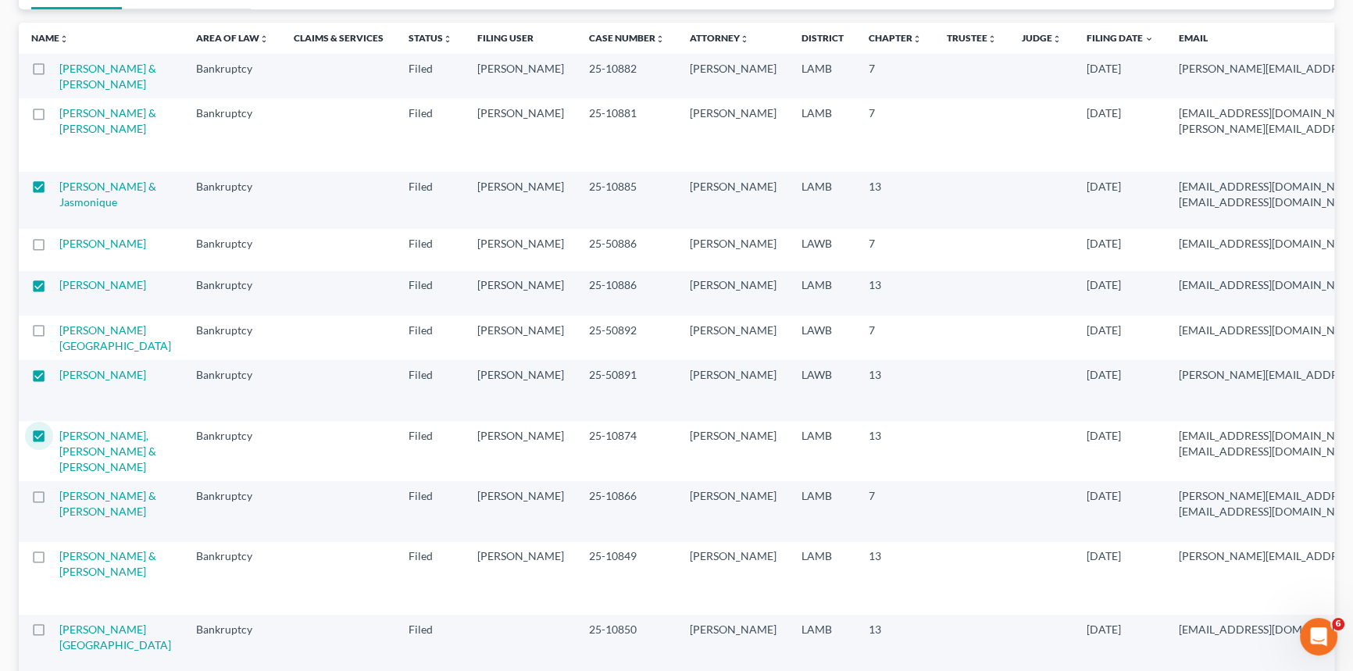
checkbox input "false"
click at [53, 191] on label at bounding box center [53, 191] width 0 height 0
click at [59, 189] on input "checkbox" at bounding box center [64, 184] width 10 height 10
checkbox input "false"
click at [53, 440] on label at bounding box center [53, 440] width 0 height 0
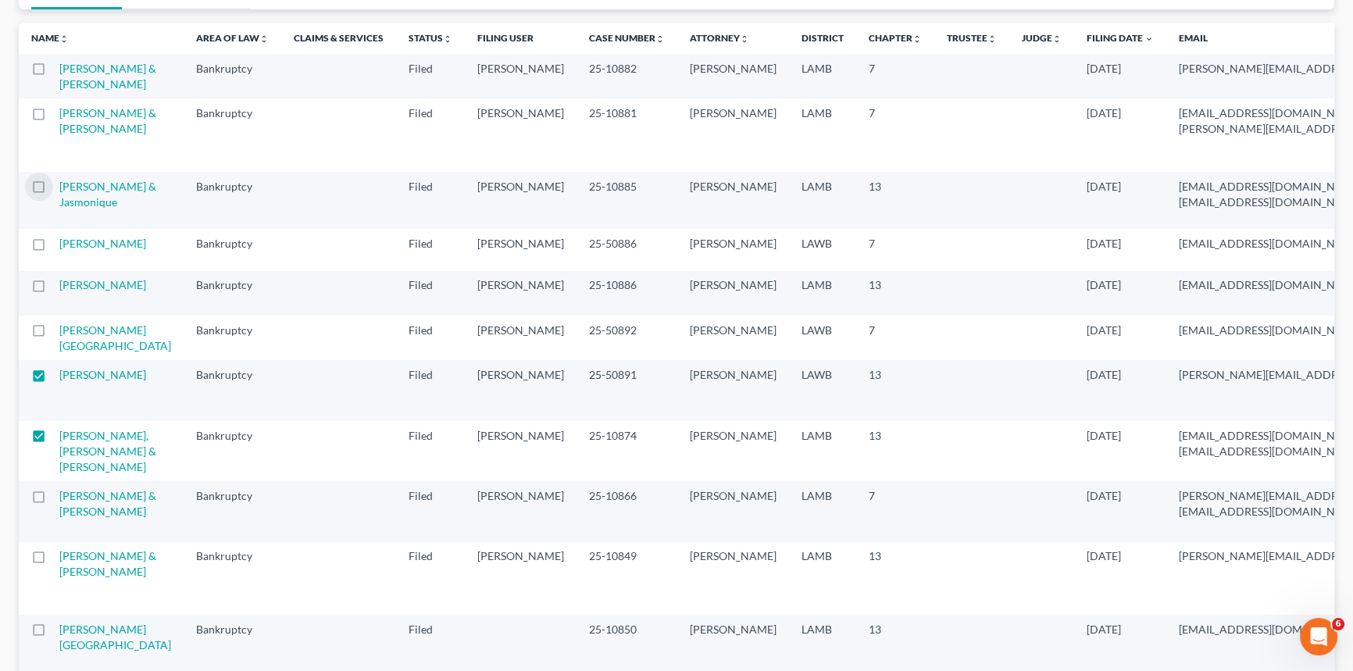
click at [59, 438] on input "checkbox" at bounding box center [64, 433] width 10 height 10
checkbox input "false"
drag, startPoint x: 2, startPoint y: 379, endPoint x: 23, endPoint y: 418, distance: 44.0
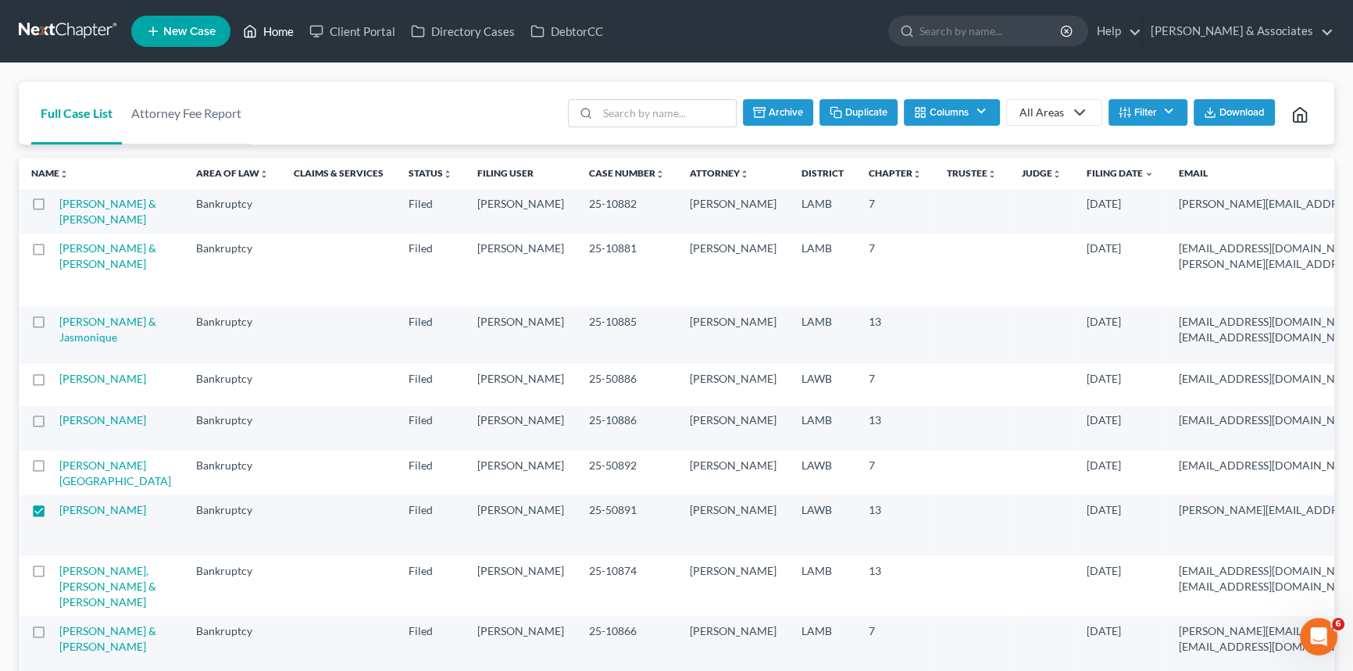
click at [281, 34] on link "Home" at bounding box center [268, 31] width 66 height 28
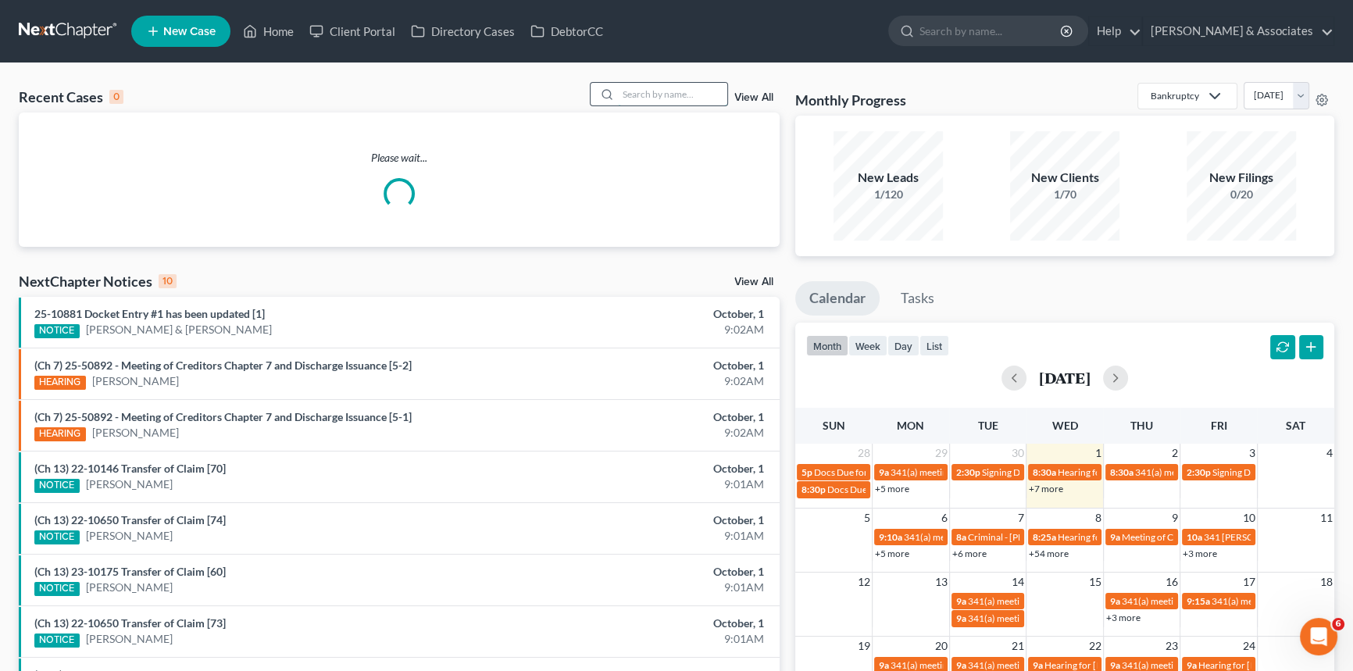
click at [658, 92] on input "search" at bounding box center [672, 94] width 109 height 23
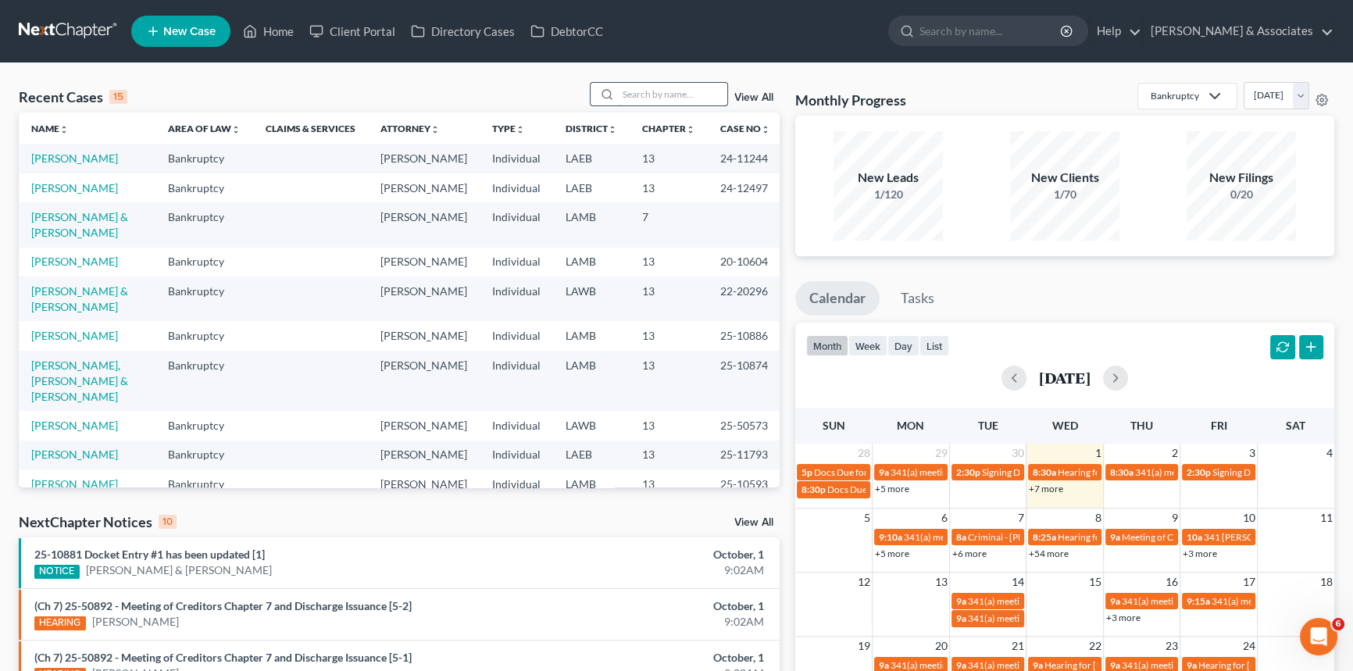
click at [710, 90] on input "search" at bounding box center [672, 94] width 109 height 23
type input "[PERSON_NAME]"
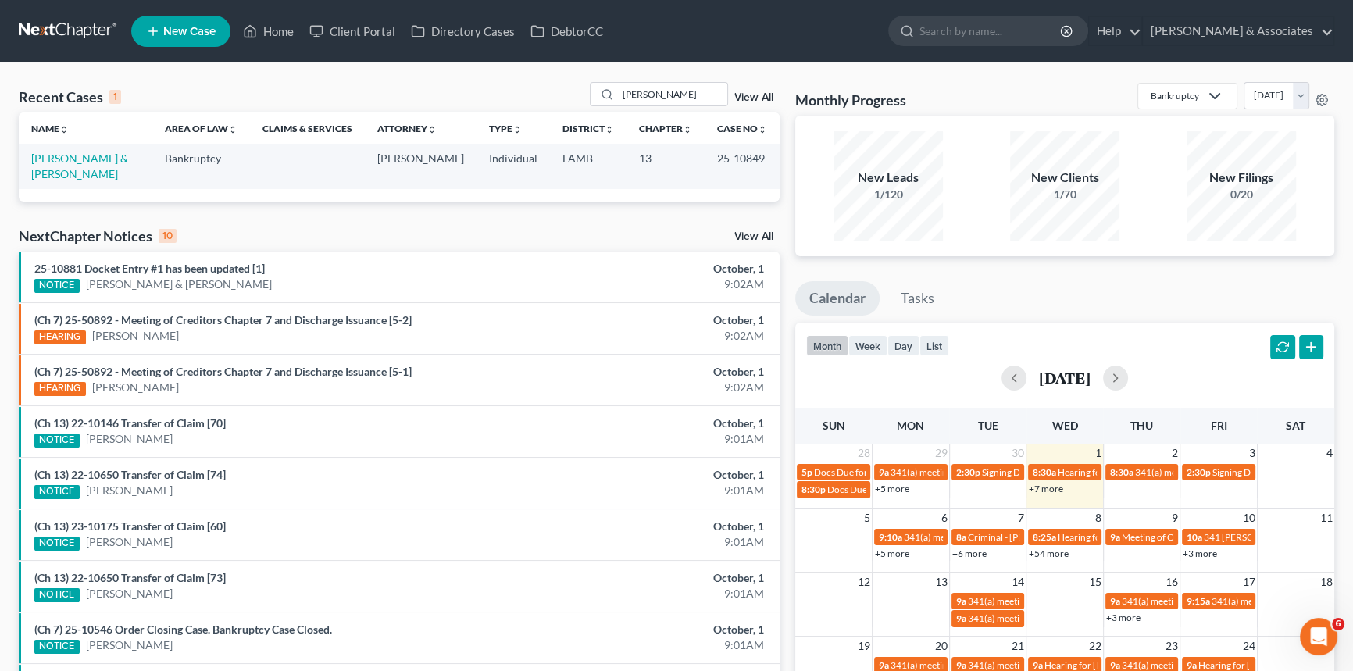
click at [49, 165] on td "[PERSON_NAME] & [PERSON_NAME]" at bounding box center [86, 166] width 134 height 45
click at [60, 161] on link "[PERSON_NAME] & [PERSON_NAME]" at bounding box center [79, 166] width 97 height 29
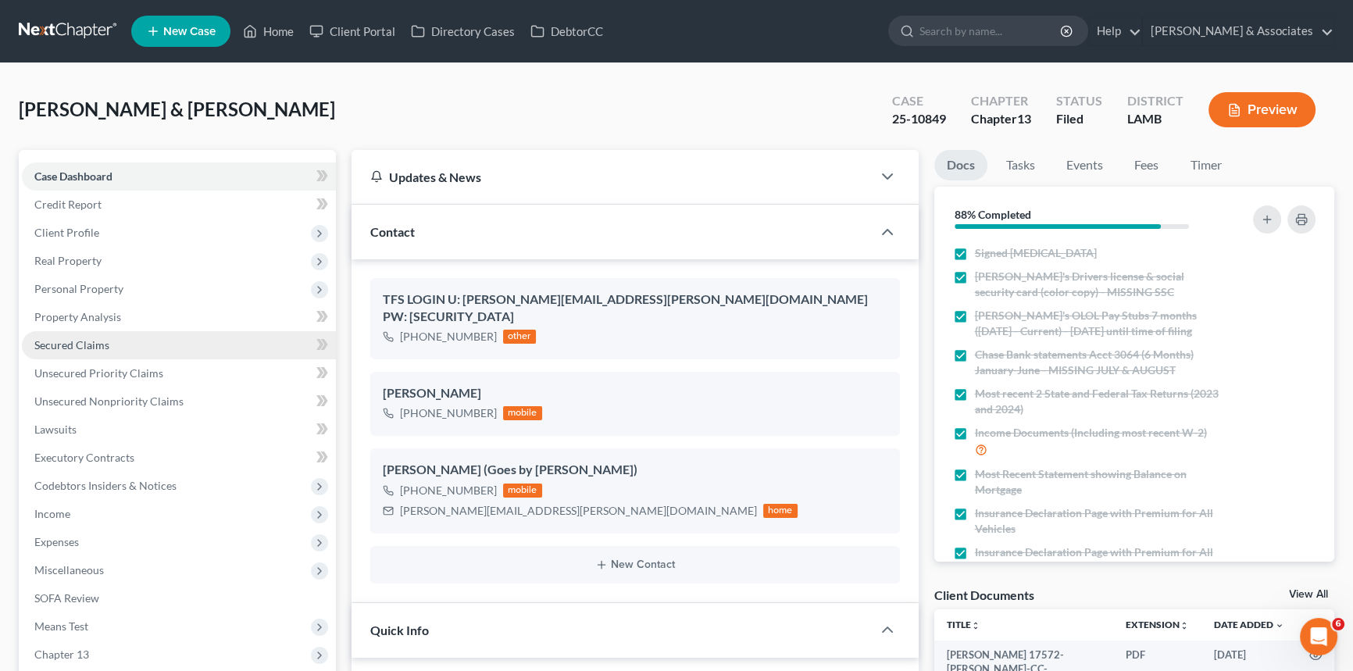
scroll to position [2863, 0]
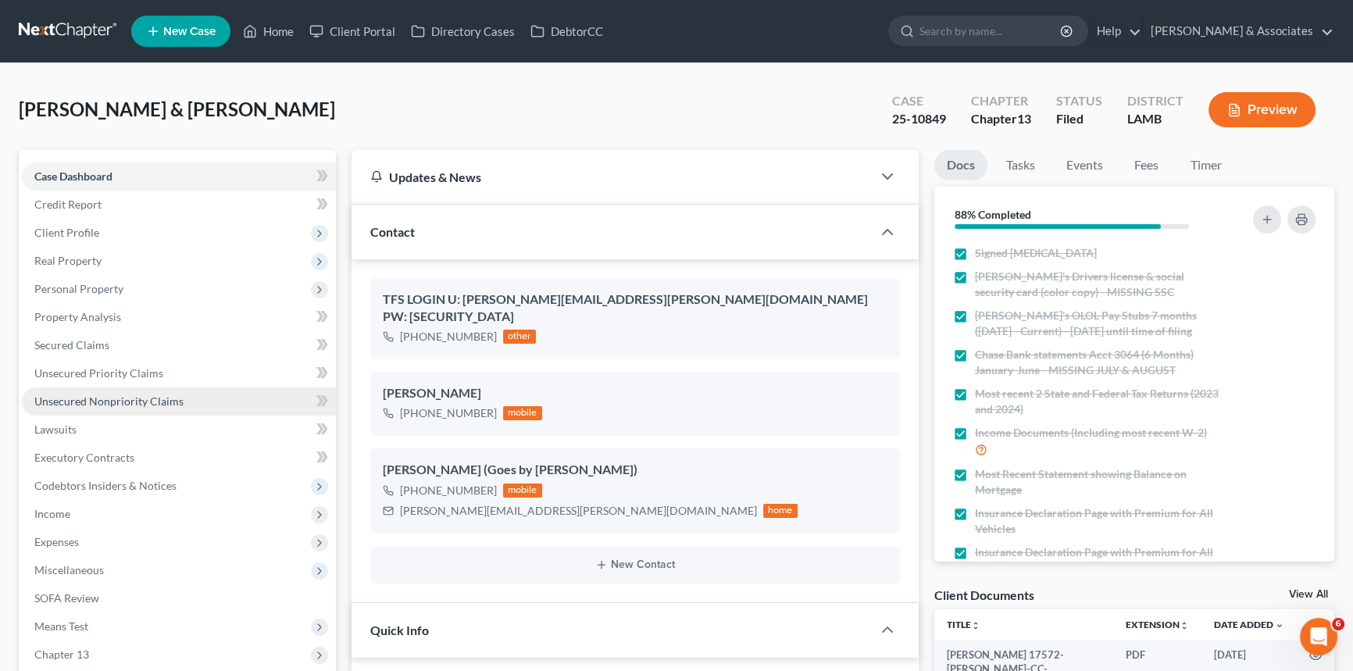
click at [84, 403] on span "Unsecured Nonpriority Claims" at bounding box center [108, 400] width 149 height 13
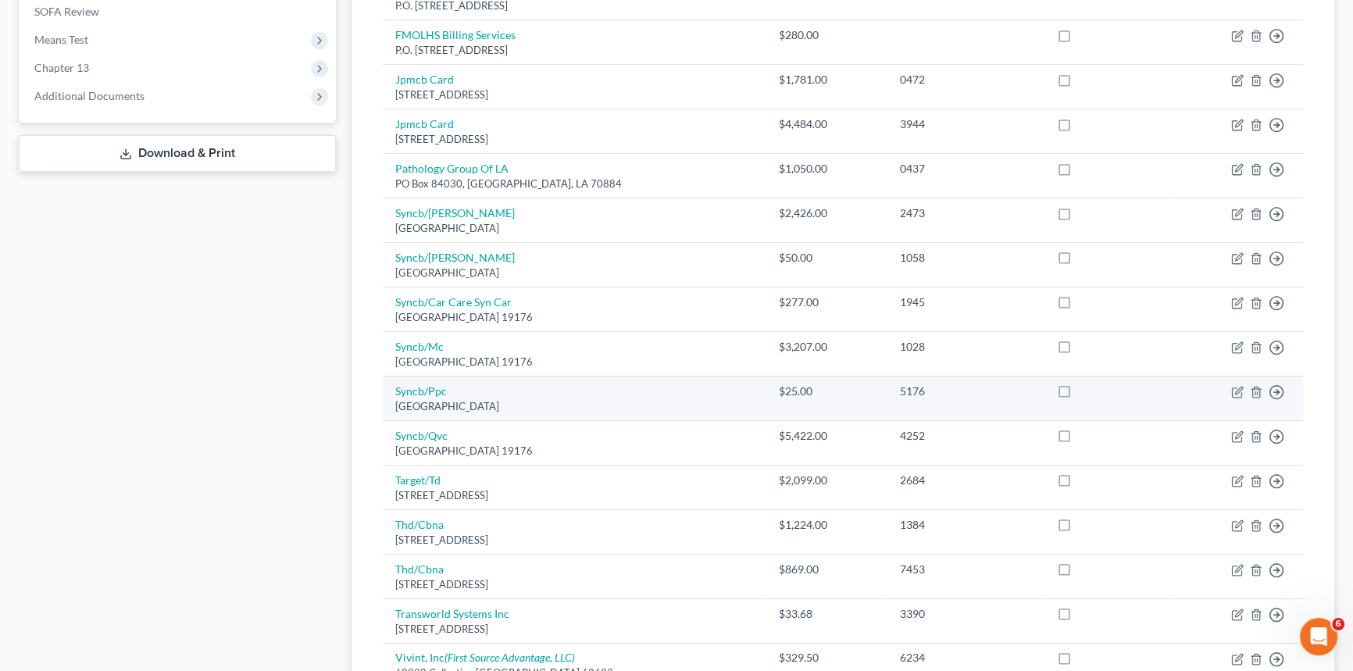
scroll to position [902, 0]
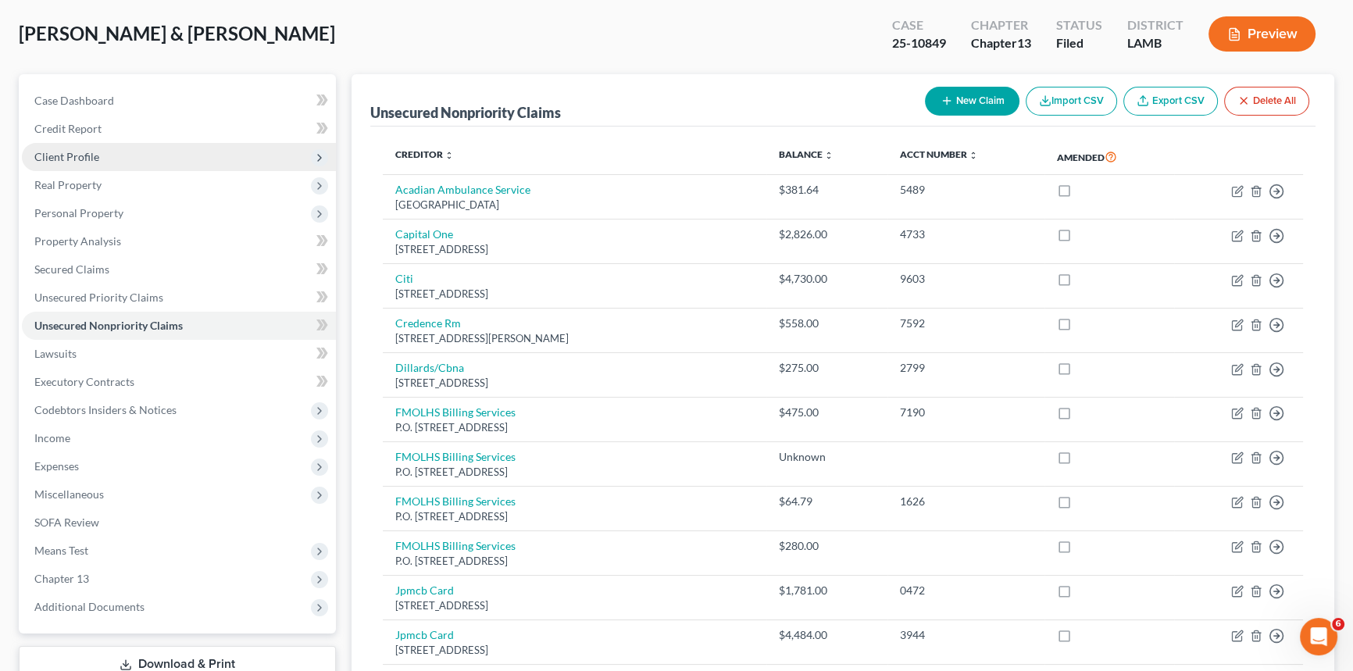
scroll to position [0, 0]
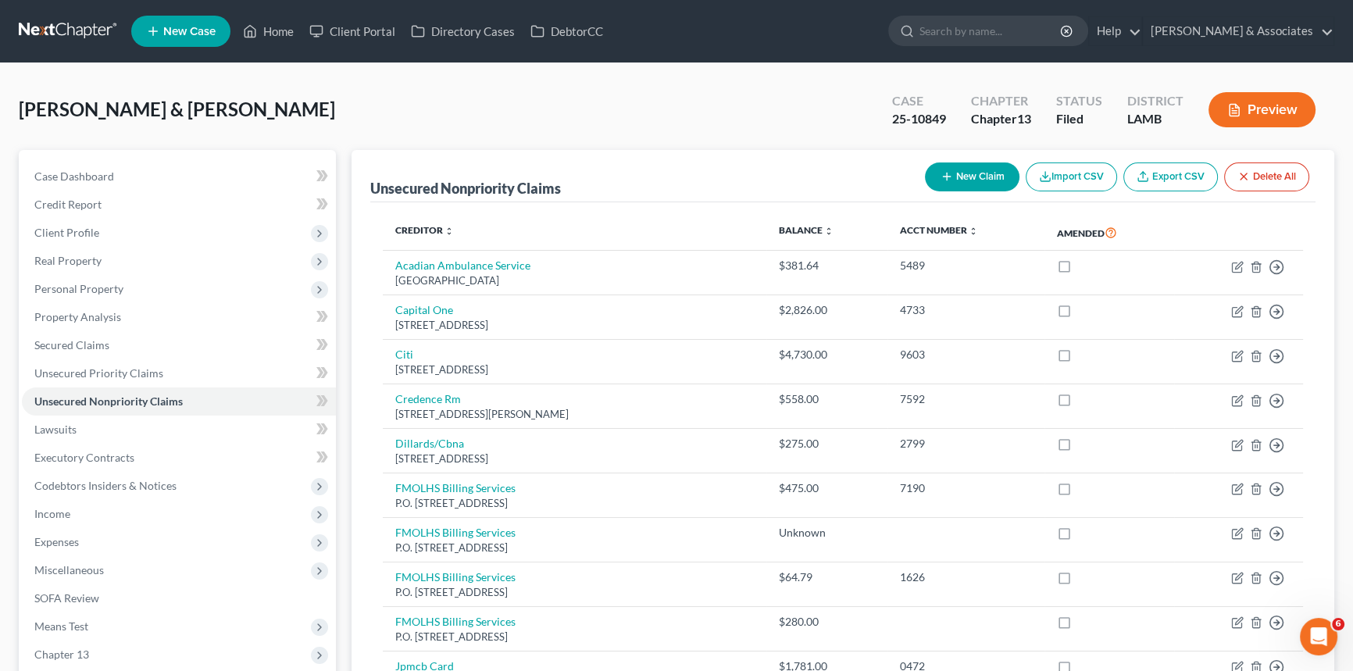
drag, startPoint x: 668, startPoint y: 67, endPoint x: 694, endPoint y: 69, distance: 25.8
click at [269, 30] on link "Home" at bounding box center [268, 31] width 66 height 28
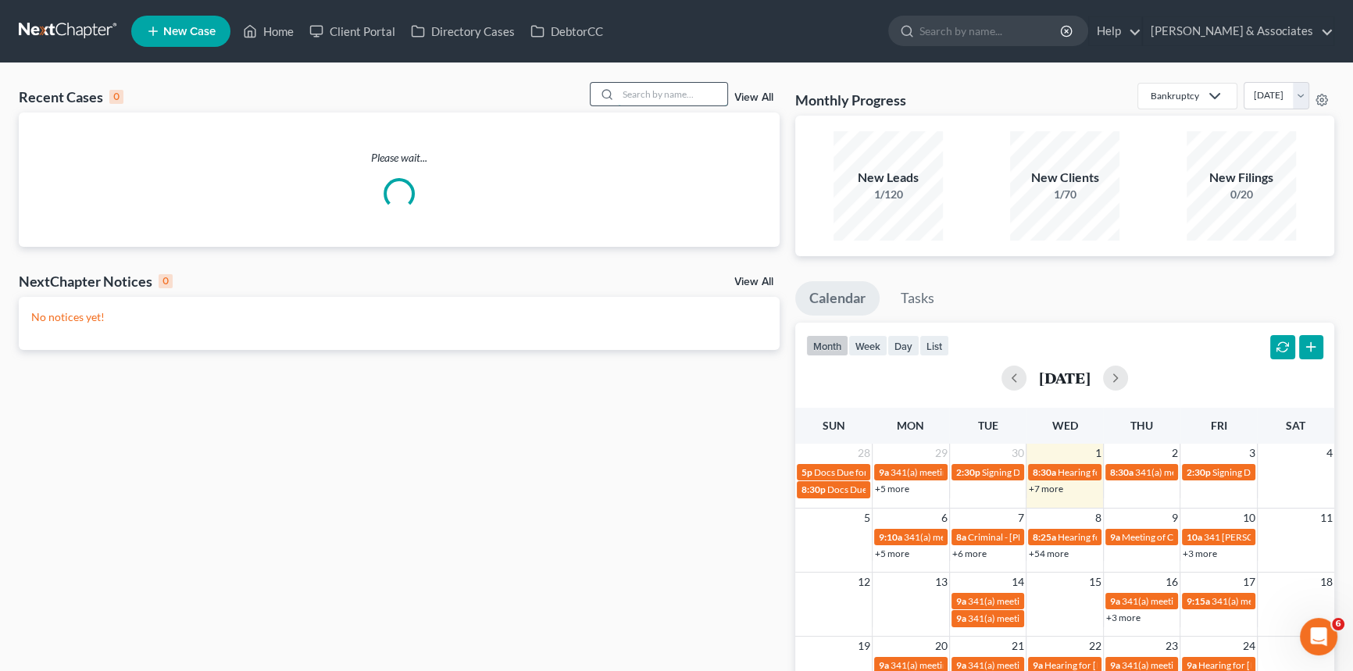
click at [665, 97] on input "search" at bounding box center [672, 94] width 109 height 23
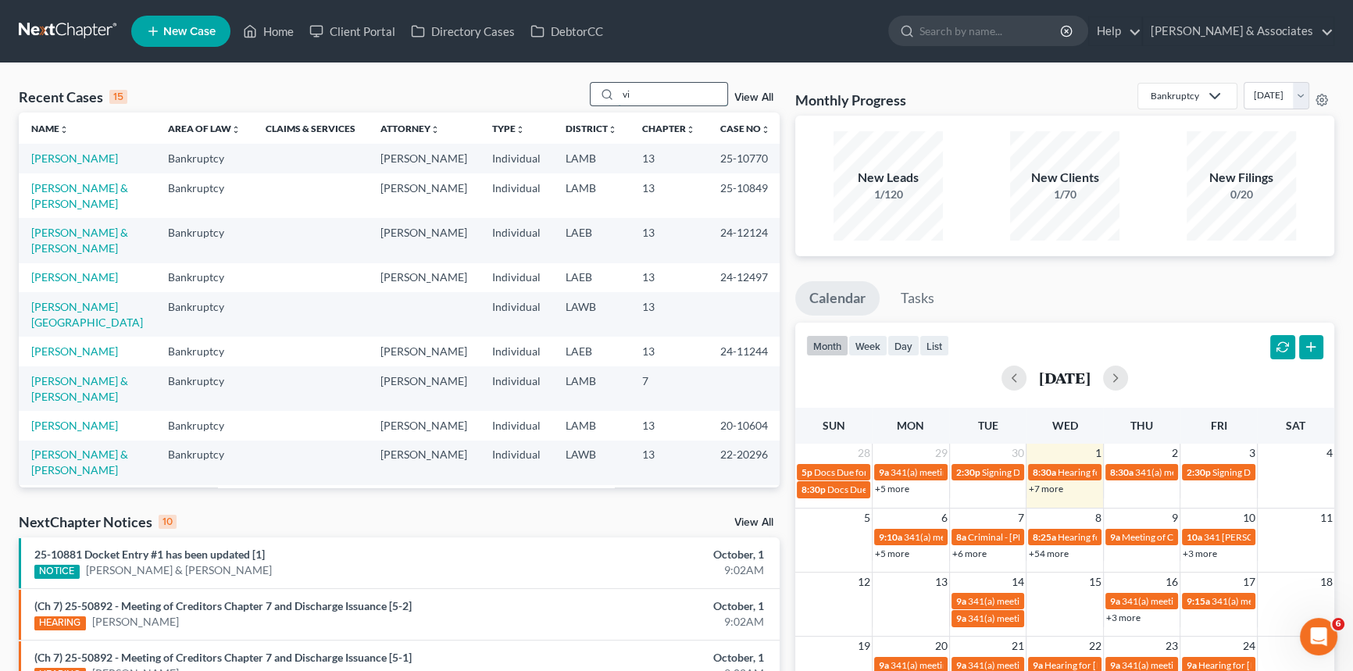
type input "v"
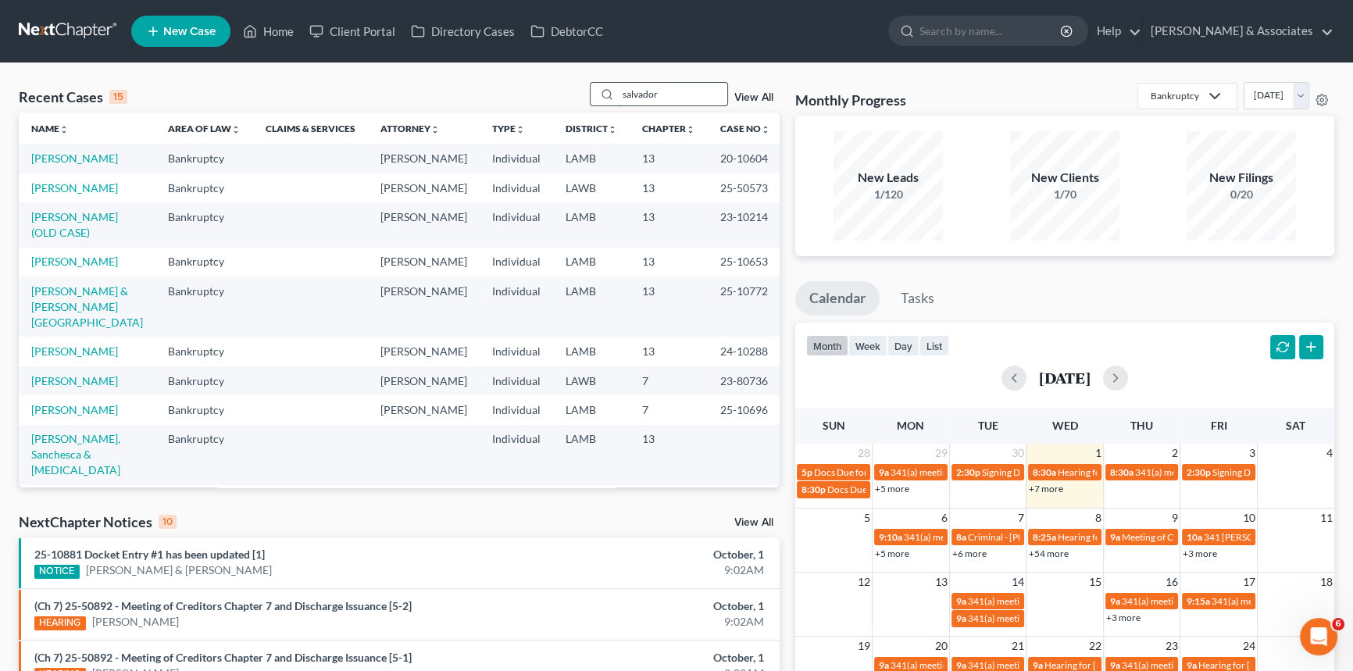
type input "salvador"
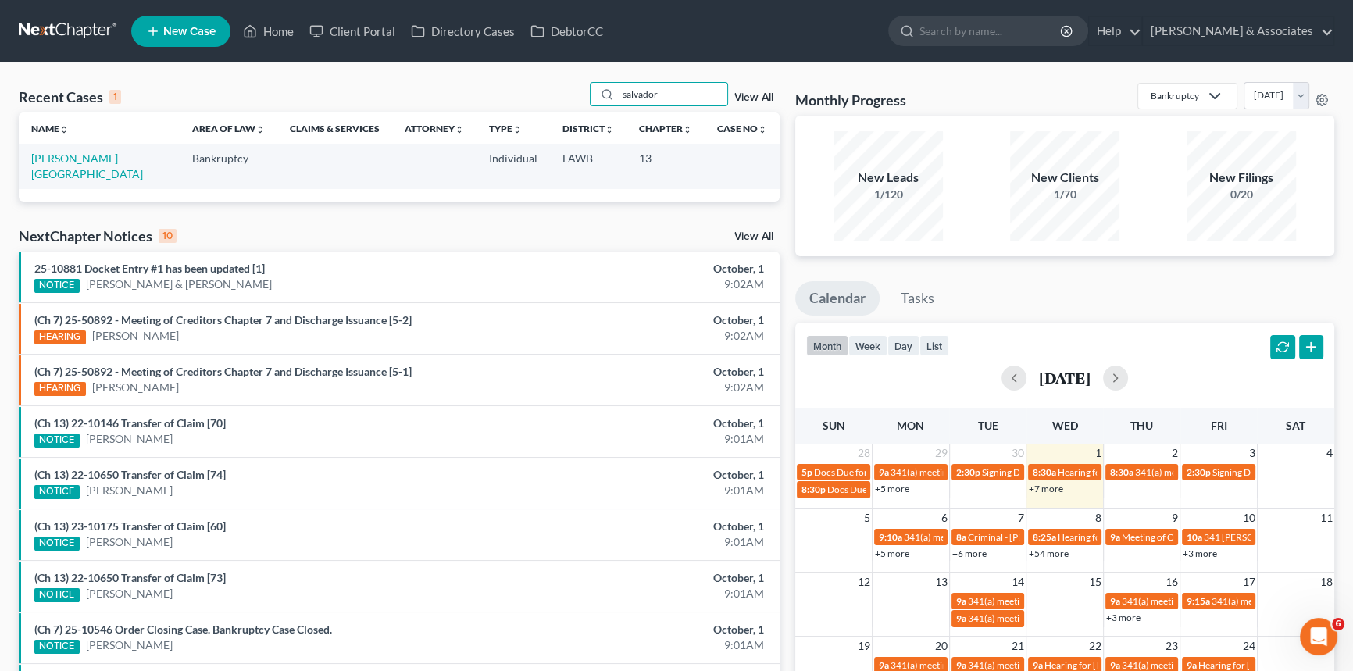
click at [39, 165] on td "[PERSON_NAME][GEOGRAPHIC_DATA]" at bounding box center [99, 166] width 161 height 45
click at [57, 156] on link "[PERSON_NAME][GEOGRAPHIC_DATA]" at bounding box center [87, 166] width 112 height 29
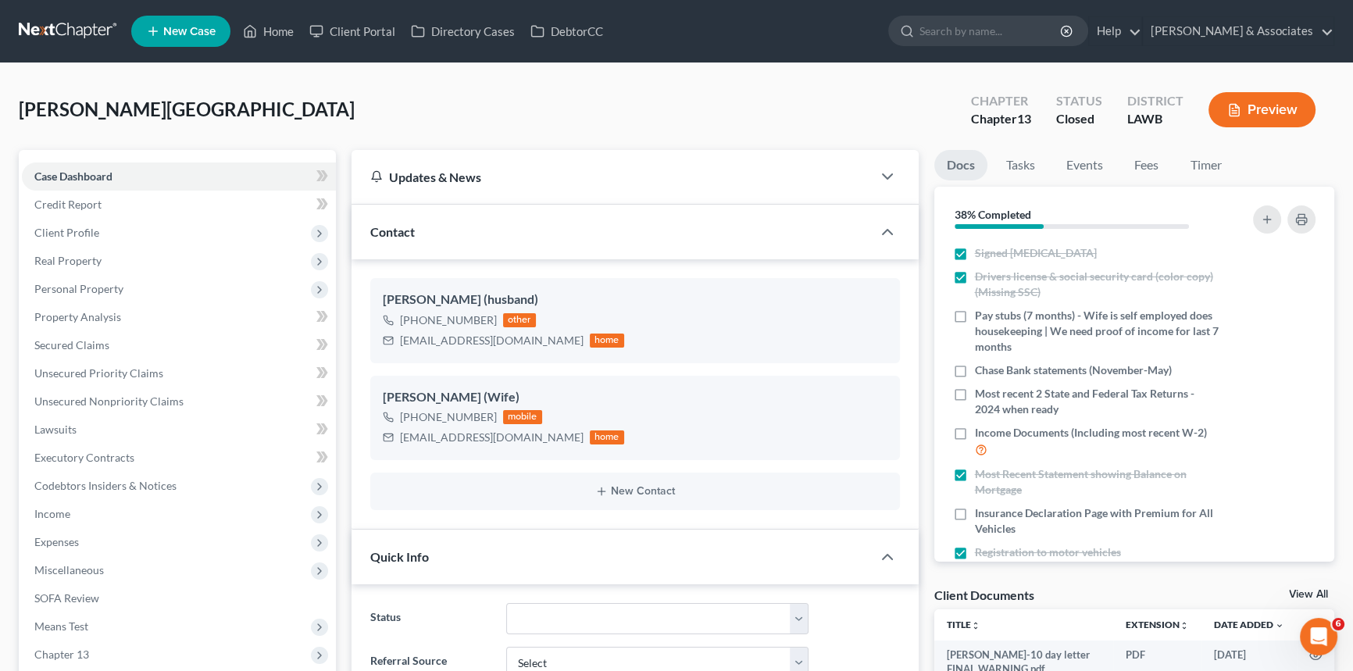
drag, startPoint x: 290, startPoint y: 85, endPoint x: 126, endPoint y: 2, distance: 184.1
click at [290, 85] on div "[PERSON_NAME][GEOGRAPHIC_DATA] Upgraded Chapter Chapter 13 Status Closed Distri…" at bounding box center [676, 116] width 1315 height 68
drag, startPoint x: 1156, startPoint y: 164, endPoint x: 1134, endPoint y: 169, distance: 22.4
click at [1156, 164] on link "Fees" at bounding box center [1147, 165] width 50 height 30
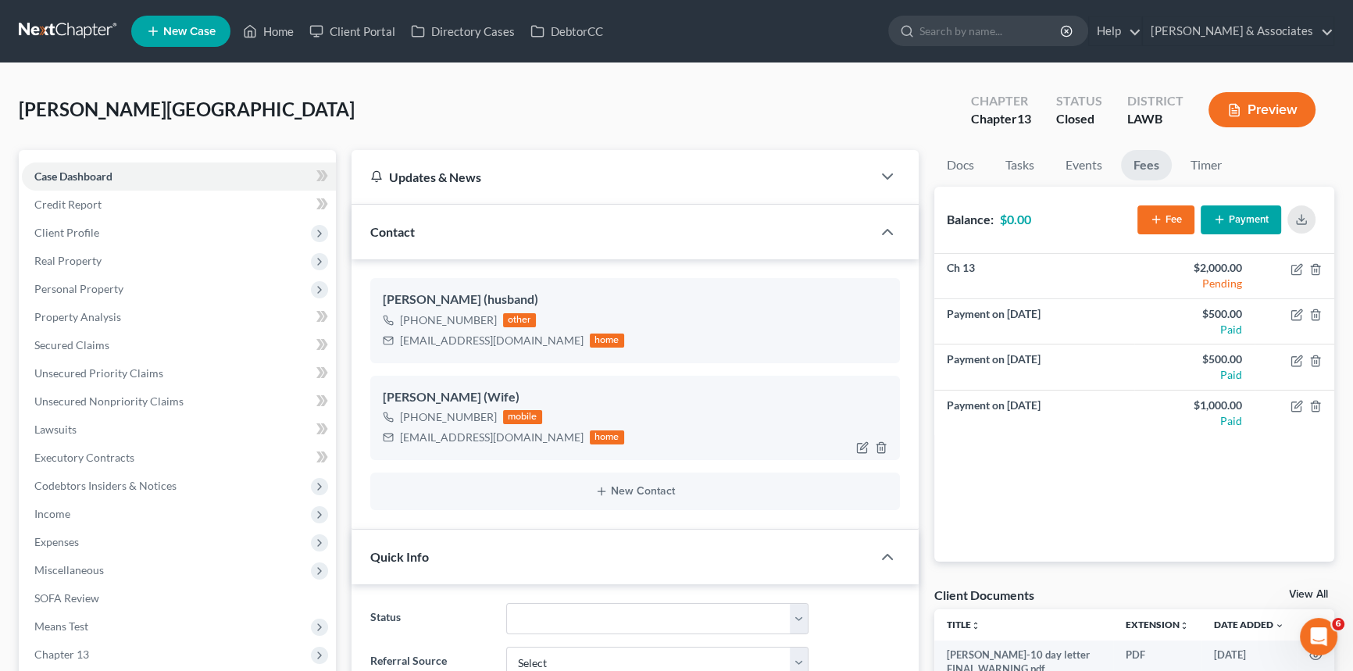
click at [445, 431] on div "[EMAIL_ADDRESS][DOMAIN_NAME]" at bounding box center [492, 438] width 184 height 16
copy div "[EMAIL_ADDRESS][DOMAIN_NAME]"
click at [486, 337] on div "[EMAIL_ADDRESS][DOMAIN_NAME]" at bounding box center [492, 341] width 184 height 16
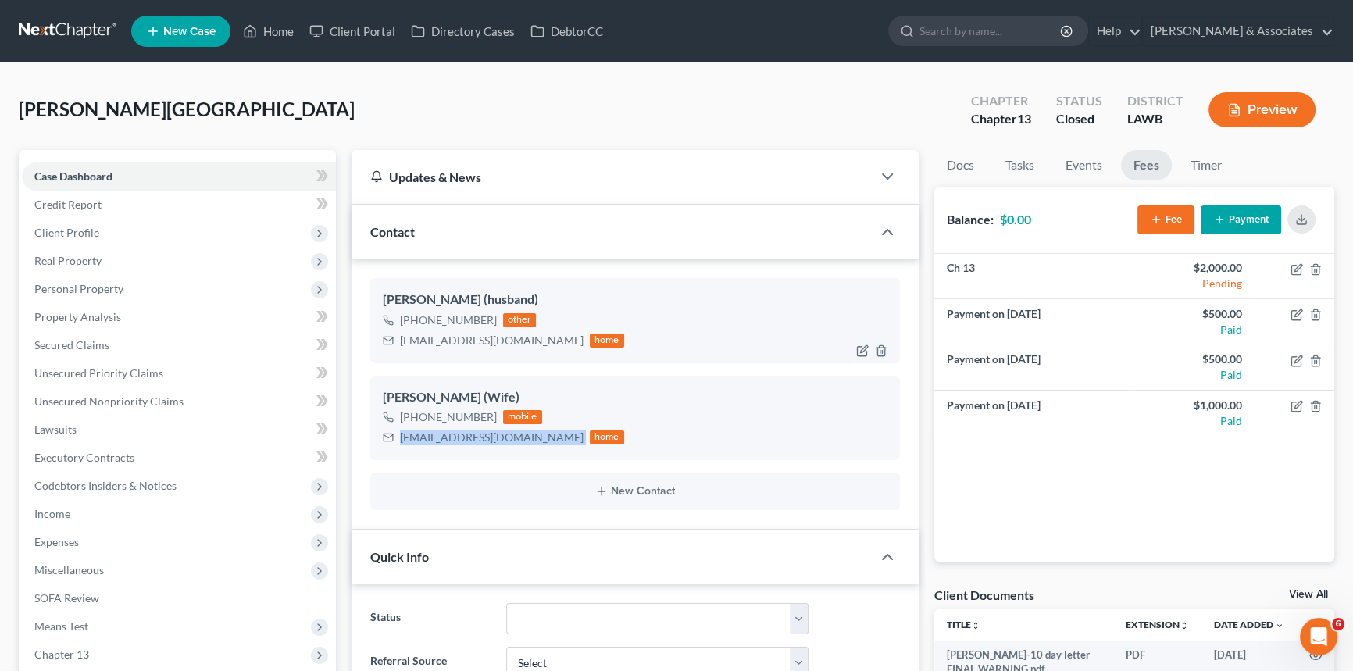
click at [486, 337] on div "[EMAIL_ADDRESS][DOMAIN_NAME]" at bounding box center [492, 341] width 184 height 16
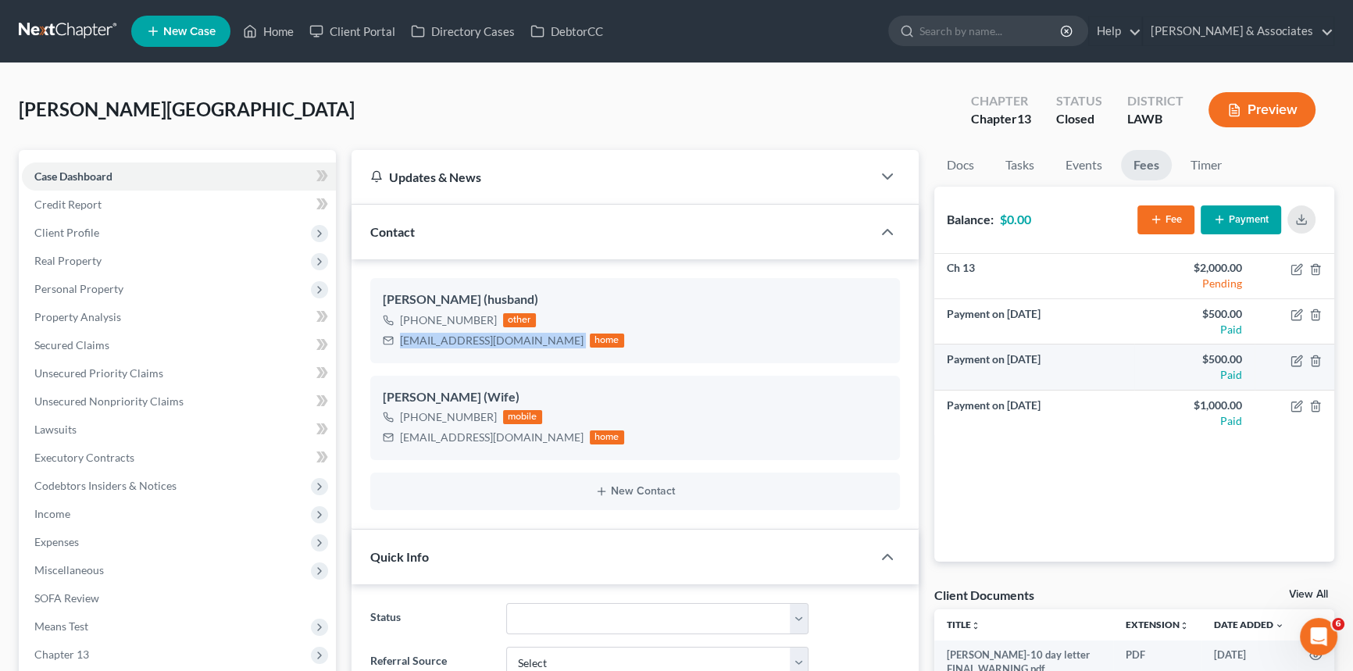
copy div "[EMAIL_ADDRESS][DOMAIN_NAME]"
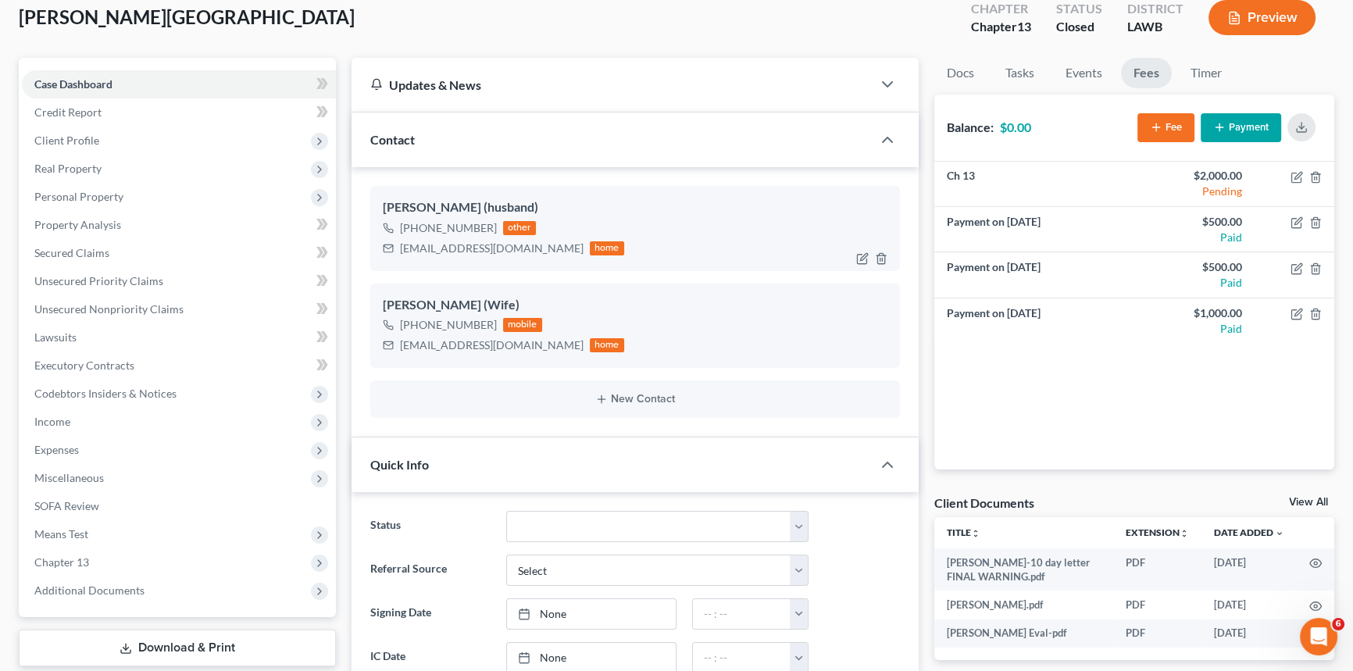
drag, startPoint x: 526, startPoint y: 220, endPoint x: 554, endPoint y: 290, distance: 75.0
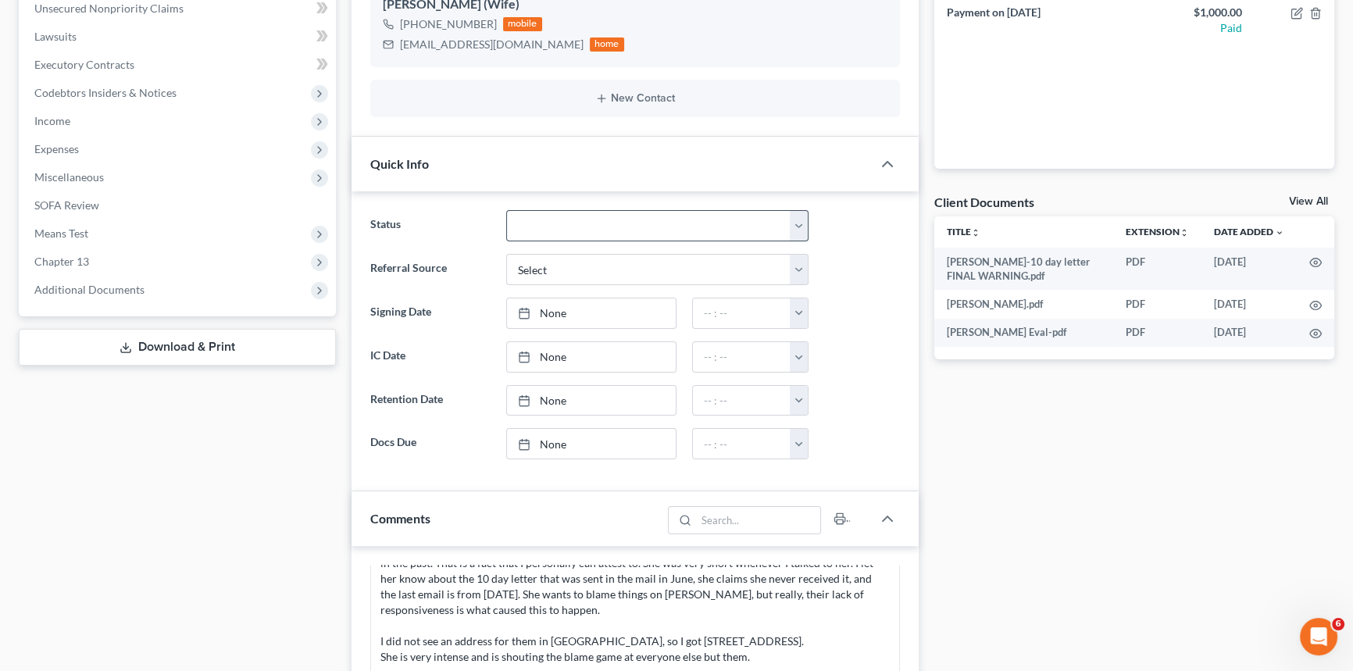
drag, startPoint x: 554, startPoint y: 290, endPoint x: 570, endPoint y: 416, distance: 127.6
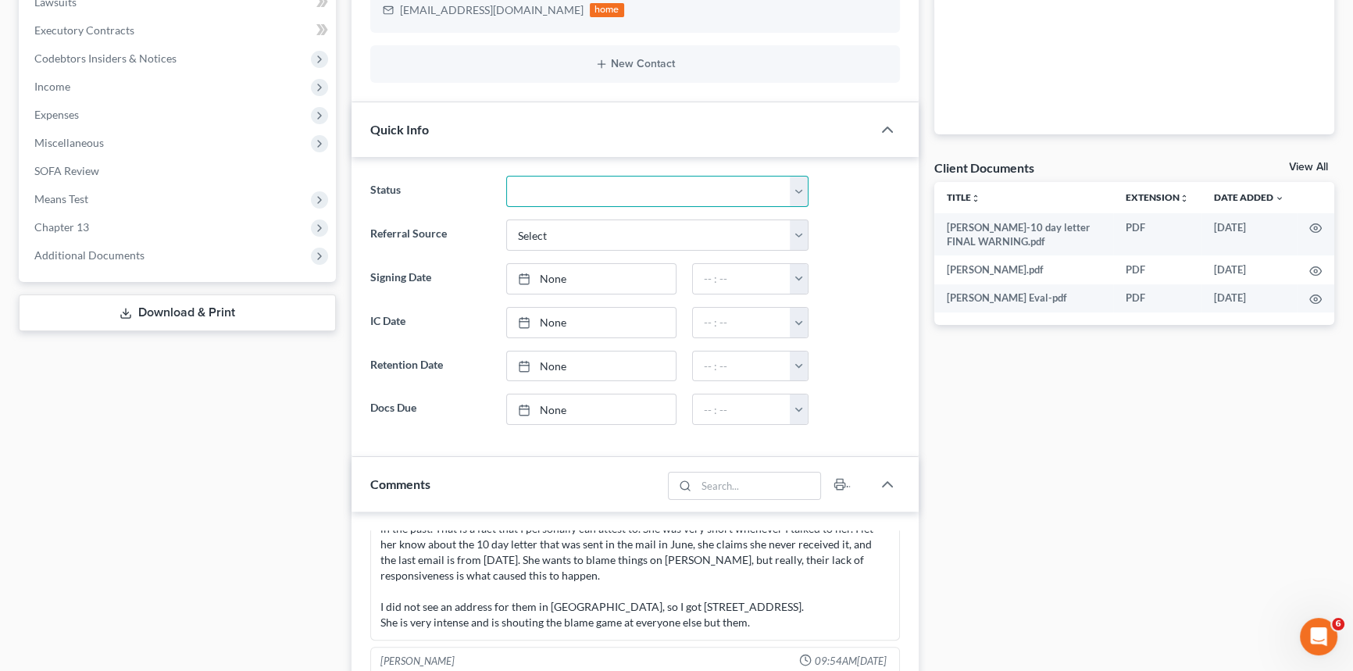
click at [556, 193] on select "Amended Plan Needed Awaiting Income Closed Confirmed Discharged Dismissed Docs …" at bounding box center [657, 191] width 302 height 31
drag, startPoint x: 1036, startPoint y: 446, endPoint x: 750, endPoint y: 419, distance: 287.1
click at [1036, 446] on div "Docs Tasks Events Fees Timer 38% Completed Nothing here yet! Signed [MEDICAL_DA…" at bounding box center [1134, 604] width 416 height 1763
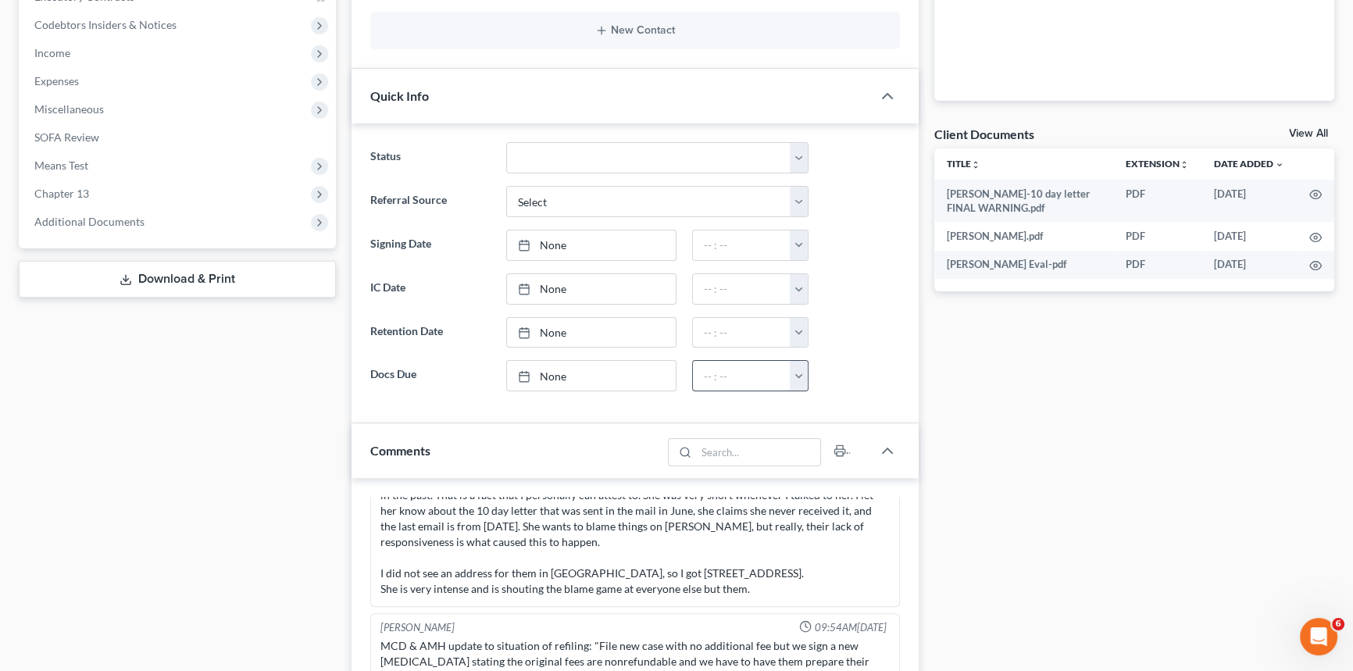
scroll to position [1015, 0]
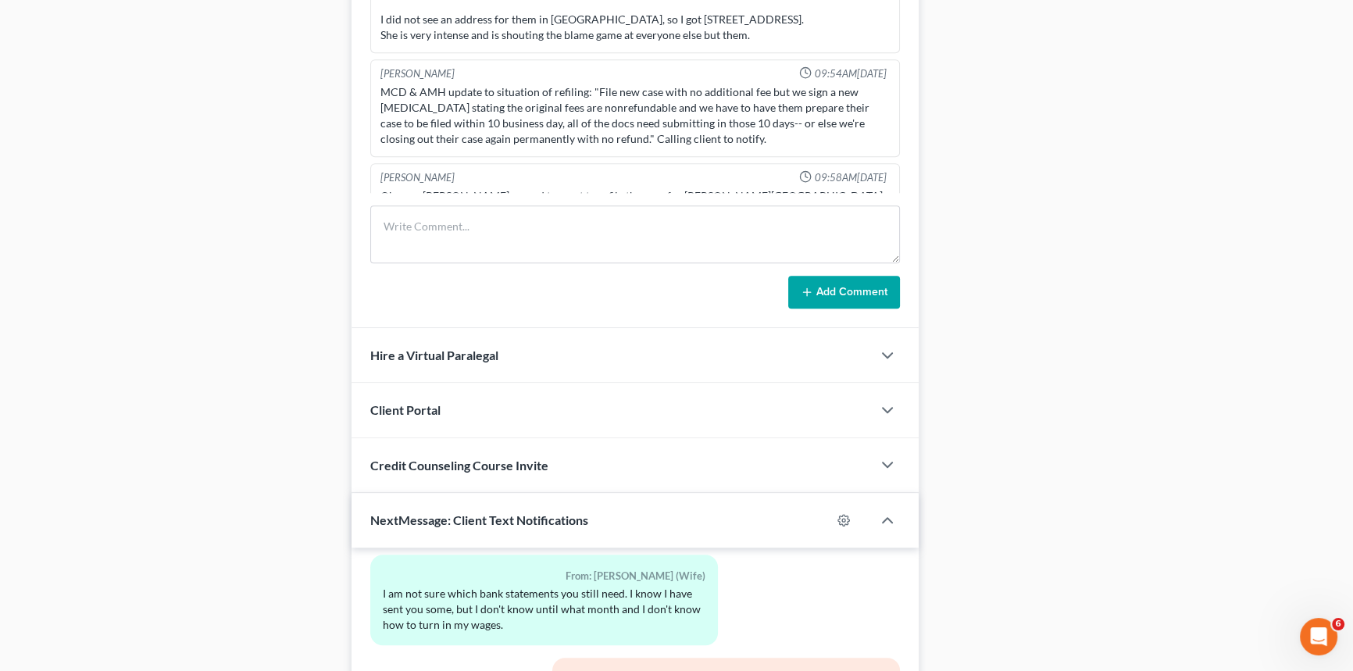
click at [505, 269] on form "Add Comment" at bounding box center [635, 256] width 530 height 103
click at [534, 230] on textarea at bounding box center [635, 234] width 530 height 58
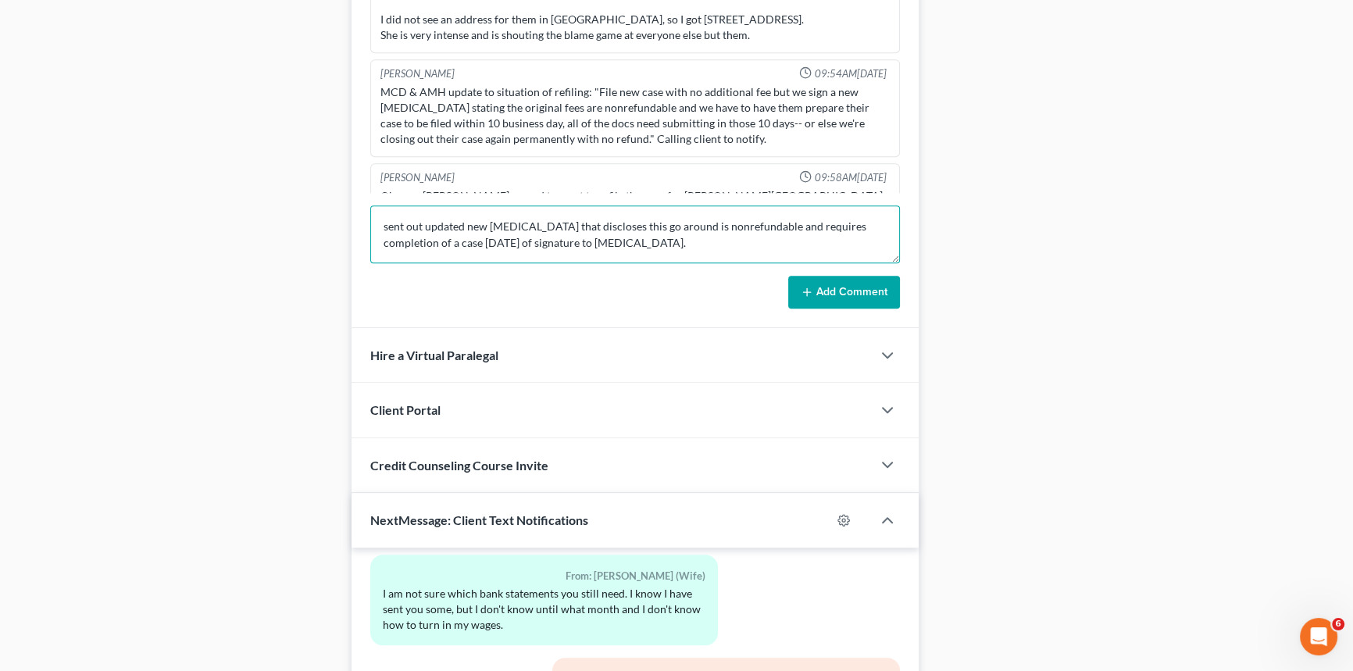
type textarea "sent out updated new [MEDICAL_DATA] that discloses this go around is nonrefunda…"
click at [820, 289] on button "Add Comment" at bounding box center [844, 292] width 112 height 33
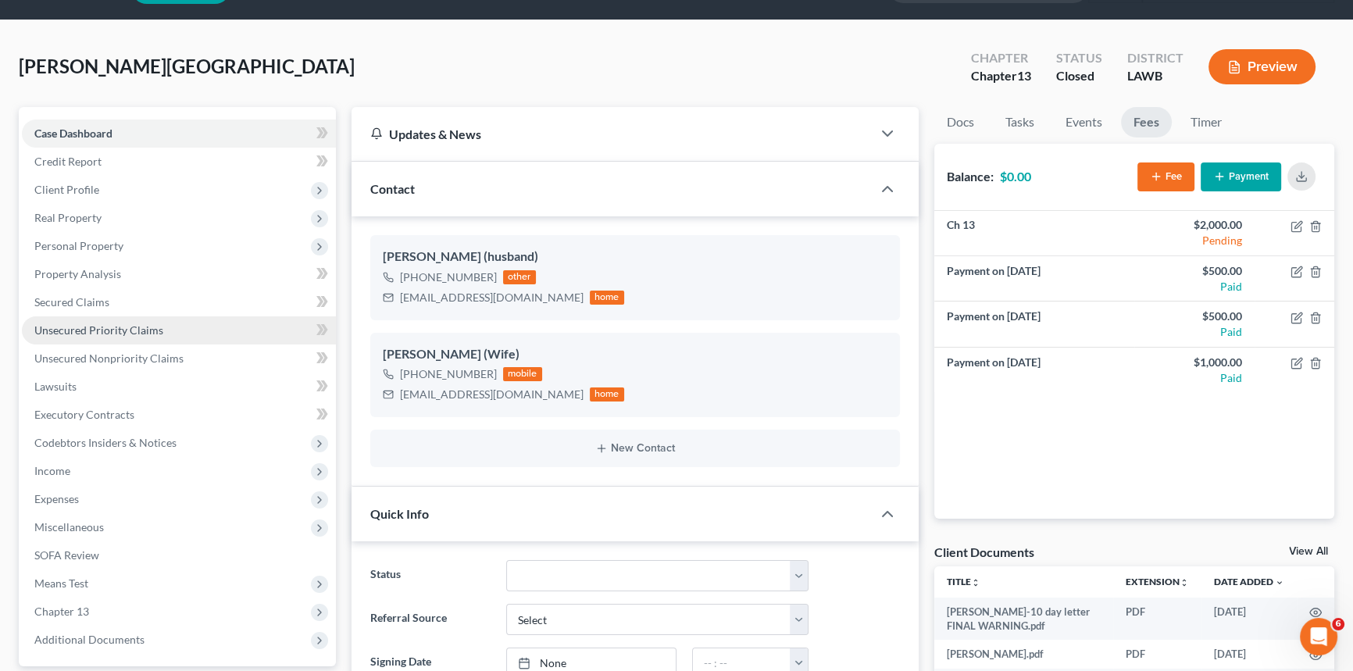
scroll to position [0, 0]
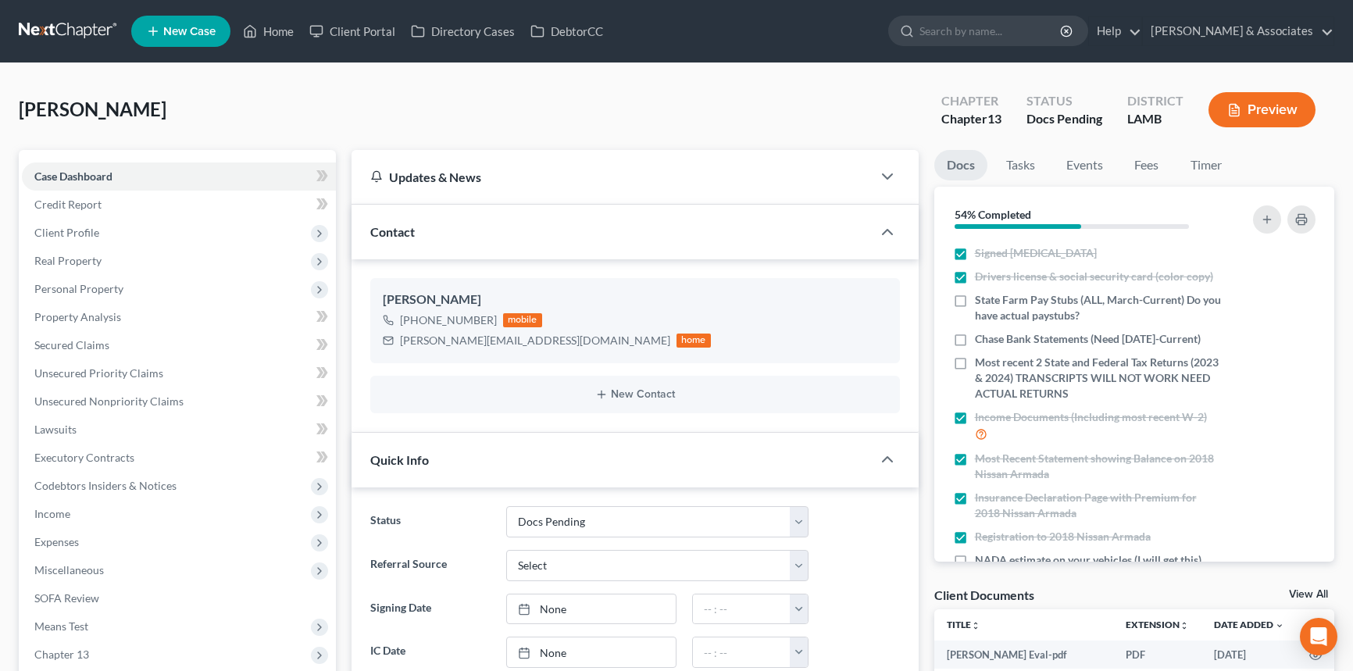
select select "6"
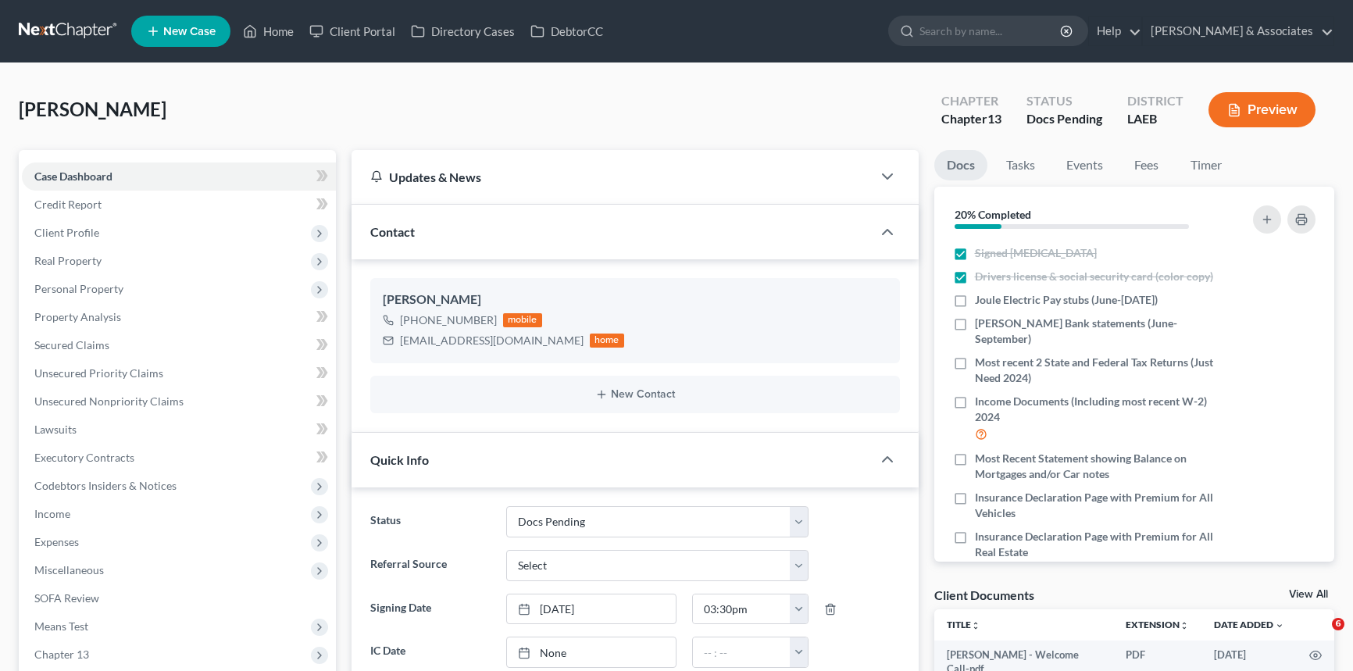
select select "6"
